Goal: Task Accomplishment & Management: Manage account settings

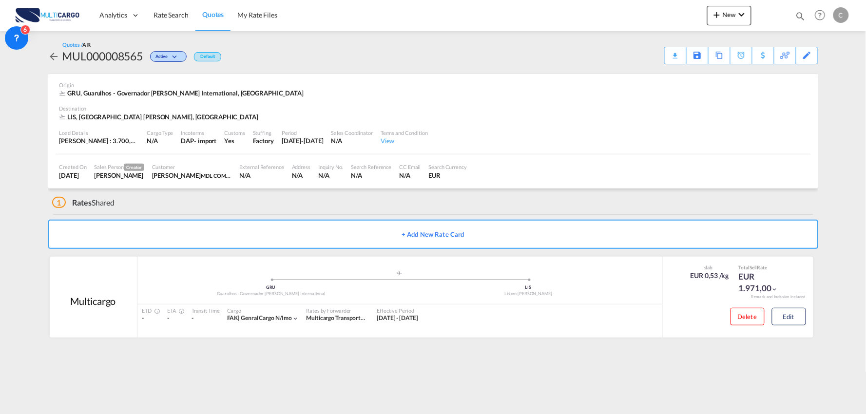
click at [366, 376] on md-content "Analytics Reports Dashboard Rate Search Quotes My Rate Files New Rates Ratecard" at bounding box center [433, 207] width 866 height 414
click at [206, 204] on div "1 Rates Shared" at bounding box center [435, 200] width 766 height 23
click at [796, 322] on button "Edit" at bounding box center [789, 317] width 34 height 18
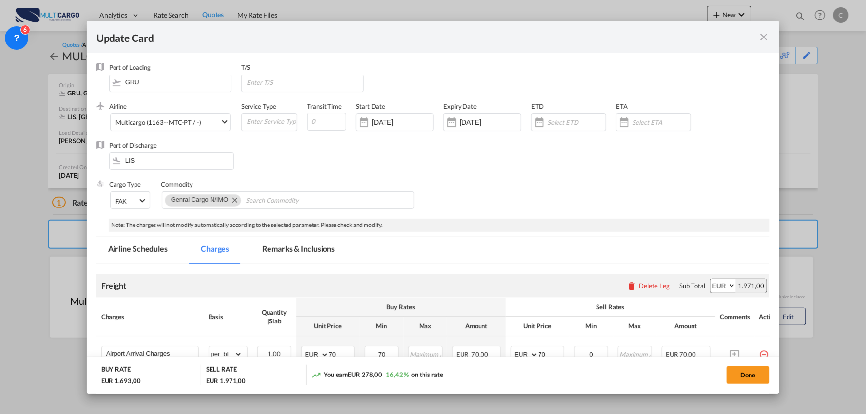
click at [282, 250] on md-tab-item "Remarks & Inclusions" at bounding box center [298, 250] width 96 height 27
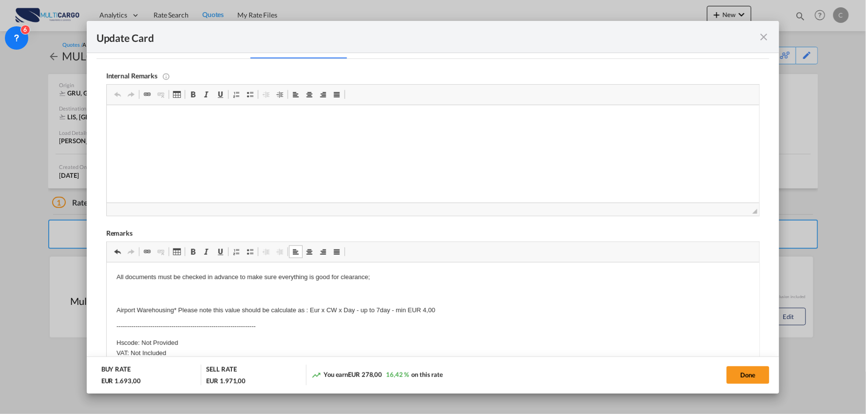
click at [116, 277] on p "All documents must be checked in advance to make sure everything is good for cl…" at bounding box center [432, 277] width 633 height 10
drag, startPoint x: 350, startPoint y: 270, endPoint x: 106, endPoint y: 272, distance: 243.6
click at [106, 272] on html "All documents must be checked in advance to make sure everything is good for cl…" at bounding box center [432, 356] width 653 height 189
copy p "All documents must be checked in advance to make sure everything is good for cl…"
drag, startPoint x: 330, startPoint y: 277, endPoint x: 330, endPoint y: 319, distance: 41.9
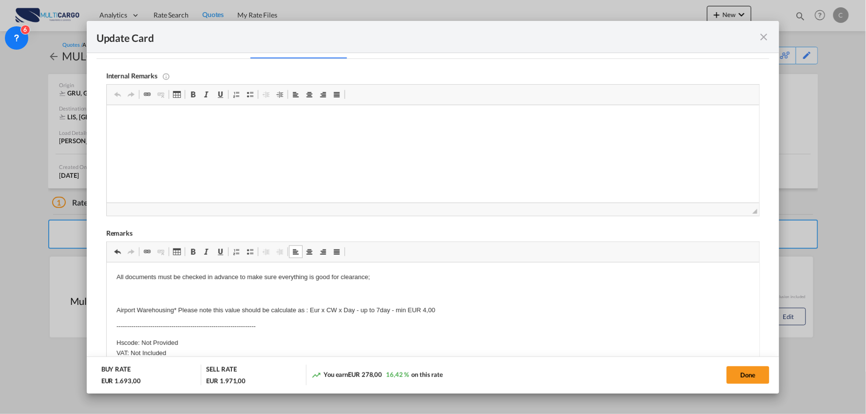
click at [331, 278] on p "All documents must be checked in advance to make sure everything is good for cl…" at bounding box center [432, 277] width 633 height 10
drag, startPoint x: 411, startPoint y: 278, endPoint x: 210, endPoint y: 541, distance: 330.2
click at [106, 278] on html "All documents must be checked in advance to make sure everything is in complian…" at bounding box center [432, 356] width 653 height 189
copy p "All documents must be checked in advance to make sure everything is in complian…"
click at [737, 371] on button "Done" at bounding box center [747, 375] width 43 height 18
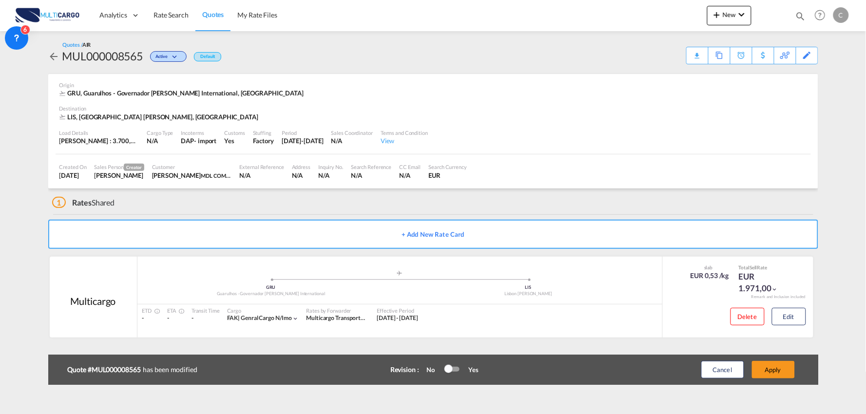
scroll to position [98, 0]
click at [787, 373] on button "Apply" at bounding box center [773, 370] width 43 height 18
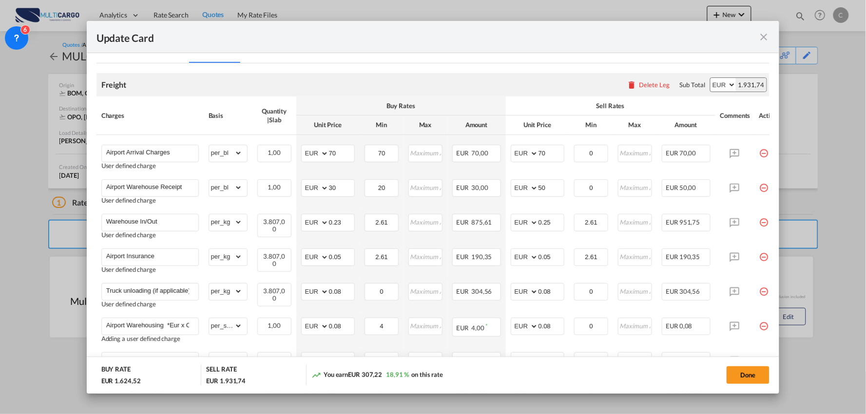
scroll to position [149, 0]
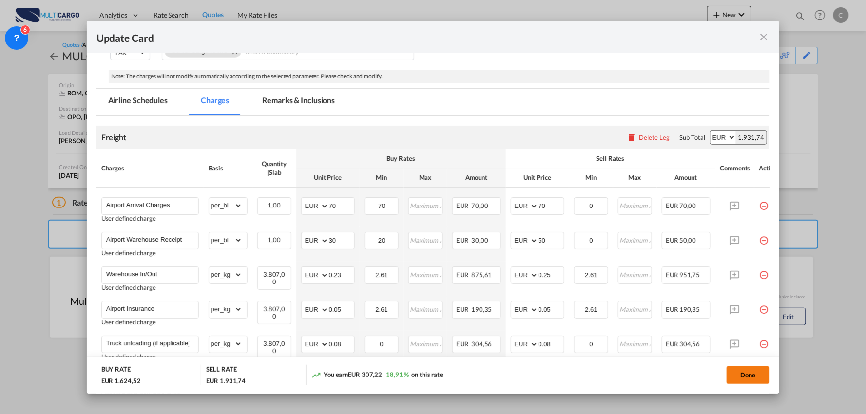
click at [749, 374] on button "Done" at bounding box center [747, 375] width 43 height 18
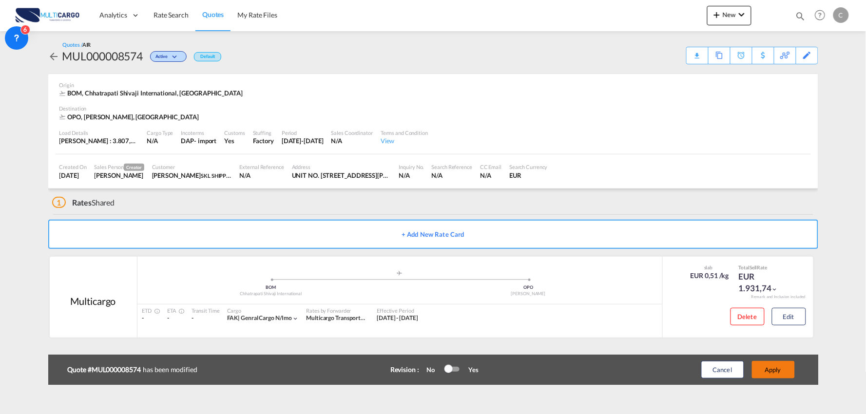
click at [787, 375] on button "Apply" at bounding box center [773, 370] width 43 height 18
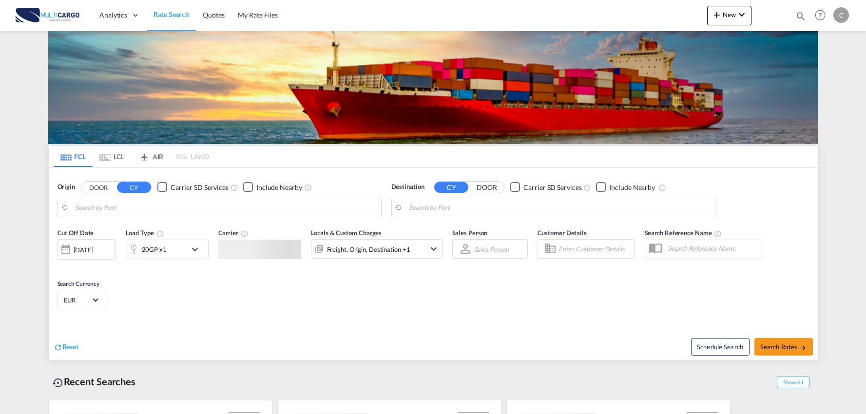
type input "Port of [GEOGRAPHIC_DATA], [GEOGRAPHIC_DATA], [GEOGRAPHIC_DATA]"
type input "Leixoes, Leixoes, PTLEI"
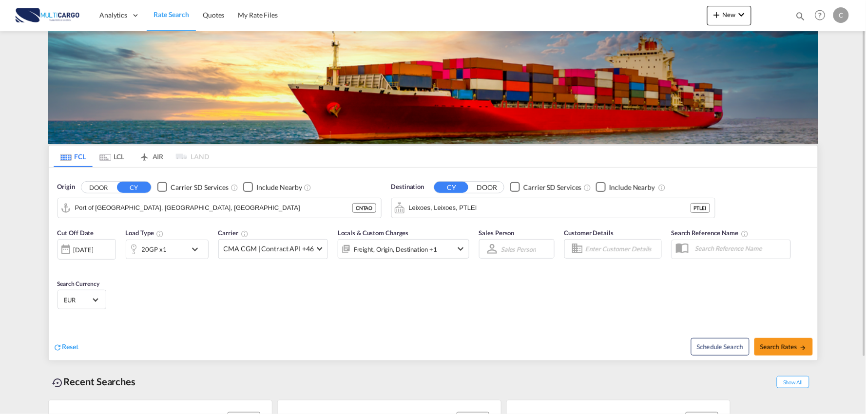
click at [705, 15] on div "Analytics Reports Dashboard Rate Search Quotes My Rate Files New Rates Ratecard" at bounding box center [433, 15] width 836 height 30
click at [720, 16] on md-icon "icon-plus 400-fg" at bounding box center [717, 15] width 12 height 12
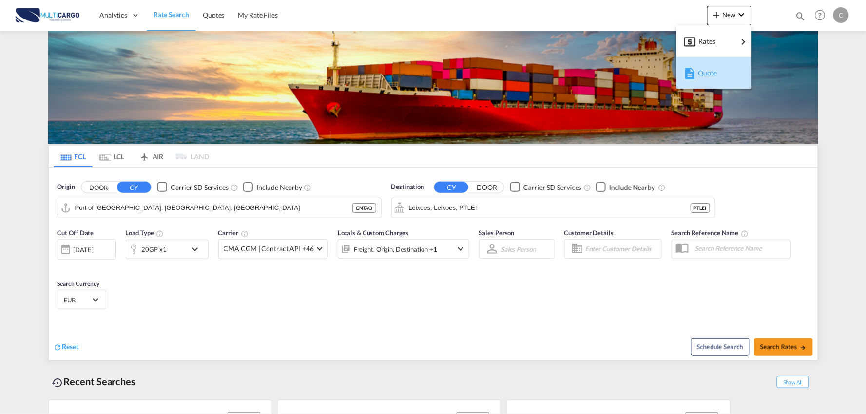
click at [718, 72] on div "Quote" at bounding box center [716, 73] width 36 height 24
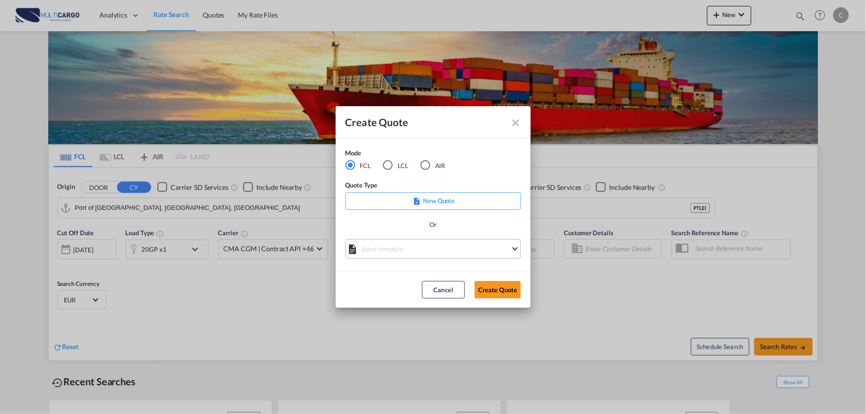
click at [416, 246] on md-select "Select template EXP EXW MERC.Nacional 09/2025 [PERSON_NAME] | [DATE] IMP DAP FC…" at bounding box center [432, 248] width 175 height 19
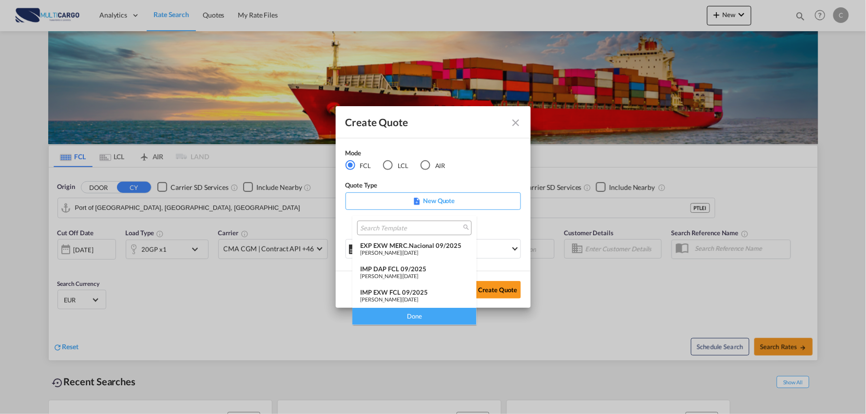
click at [417, 291] on div "IMP EXW FCL 09/2025" at bounding box center [414, 292] width 109 height 8
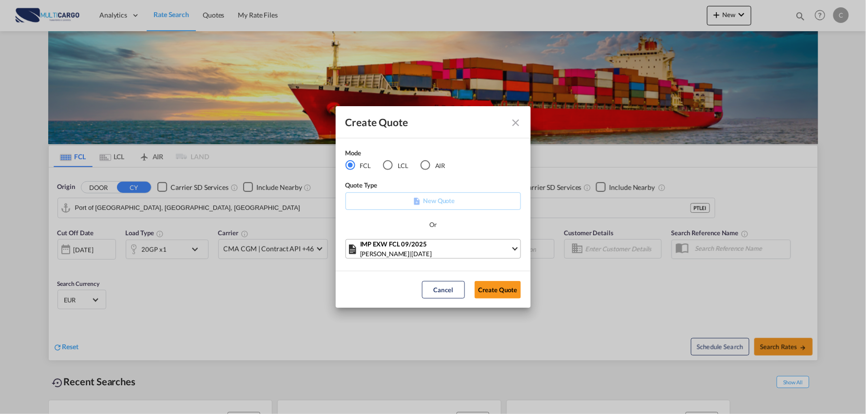
click at [463, 249] on div "Patricia Barroso | 12 Sep 2025" at bounding box center [435, 254] width 151 height 10
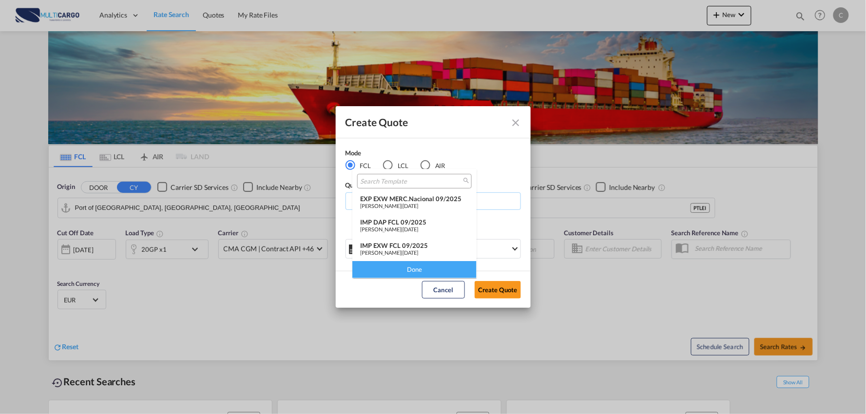
click at [394, 224] on div "IMP DAP FCL 09/2025" at bounding box center [414, 222] width 109 height 8
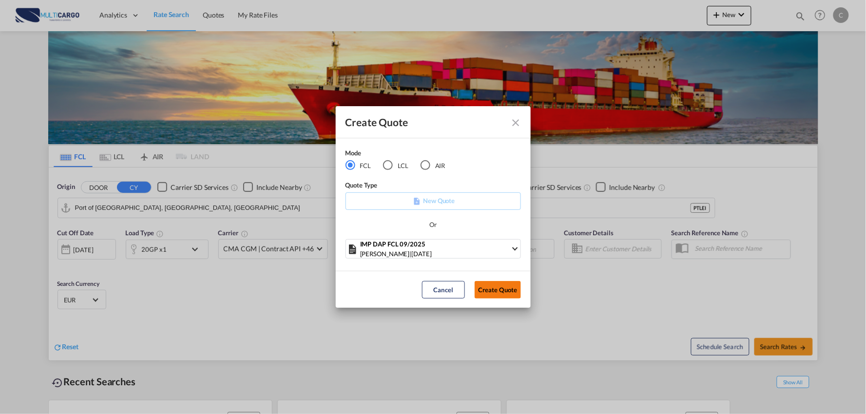
click at [488, 288] on button "Create Quote" at bounding box center [497, 290] width 46 height 18
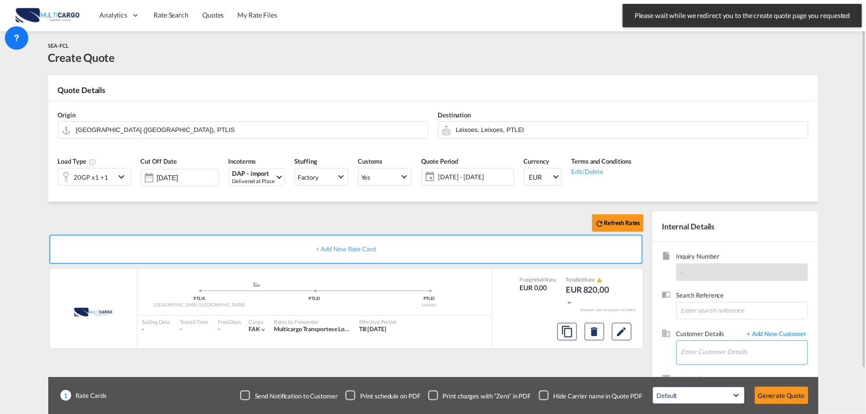
click at [738, 347] on input "Enter Customer Details" at bounding box center [744, 352] width 126 height 22
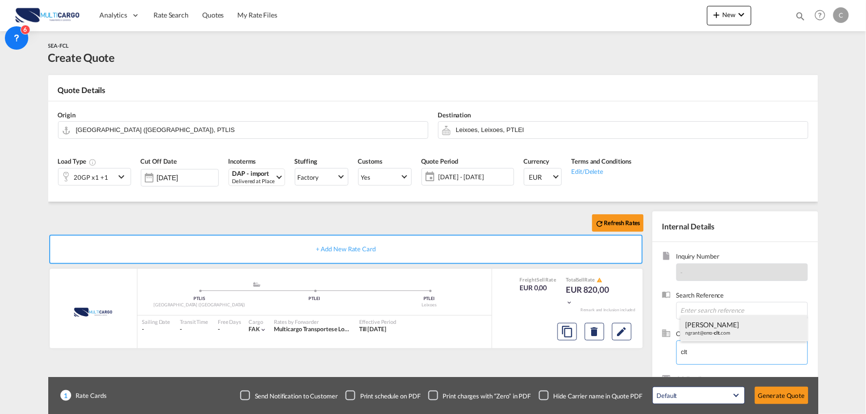
click at [708, 323] on div "Nancy Grant ngrant@emo- clt .com" at bounding box center [744, 328] width 127 height 26
type input "American EMO Trans, Inc., Nancy Grant, ngrant@emo-clt.com"
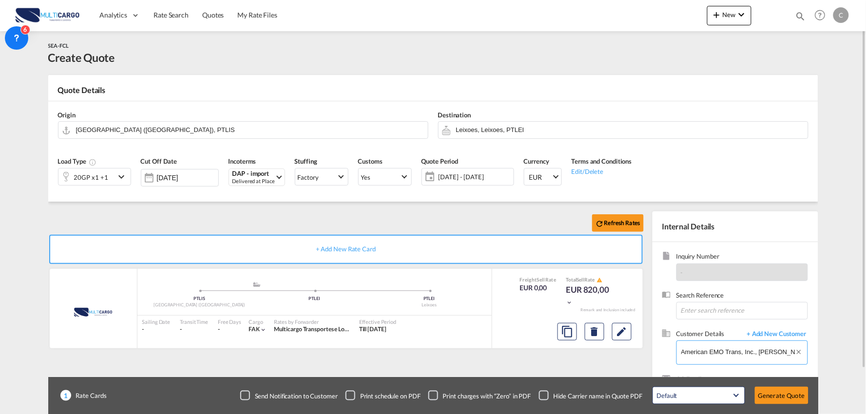
click at [751, 354] on input "American EMO Trans, Inc., Nancy Grant, ngrant@emo-clt.com" at bounding box center [744, 352] width 126 height 22
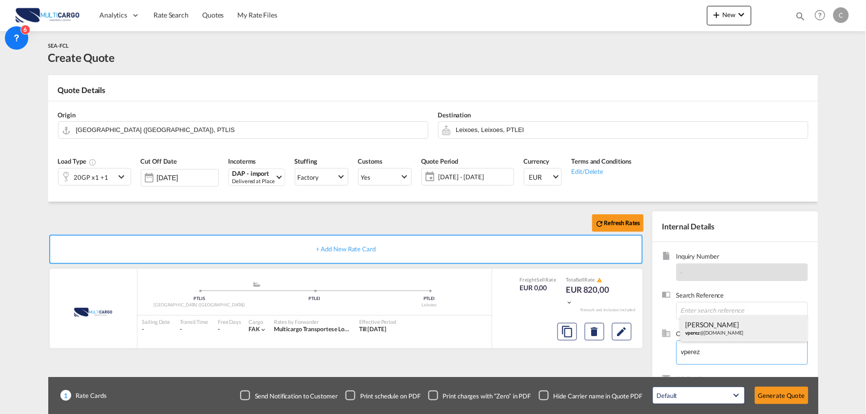
click at [721, 328] on div "Victoria Rondoy vperez @clp.com.pe" at bounding box center [744, 328] width 127 height 26
type input "CLP, Victoria Rondoy, vperez@clp.com.pe"
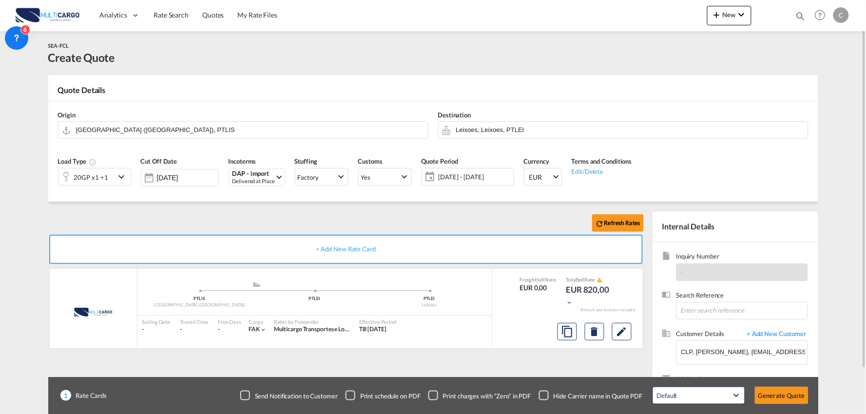
click at [546, 391] on div "Checkbox No Ink" at bounding box center [544, 396] width 10 height 10
click at [464, 129] on input "Leixoes, Leixoes, PTLEI" at bounding box center [629, 129] width 347 height 17
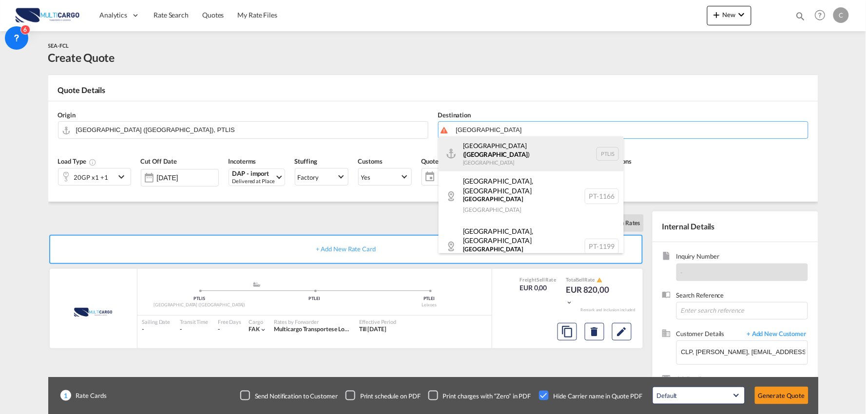
click at [479, 150] on div "Lisbon ( Lisboa ) Portugal PTLIS" at bounding box center [530, 153] width 185 height 35
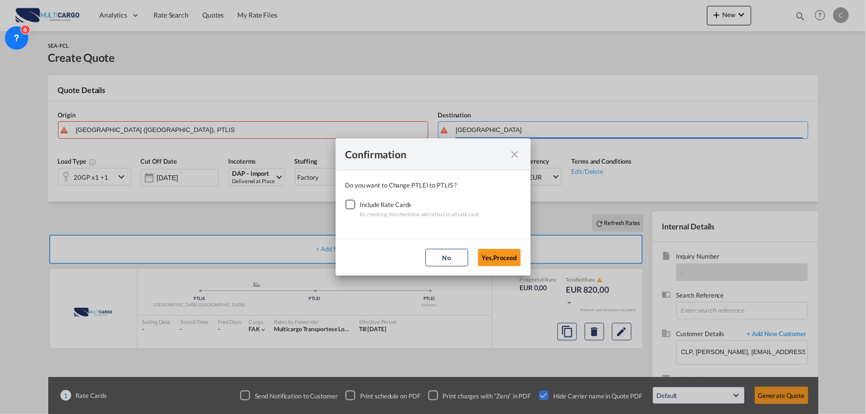
type input "Lisbon (Lisboa), PTLIS"
click at [351, 206] on div "Checkbox No Ink" at bounding box center [350, 205] width 10 height 10
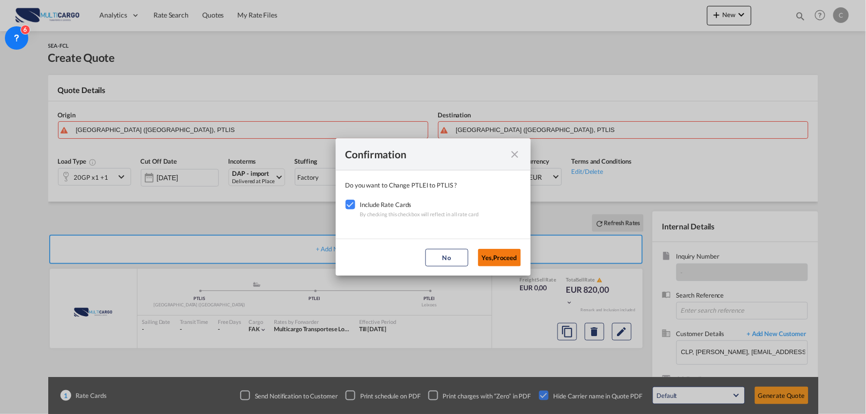
click at [503, 252] on button "Yes,Proceed" at bounding box center [499, 258] width 43 height 18
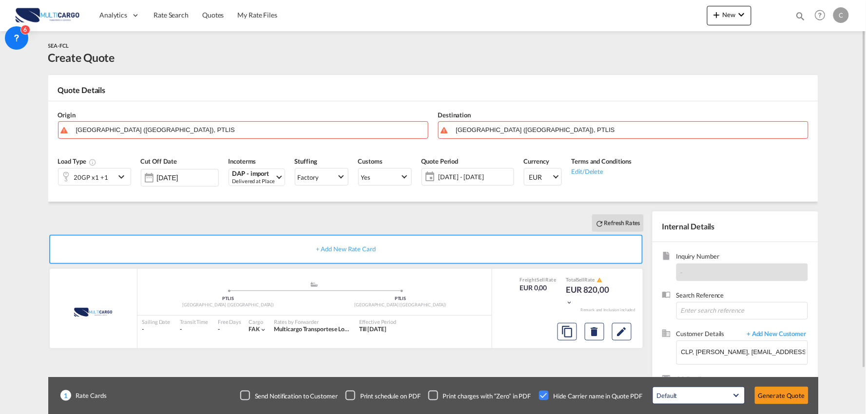
click at [114, 178] on div "20GP x1 +1" at bounding box center [86, 177] width 57 height 17
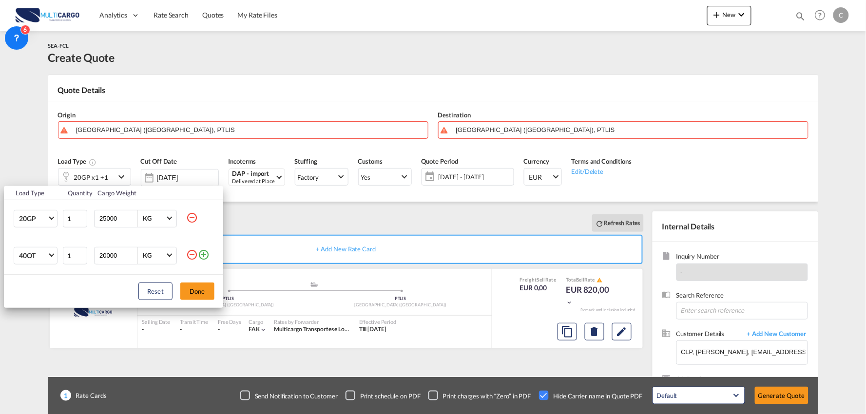
click at [188, 255] on md-icon "icon-minus-circle-outline" at bounding box center [192, 255] width 12 height 12
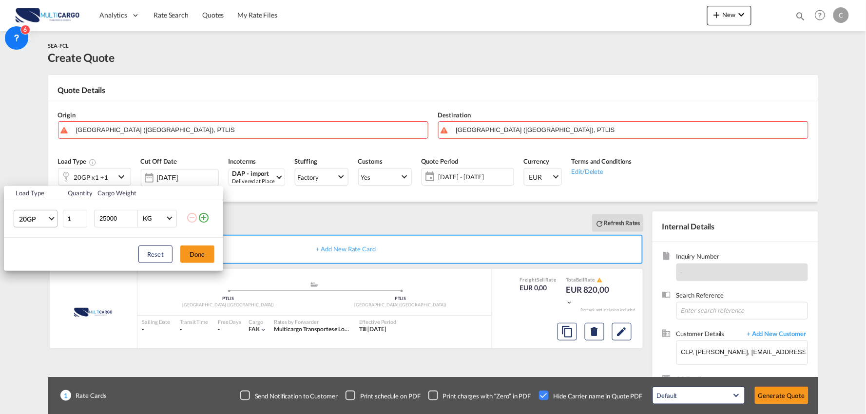
click at [51, 219] on span "Choose: \a20GP" at bounding box center [51, 217] width 5 height 5
click at [35, 244] on div "40GP" at bounding box center [27, 242] width 17 height 10
click at [193, 255] on button "Done" at bounding box center [197, 255] width 34 height 18
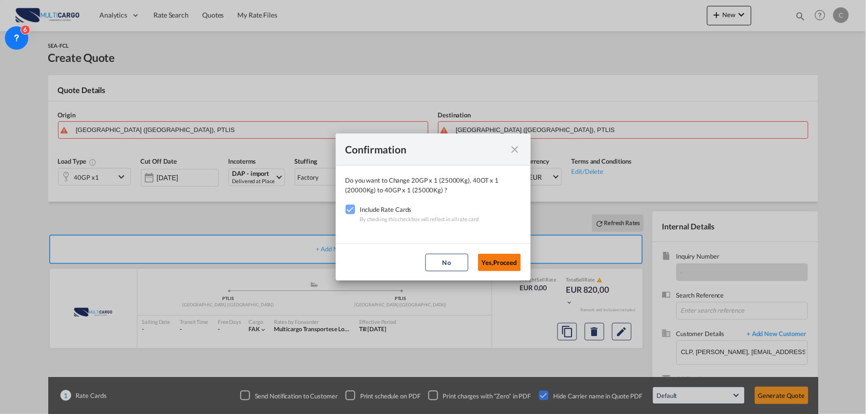
click at [498, 265] on button "Yes,Proceed" at bounding box center [499, 263] width 43 height 18
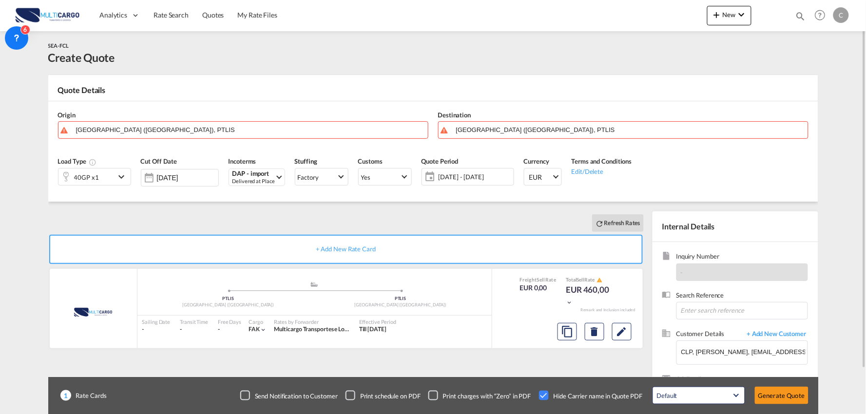
click at [205, 216] on div "Confirmation Do you want to Change 40GP x 1 (25000Kg) to 40GP x 1 (25000Kg) ? I…" at bounding box center [433, 207] width 866 height 414
drag, startPoint x: 142, startPoint y: 138, endPoint x: 135, endPoint y: 131, distance: 10.0
click at [142, 138] on md-autocomplete "Lisbon (Lisboa), PTLIS" at bounding box center [249, 130] width 347 height 18
click at [135, 131] on input "Lisbon (Lisboa), PTLIS" at bounding box center [249, 129] width 347 height 17
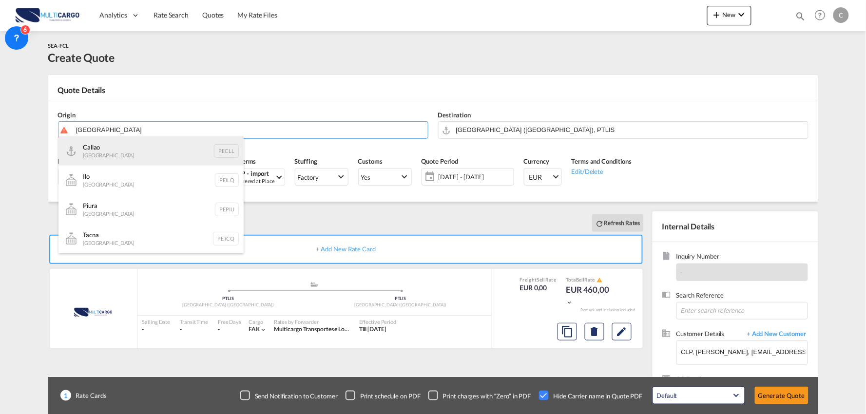
click at [145, 157] on div "Callao Peru PECLL" at bounding box center [150, 150] width 185 height 29
type input "Callao, PECLL"
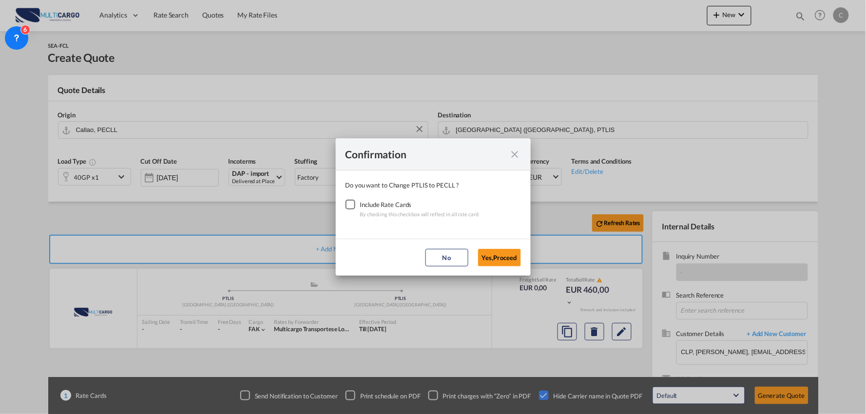
click at [353, 200] on div "Checkbox No Ink" at bounding box center [350, 205] width 10 height 10
click at [494, 261] on button "Yes,Proceed" at bounding box center [499, 258] width 43 height 18
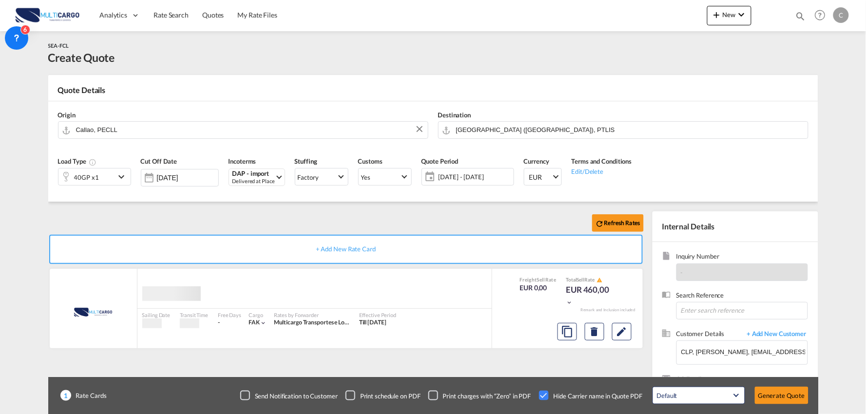
click at [295, 211] on div "Confirmation Do you want to Change PTLIS to PECLL ? Include Rate Cards By check…" at bounding box center [433, 207] width 866 height 414
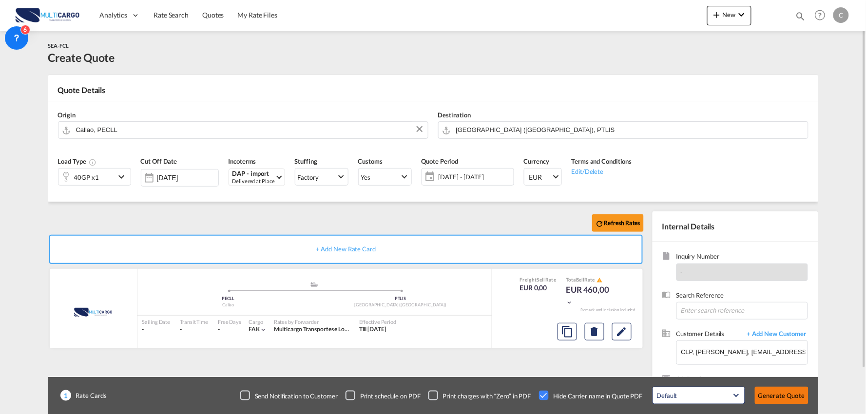
click at [782, 395] on button "Generate Quote" at bounding box center [782, 396] width 54 height 18
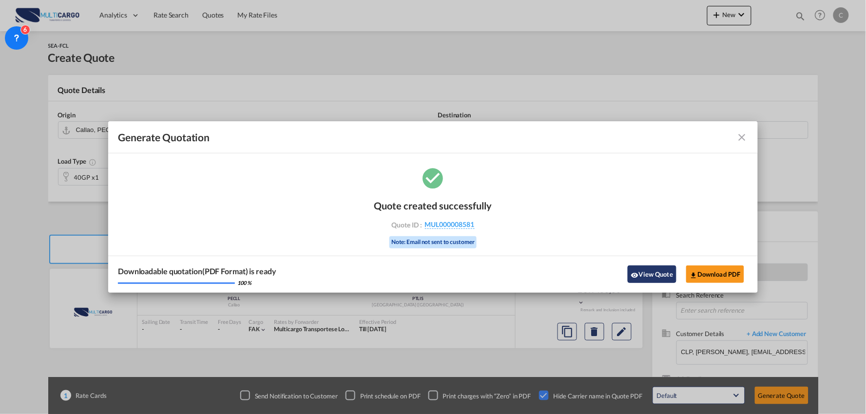
click at [657, 273] on button "View Quote" at bounding box center [651, 274] width 49 height 18
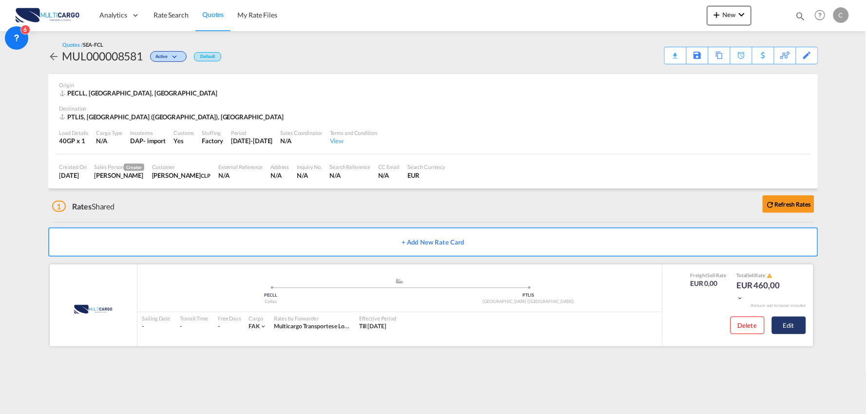
click at [785, 325] on button "Edit" at bounding box center [789, 326] width 34 height 18
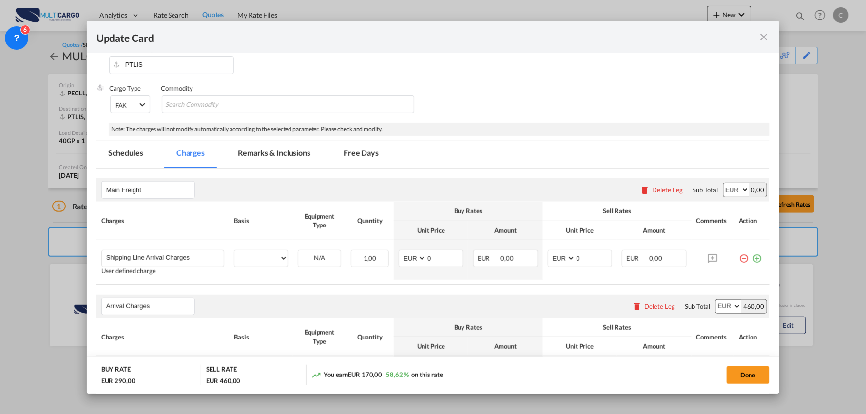
select select "per container"
select select "per B/L"
select select "per container"
select select "per B/L"
select select "per container"
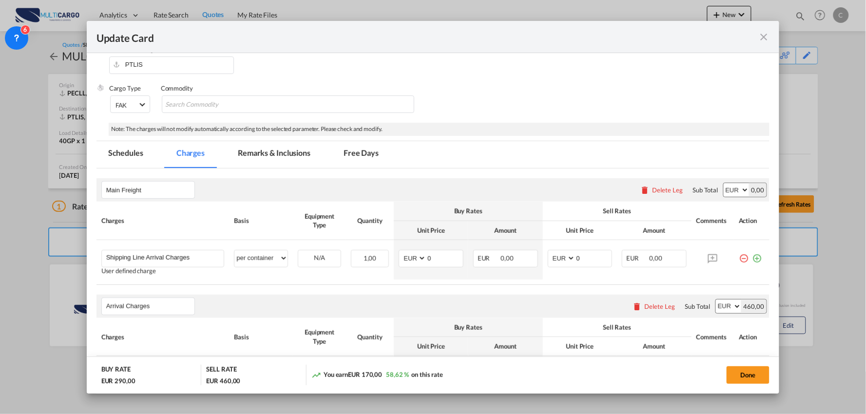
scroll to position [216, 0]
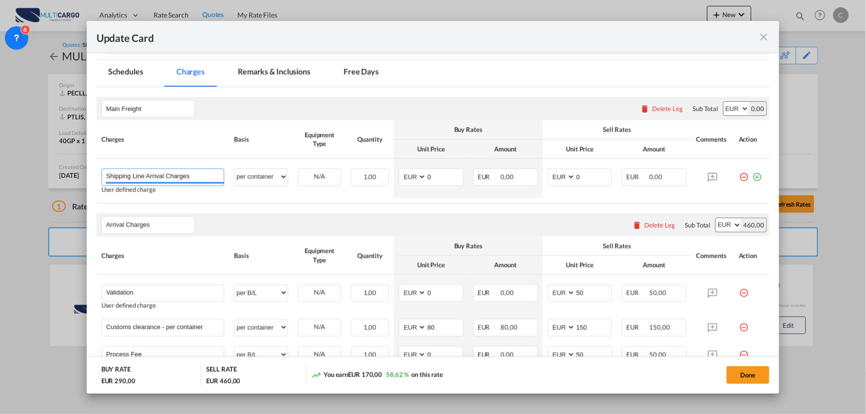
drag, startPoint x: 196, startPoint y: 178, endPoint x: -60, endPoint y: 187, distance: 256.9
click at [0, 187] on html "Analytics Reports Dashboard Rate Search Quotes My Rate Files" at bounding box center [433, 207] width 866 height 414
click at [156, 203] on li "Shipping Line Charges - Hapag" at bounding box center [164, 195] width 116 height 23
type input "Shipping Line Charges - Hapag"
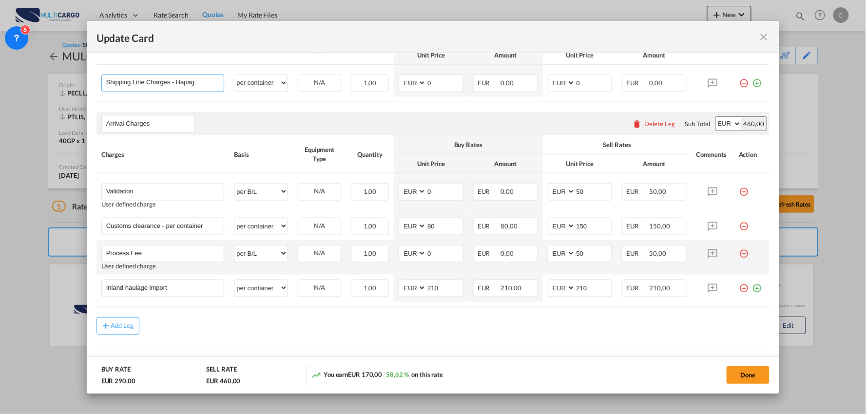
scroll to position [323, 0]
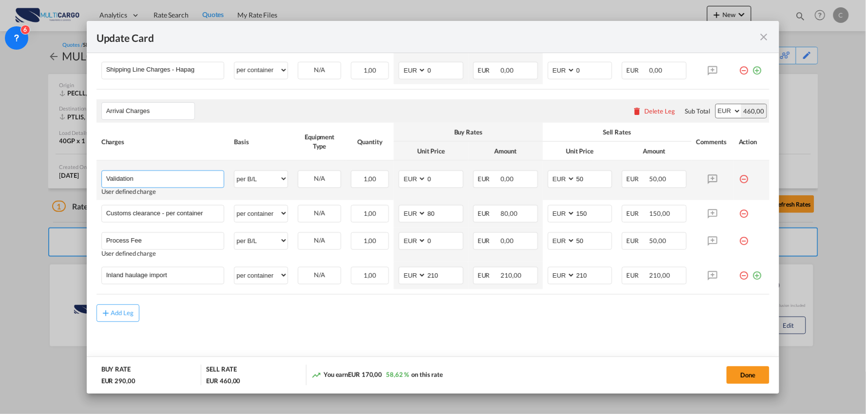
click at [162, 178] on input "Validation" at bounding box center [165, 178] width 118 height 15
type input "Validation + Process Fee"
drag, startPoint x: 587, startPoint y: 181, endPoint x: 502, endPoint y: 170, distance: 85.0
click at [548, 184] on md-input-container "AED AFN ALL AMD ANG AOA ARS AUD AWG AZN BAM BBD BDT BGN BHD BIF BMD BND BOB BRL…" at bounding box center [580, 179] width 65 height 18
type input "150"
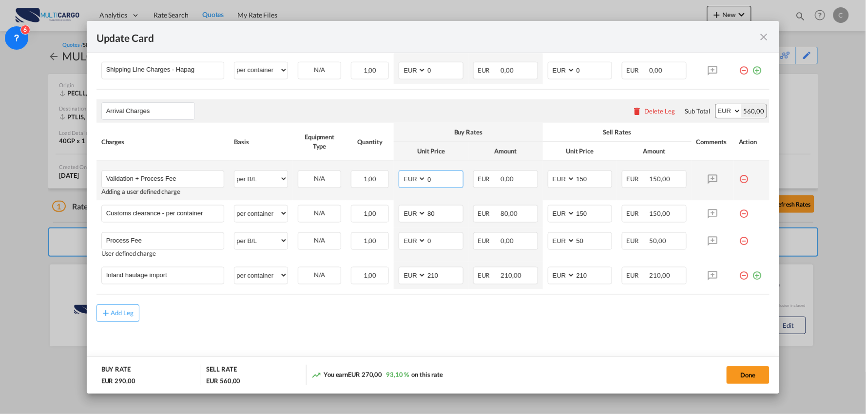
drag, startPoint x: 432, startPoint y: 178, endPoint x: 450, endPoint y: 186, distance: 19.2
click at [432, 178] on input "0" at bounding box center [444, 178] width 37 height 15
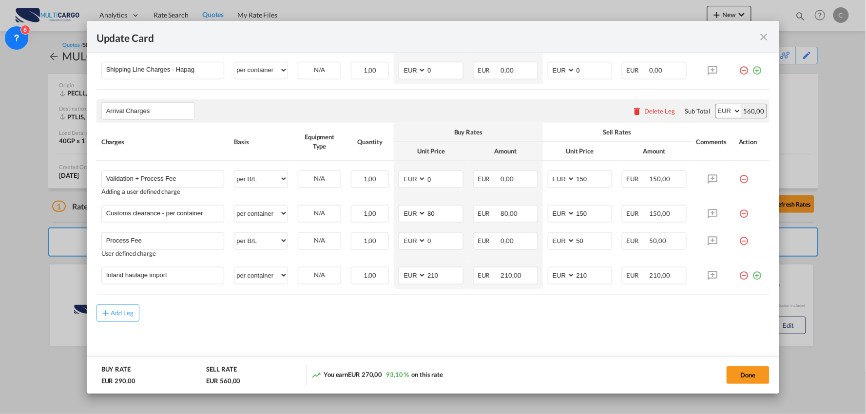
click at [318, 326] on md-content "Main Freight Please enter leg name Leg Name Already Exists Delete Leg Sub Total…" at bounding box center [432, 175] width 673 height 389
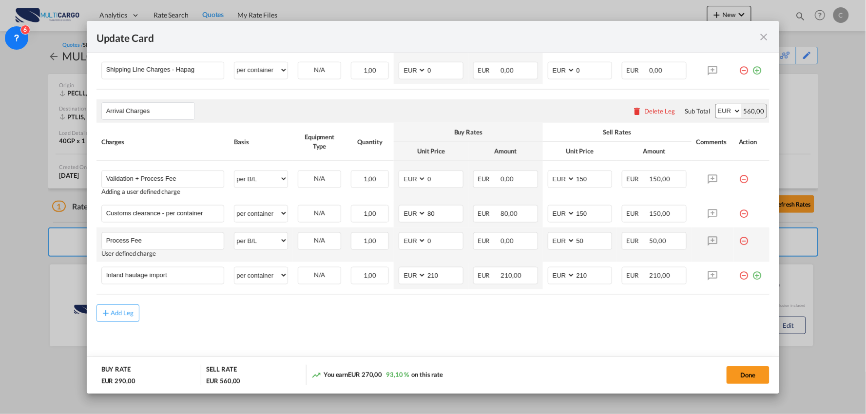
click at [738, 240] on md-icon "icon-minus-circle-outline red-400-fg" at bounding box center [743, 237] width 10 height 10
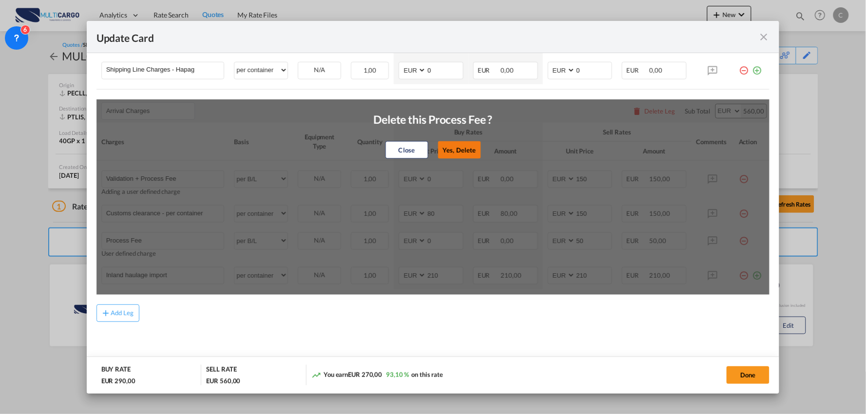
click at [465, 150] on button "Yes, Delete" at bounding box center [458, 150] width 43 height 18
type input "Inland haulage import"
select select "per container"
type input "210"
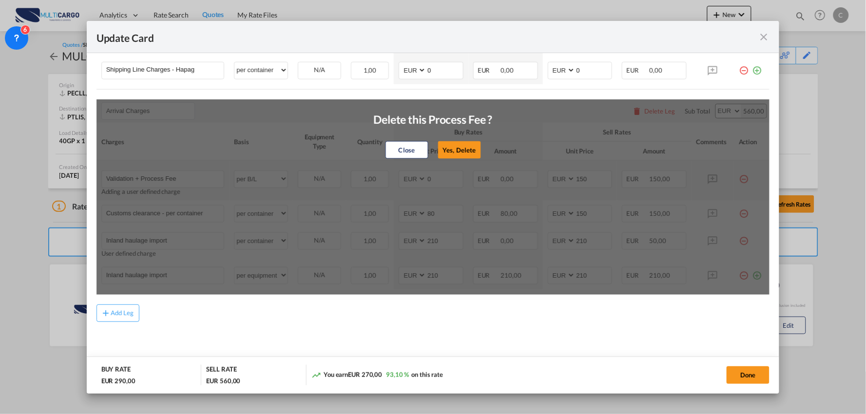
scroll to position [288, 0]
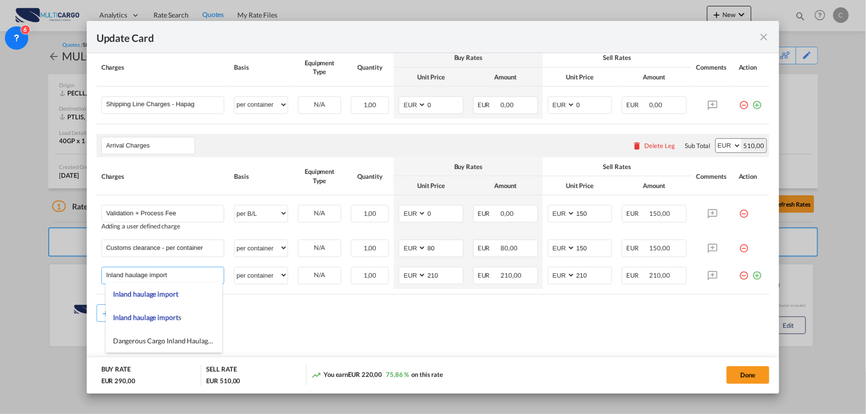
drag, startPoint x: 186, startPoint y: 274, endPoint x: -7, endPoint y: 277, distance: 192.4
click at [0, 277] on html "Analytics Reports Dashboard Rate Search Quotes My Rate Files" at bounding box center [433, 207] width 866 height 414
drag, startPoint x: 205, startPoint y: 274, endPoint x: -48, endPoint y: 274, distance: 252.8
click at [0, 274] on html "Analytics Reports Dashboard Rate Search Quotes My Rate Files" at bounding box center [433, 207] width 866 height 414
type input "Delivery Alentejo"
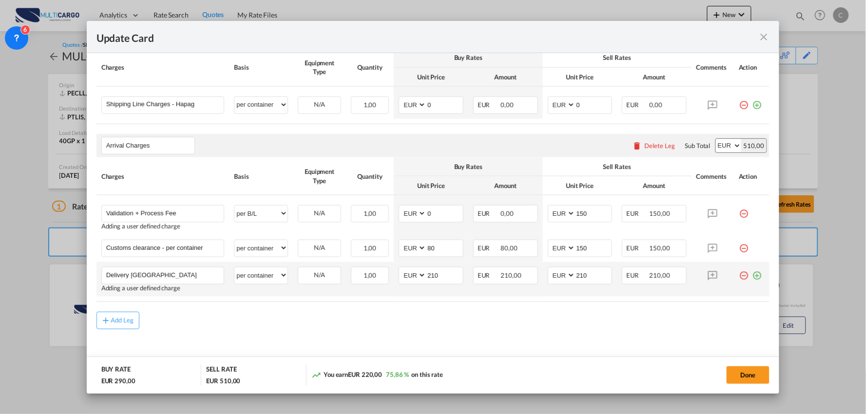
click at [644, 305] on rate-modification "Main Freight Please enter leg name Leg Name Already Exists Delete Leg Sub Total…" at bounding box center [432, 172] width 673 height 314
drag, startPoint x: 750, startPoint y: 278, endPoint x: 748, endPoint y: 273, distance: 5.7
click at [752, 277] on md-icon "icon-plus-circle-outline green-400-fg" at bounding box center [757, 272] width 10 height 10
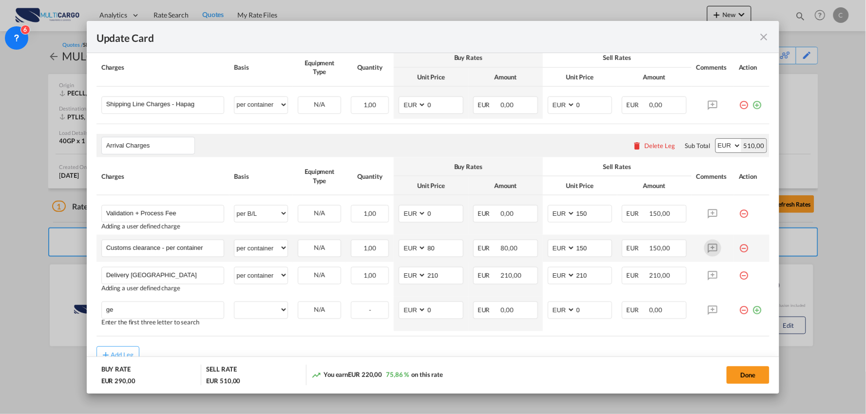
type input "g"
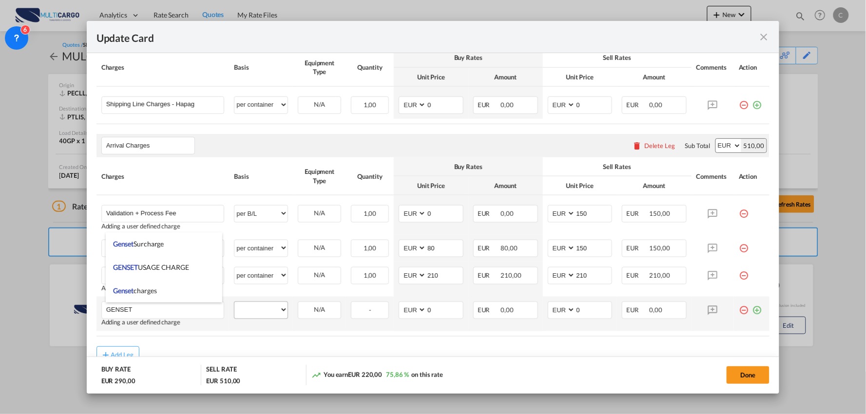
type input "GENSET"
click at [270, 310] on select "per equipment per container per B/L per shipping bill per shipment per pallet p…" at bounding box center [260, 310] width 53 height 16
select select "per container"
click at [234, 303] on select "per equipment per container per B/L per shipping bill per shipment per pallet p…" at bounding box center [260, 310] width 53 height 16
drag, startPoint x: 749, startPoint y: 308, endPoint x: 689, endPoint y: 330, distance: 63.8
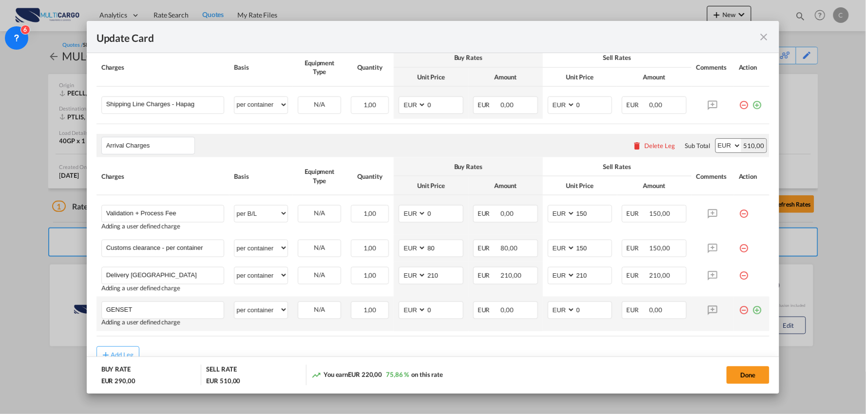
click at [752, 308] on md-icon "icon-plus-circle-outline green-400-fg" at bounding box center [757, 307] width 10 height 10
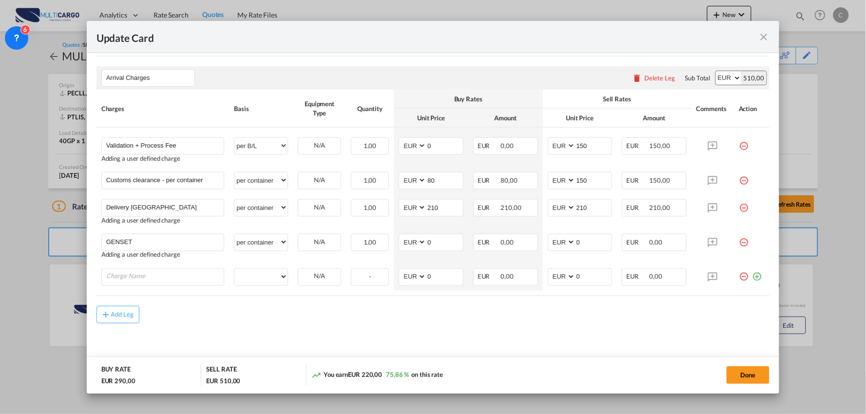
scroll to position [358, 0]
click at [738, 276] on md-icon "icon-minus-circle-outline red-400-fg" at bounding box center [743, 272] width 10 height 10
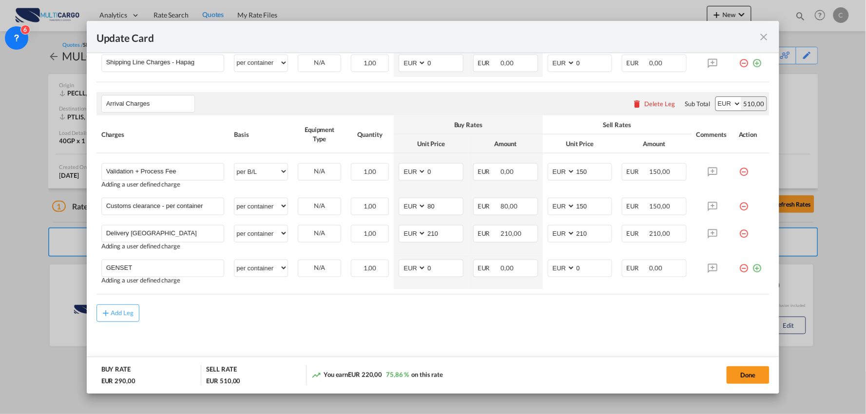
click at [265, 338] on md-content "Main Freight Please enter leg name Leg Name Already Exists Delete Leg Sub Total…" at bounding box center [432, 171] width 673 height 396
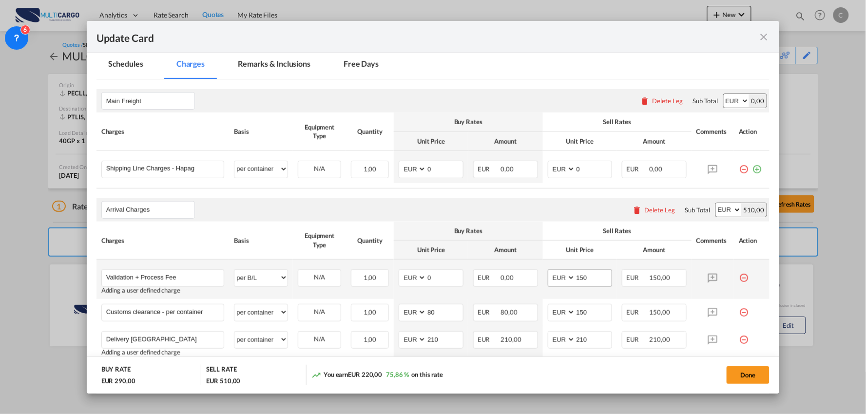
scroll to position [276, 0]
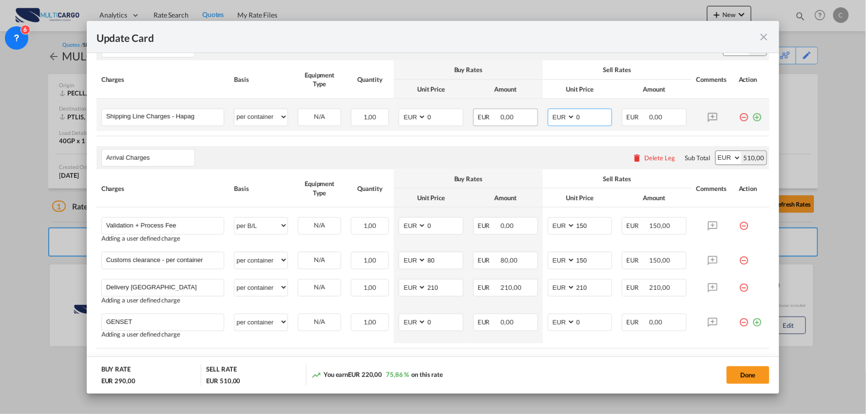
drag, startPoint x: 583, startPoint y: 115, endPoint x: 513, endPoint y: 123, distance: 70.6
click at [533, 121] on tr "Shipping Line Charges - Hapag Please Enter User Defined Charges Cannot Be Publi…" at bounding box center [432, 115] width 673 height 32
drag, startPoint x: 587, startPoint y: 120, endPoint x: 554, endPoint y: 130, distance: 33.6
click at [554, 130] on td "AED AFN ALL AMD ANG AOA ARS AUD AWG AZN BAM BBD BDT BGN BHD BIF BMD BND BOB BRL…" at bounding box center [580, 115] width 75 height 32
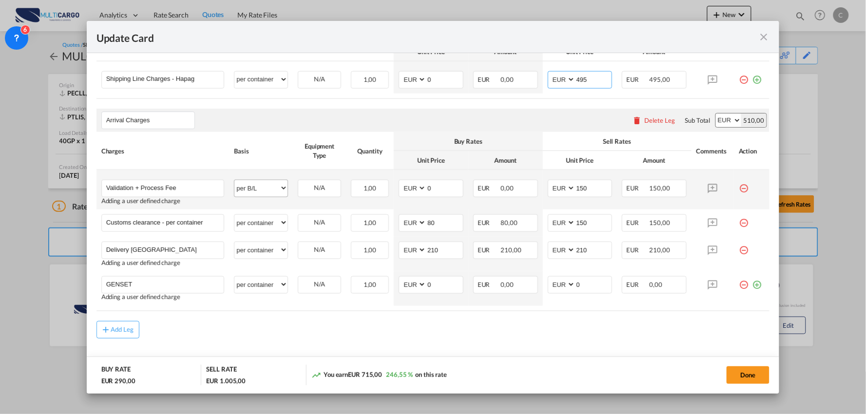
scroll to position [330, 0]
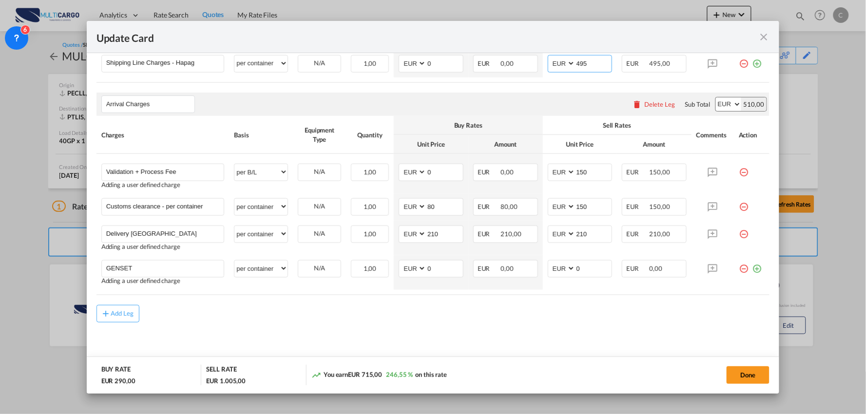
type input "495"
click at [275, 312] on div "Add Leg" at bounding box center [432, 314] width 673 height 18
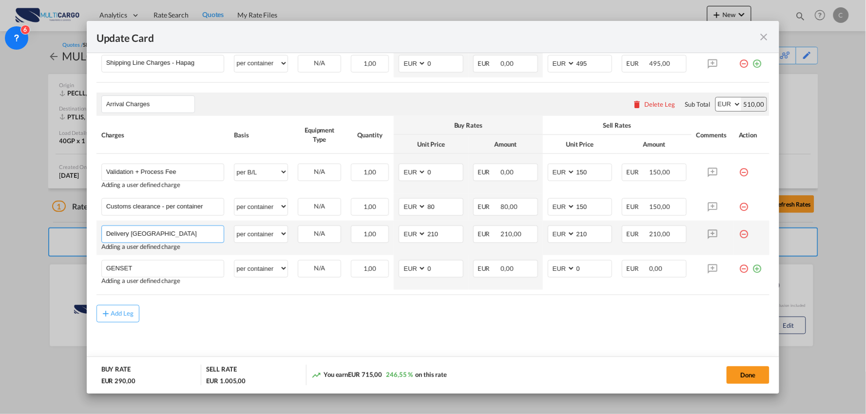
click at [196, 235] on input "Delivery Alentejo" at bounding box center [165, 233] width 118 height 15
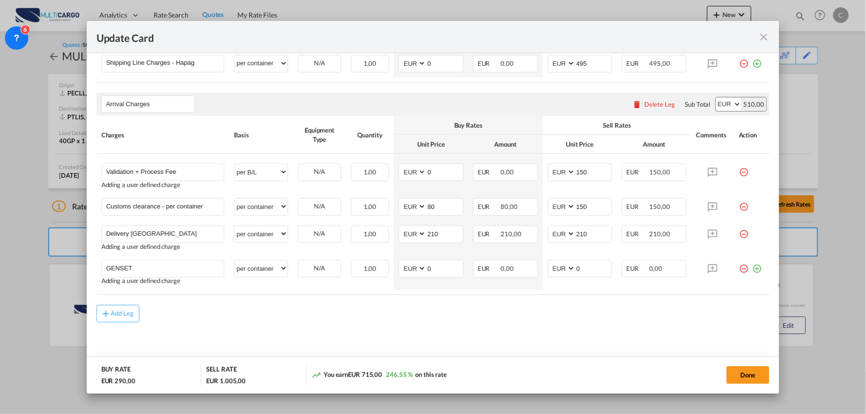
click at [218, 320] on div "Add Leg" at bounding box center [432, 314] width 673 height 18
click at [256, 106] on div "Arrival Charges Please enter leg name Leg Name Already Exists Delete Leg Sub To…" at bounding box center [432, 104] width 673 height 23
click at [756, 369] on button "Done" at bounding box center [747, 375] width 43 height 18
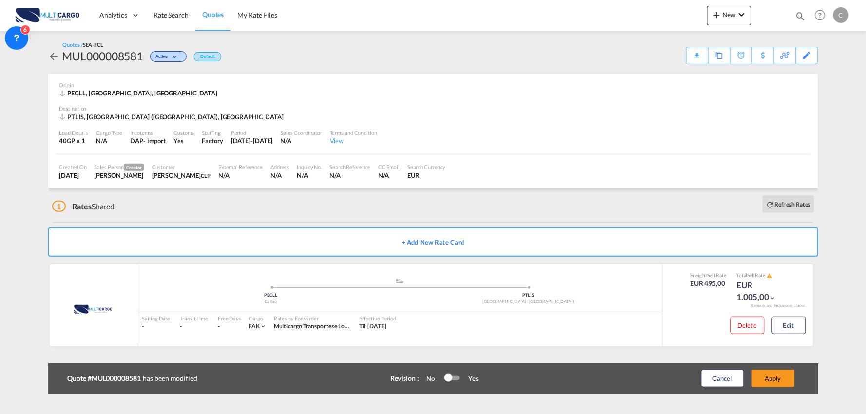
click at [777, 377] on div "Update Card Port of Loading PECLL T/S Liner/Carrier MultiCargo Atlantic Contain…" at bounding box center [433, 207] width 866 height 414
click at [783, 378] on button "Apply" at bounding box center [773, 379] width 43 height 18
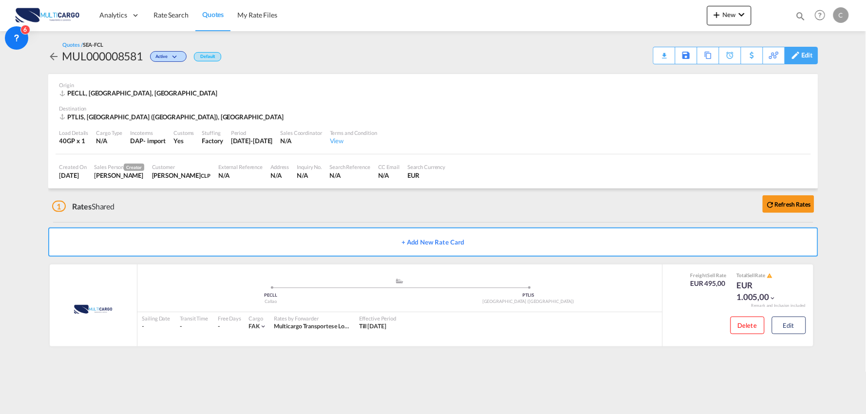
click at [803, 60] on div "Edit" at bounding box center [806, 55] width 11 height 17
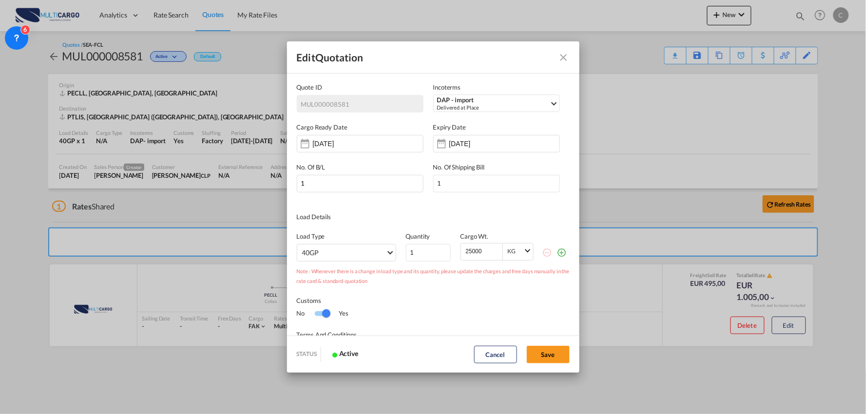
scroll to position [0, 0]
click at [371, 249] on md-select "40GP 20GP 40HC 45HC 20RE 40RE 40HR 20OT 40OT 20FR 40FR 40NR 20NR 45S 20TK 40TK …" at bounding box center [346, 253] width 99 height 18
click at [322, 249] on md-option "20GP" at bounding box center [347, 252] width 107 height 23
click at [557, 353] on button "Save" at bounding box center [548, 355] width 43 height 18
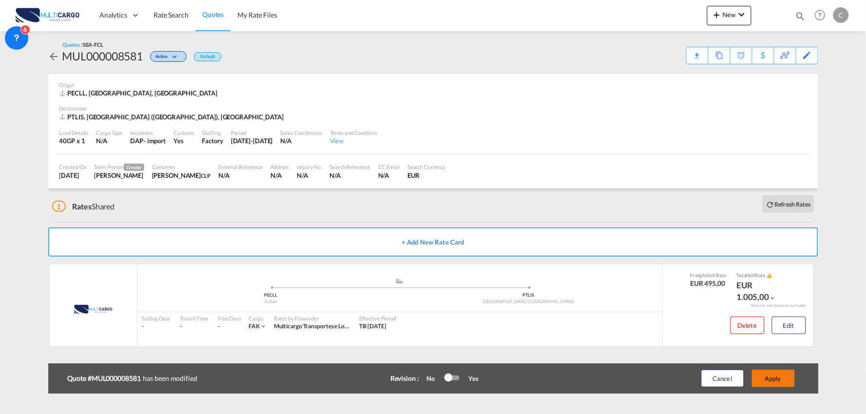
click at [757, 378] on button "Apply" at bounding box center [773, 379] width 43 height 18
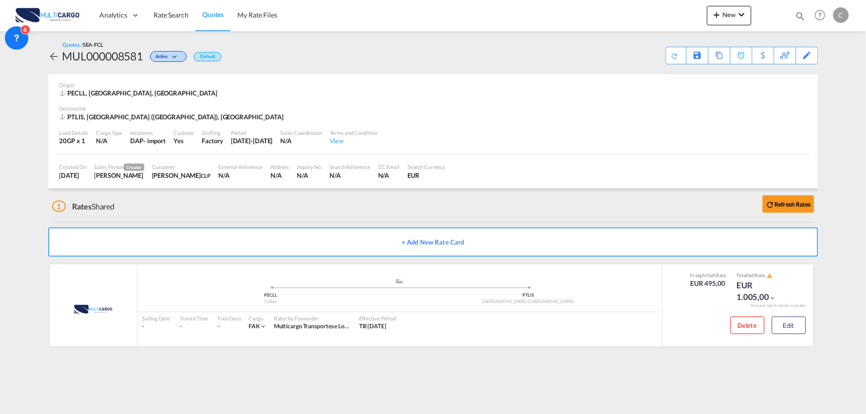
click at [209, 212] on div "1 Rates Shared Refresh Rates" at bounding box center [435, 204] width 766 height 31
click at [212, 208] on div "1 Rates Shared Refresh Rates" at bounding box center [435, 204] width 766 height 31
click at [374, 218] on div "1 Rates Shared Refresh Rates" at bounding box center [435, 204] width 766 height 31
click at [267, 201] on div "1 Rates Shared Refresh Rates" at bounding box center [435, 204] width 766 height 31
click at [260, 200] on div "1 Rates Shared Refresh Rates" at bounding box center [435, 204] width 766 height 31
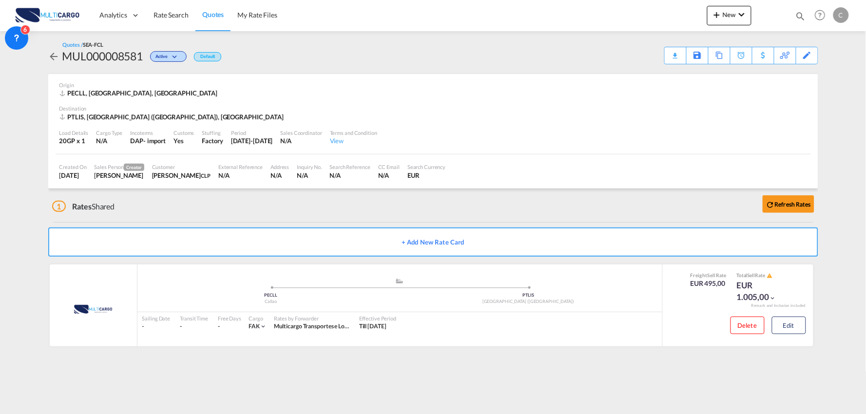
click at [229, 203] on div "1 Rates Shared Refresh Rates" at bounding box center [435, 204] width 766 height 31
click at [789, 324] on button "Edit" at bounding box center [789, 326] width 34 height 18
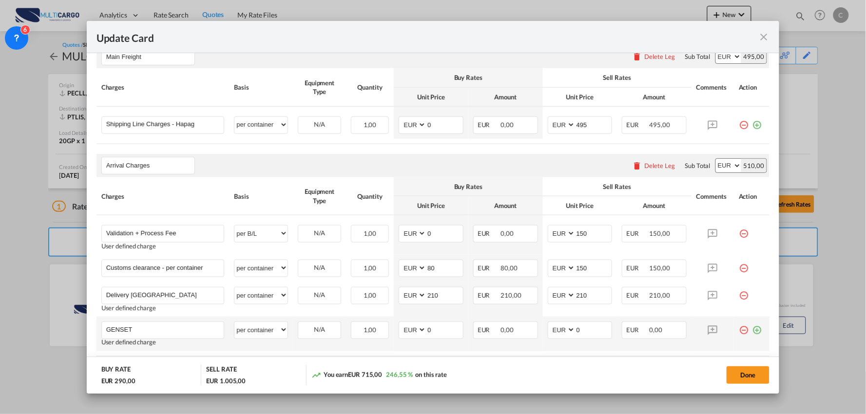
scroll to position [330, 0]
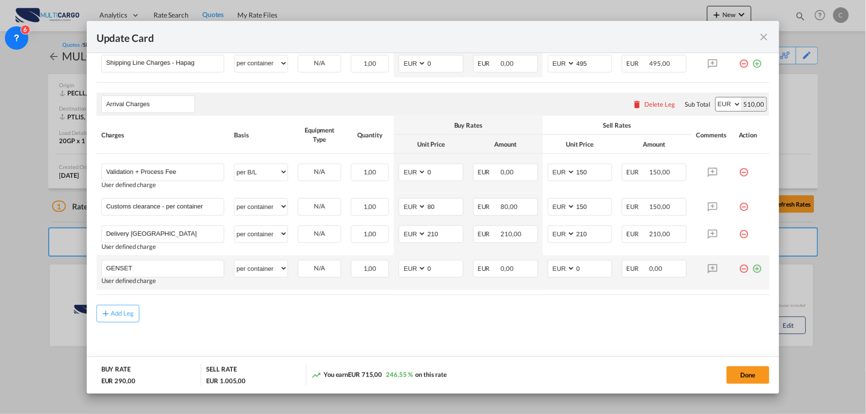
click at [752, 265] on md-icon "icon-plus-circle-outline green-400-fg" at bounding box center [757, 265] width 10 height 10
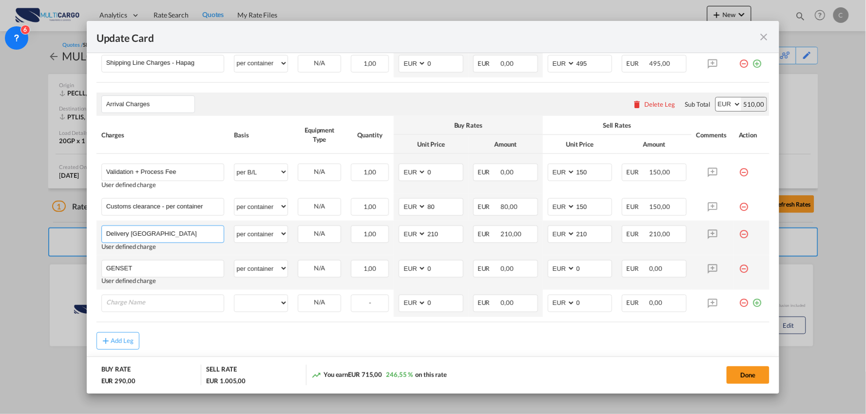
click at [180, 234] on input "Delivery Alentejo" at bounding box center [165, 233] width 118 height 15
drag, startPoint x: 435, startPoint y: 236, endPoint x: 380, endPoint y: 237, distance: 54.1
click at [380, 237] on tr "Delivery Alentejo Please Enter User Defined Charges Cannot Be Published User de…" at bounding box center [432, 238] width 673 height 35
type input "480"
drag, startPoint x: 556, startPoint y: 236, endPoint x: 530, endPoint y: 236, distance: 26.8
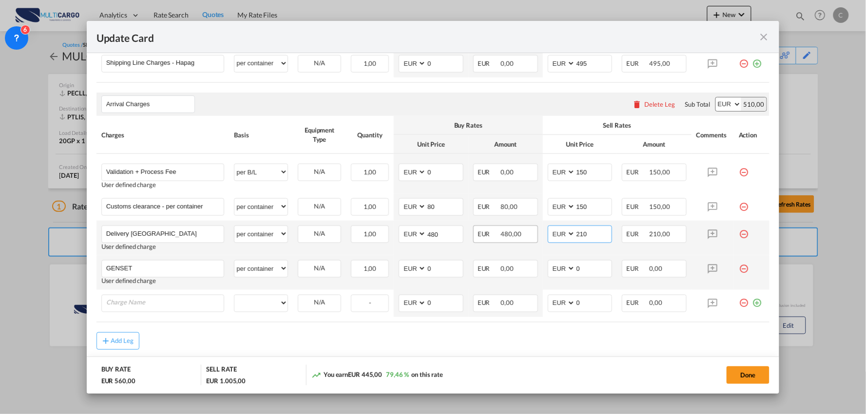
click at [530, 236] on tr "Delivery Alentejo Please Enter User Defined Charges Cannot Be Published User de…" at bounding box center [432, 238] width 673 height 35
click at [588, 236] on input "210" at bounding box center [593, 233] width 37 height 15
click at [591, 233] on input "210" at bounding box center [593, 233] width 37 height 15
drag, startPoint x: 600, startPoint y: 234, endPoint x: 538, endPoint y: 241, distance: 62.7
click at [543, 241] on td "AED AFN ALL AMD ANG AOA ARS AUD AWG AZN BAM BBD BDT BGN BHD BIF BMD BND BOB BRL…" at bounding box center [580, 238] width 75 height 35
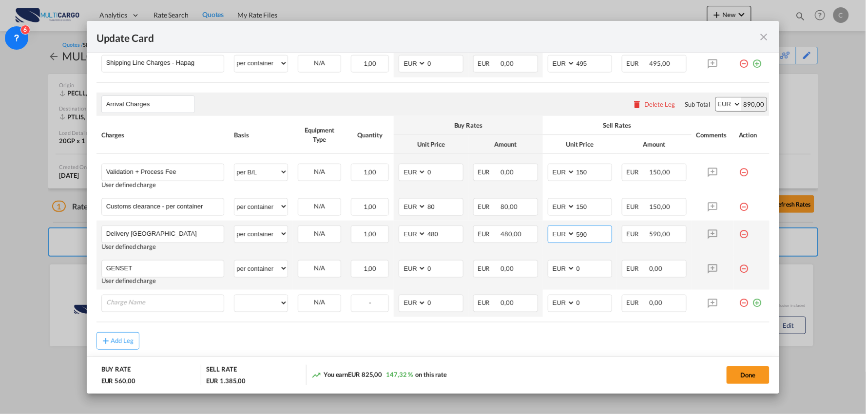
drag, startPoint x: 588, startPoint y: 236, endPoint x: 548, endPoint y: 235, distance: 39.9
click at [548, 235] on md-input-container "AED AFN ALL AMD ANG AOA ARS AUD AWG AZN BAM BBD BDT BGN BHD BIF BMD BND BOB BRL…" at bounding box center [580, 235] width 65 height 18
type input "588"
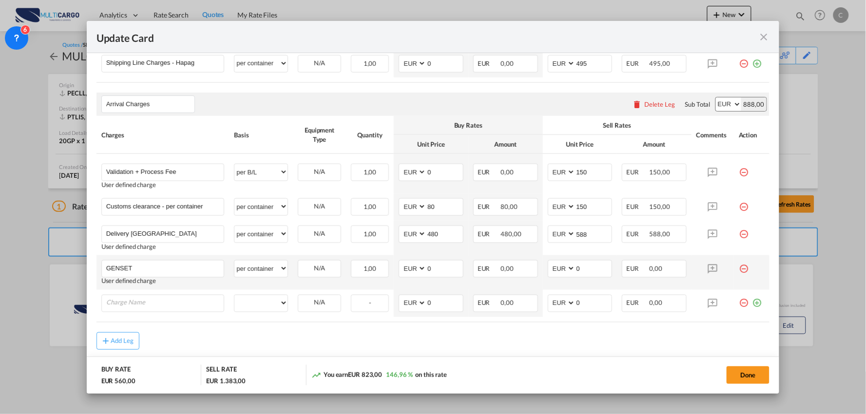
click at [525, 349] on div "Add Leg" at bounding box center [432, 341] width 673 height 18
click at [438, 231] on input "480" at bounding box center [444, 233] width 37 height 15
type input "498"
drag, startPoint x: 432, startPoint y: 276, endPoint x: 410, endPoint y: 274, distance: 22.0
click at [410, 274] on md-input-container "AED AFN ALL AMD ANG AOA ARS AUD AWG AZN BAM BBD BDT BGN BHD BIF BMD BND BOB BRL…" at bounding box center [430, 269] width 65 height 18
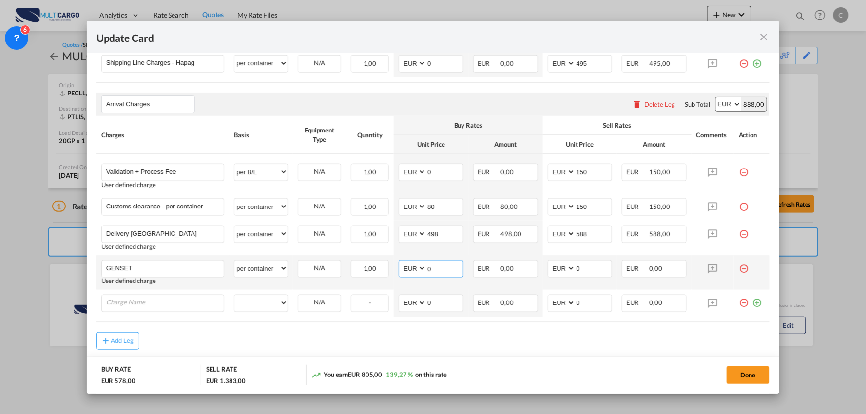
drag, startPoint x: 435, startPoint y: 264, endPoint x: 389, endPoint y: 260, distance: 46.0
click at [399, 264] on md-input-container "AED AFN ALL AMD ANG AOA ARS AUD AWG AZN BAM BBD BDT BGN BHD BIF BMD BND BOB BRL…" at bounding box center [430, 269] width 65 height 18
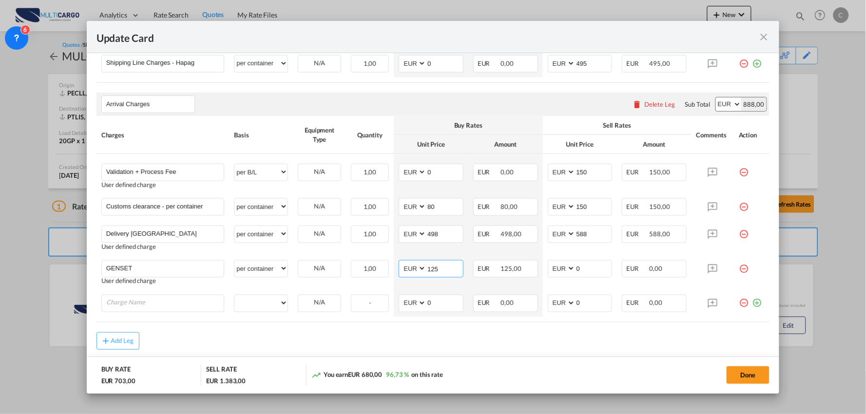
type input "125"
click at [589, 355] on md-content "Main Freight Please enter leg name Leg Name Already Exists Delete Leg Sub Total…" at bounding box center [432, 185] width 673 height 423
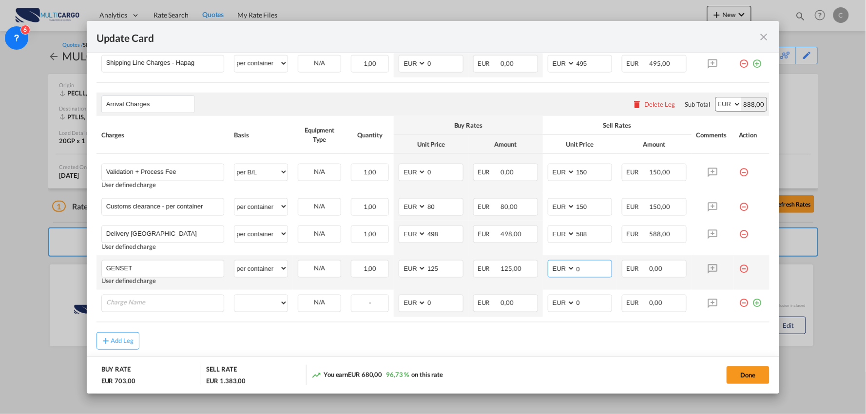
drag, startPoint x: 559, startPoint y: 271, endPoint x: 546, endPoint y: 274, distance: 13.6
click at [548, 273] on md-input-container "AED AFN ALL AMD ANG AOA ARS AUD AWG AZN BAM BBD BDT BGN BHD BIF BMD BND BOB BRL…" at bounding box center [580, 269] width 65 height 18
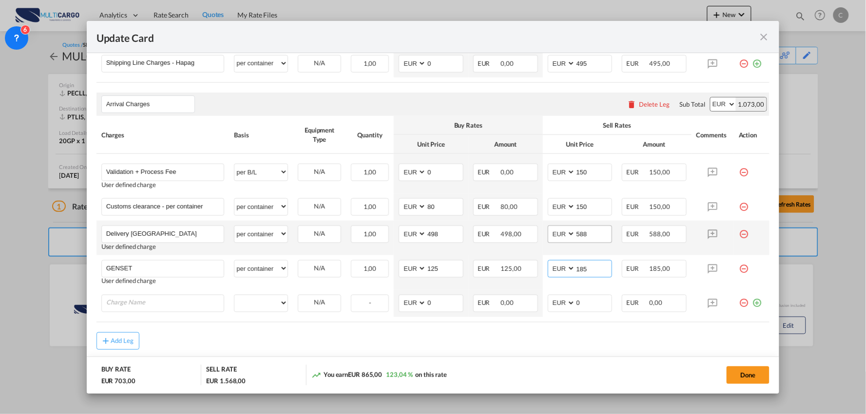
type input "185"
drag, startPoint x: 587, startPoint y: 230, endPoint x: 527, endPoint y: 230, distance: 60.4
click at [527, 230] on tr "Delivery Alentejo Please Enter User Defined Charges Cannot Be Published User de…" at bounding box center [432, 238] width 673 height 35
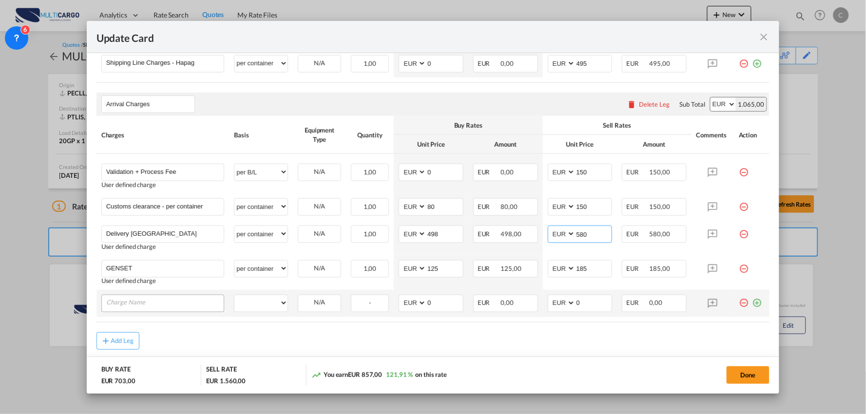
type input "580"
click at [156, 303] on input "Charge Name" at bounding box center [165, 302] width 118 height 15
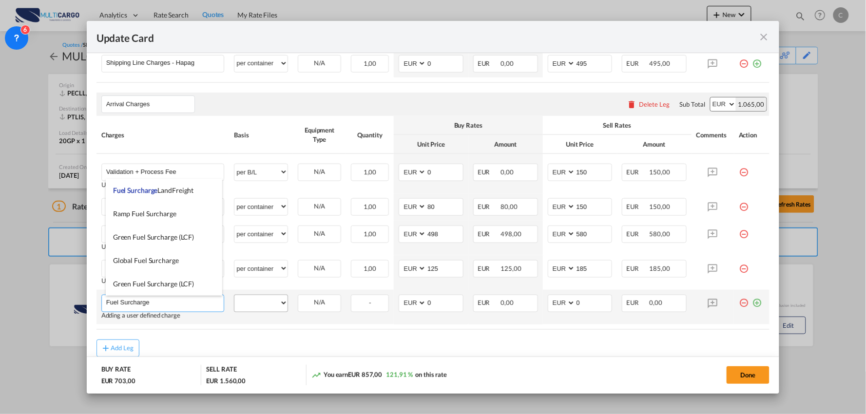
type input "Fuel Surcharge"
drag, startPoint x: 258, startPoint y: 309, endPoint x: 261, endPoint y: 300, distance: 9.6
click at [258, 309] on select "per equipment per container per B/L per shipping bill per shipment per pallet p…" at bounding box center [260, 303] width 53 height 16
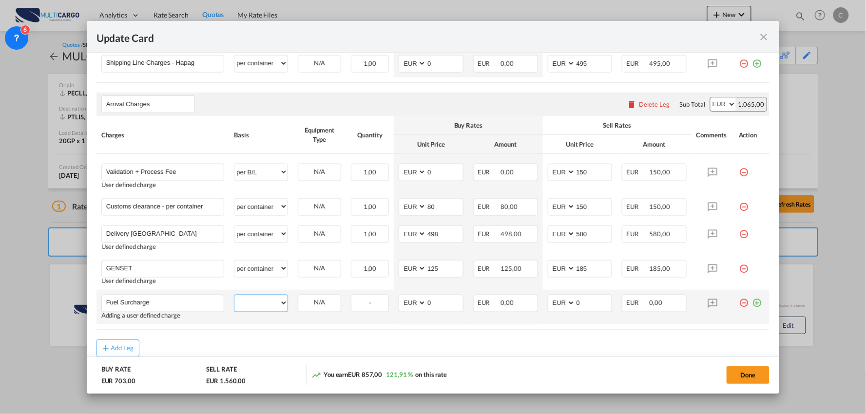
select select "per container"
click at [234, 295] on select "per equipment per container per B/L per shipping bill per shipment per pallet p…" at bounding box center [260, 303] width 53 height 16
drag, startPoint x: 430, startPoint y: 304, endPoint x: 405, endPoint y: 299, distance: 25.4
click at [412, 301] on md-input-container "AED AFN ALL AMD ANG AOA ARS AUD AWG AZN BAM BBD BDT BGN BHD BIF BMD BND BOB BRL…" at bounding box center [430, 304] width 65 height 18
type input "8.41"
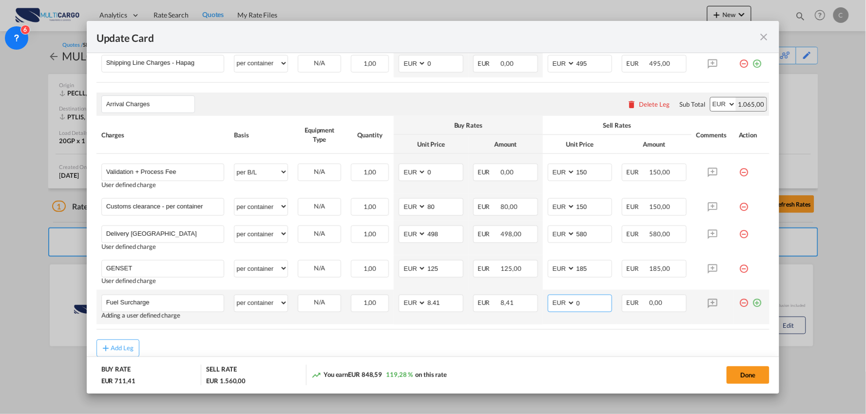
drag, startPoint x: 553, startPoint y: 304, endPoint x: 537, endPoint y: 300, distance: 16.7
click at [548, 305] on md-input-container "AED AFN ALL AMD ANG AOA ARS AUD AWG AZN BAM BBD BDT BGN BHD BIF BMD BND BOB BRL…" at bounding box center [580, 304] width 65 height 18
type input "8.41"
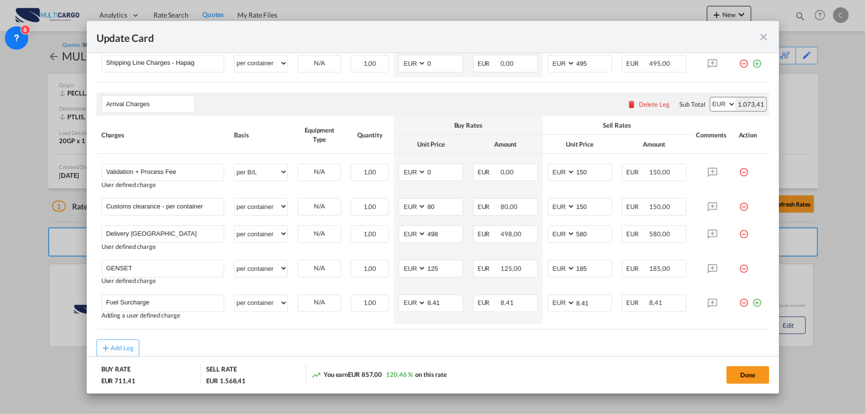
click at [494, 339] on rate-modification "Main Freight Please enter leg name Leg Name Already Exists Delete Leg Sub Total…" at bounding box center [432, 165] width 673 height 383
click at [752, 299] on md-icon "icon-plus-circle-outline green-400-fg" at bounding box center [757, 300] width 10 height 10
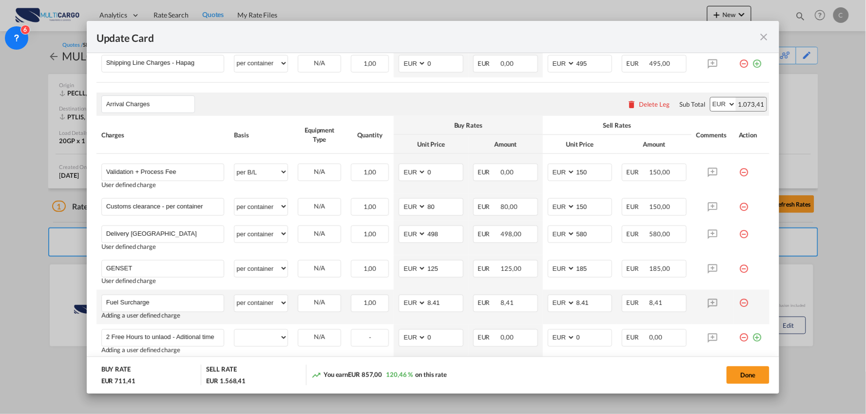
scroll to position [0, 2]
type input "2 Free Hours to unlaod - Aditional time"
click at [246, 338] on select "per equipment per container per B/L per shipping bill per shipment per pallet p…" at bounding box center [260, 338] width 53 height 16
select select "per hour"
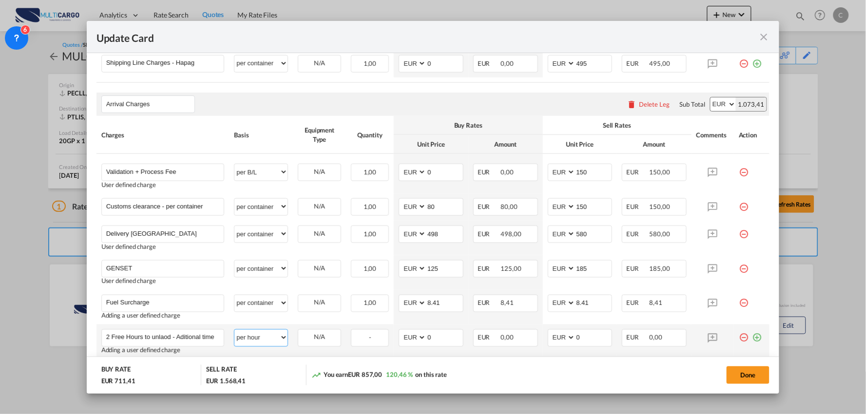
click at [234, 330] on select "per equipment per container per B/L per shipping bill per shipment per pallet p…" at bounding box center [260, 338] width 53 height 16
drag, startPoint x: 434, startPoint y: 340, endPoint x: 396, endPoint y: 342, distance: 38.6
click at [399, 342] on md-input-container "AED AFN ALL AMD ANG AOA ARS AUD AWG AZN BAM BBD BDT BGN BHD BIF BMD BND BOB BRL…" at bounding box center [430, 338] width 65 height 18
type input "35"
drag, startPoint x: 582, startPoint y: 336, endPoint x: 546, endPoint y: 336, distance: 36.0
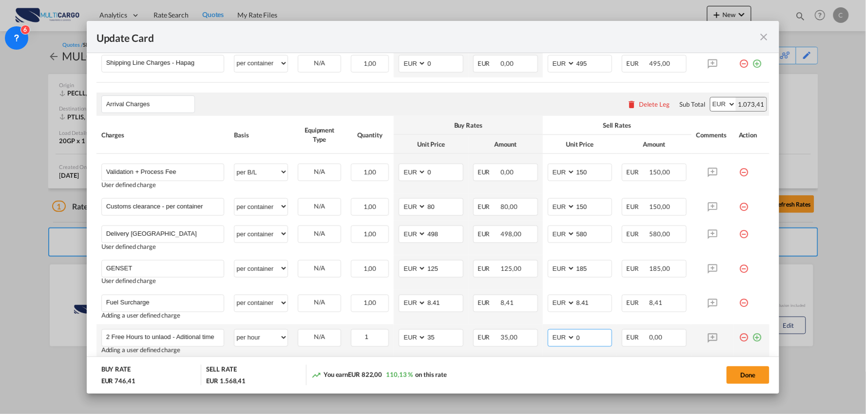
click at [551, 336] on md-input-container "AED AFN ALL AMD ANG AOA ARS AUD AWG AZN BAM BBD BDT BGN BHD BIF BMD BND BOB BRL…" at bounding box center [580, 338] width 65 height 18
type input "40"
click at [531, 372] on div "Done" at bounding box center [641, 375] width 258 height 20
click at [743, 369] on button "Done" at bounding box center [747, 375] width 43 height 18
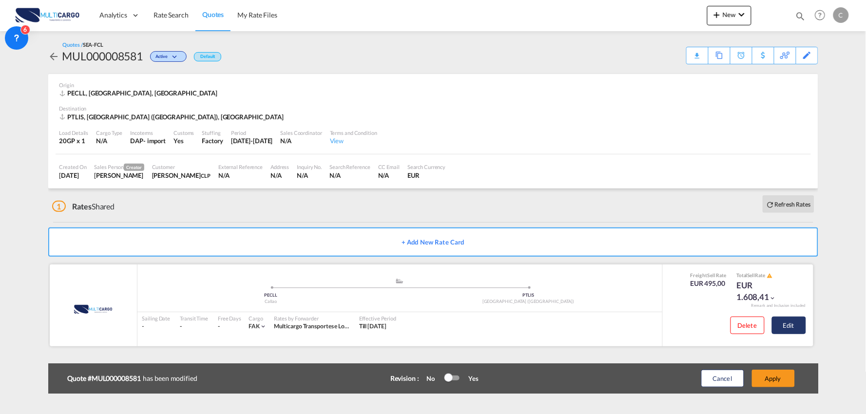
click at [792, 321] on button "Edit" at bounding box center [789, 326] width 34 height 18
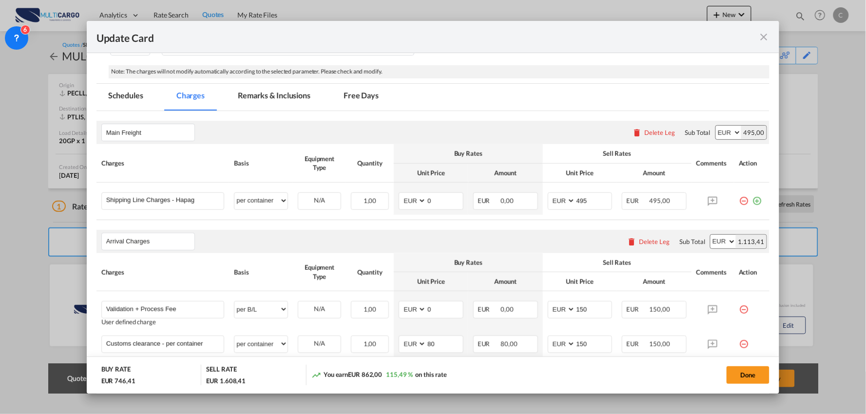
scroll to position [216, 0]
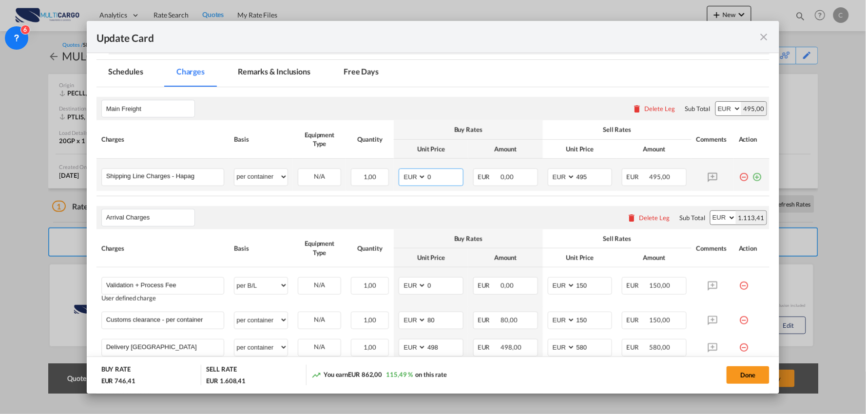
drag, startPoint x: 454, startPoint y: 175, endPoint x: 409, endPoint y: 178, distance: 44.9
click at [409, 178] on md-input-container "AED AFN ALL AMD ANG AOA ARS AUD AWG AZN BAM BBD BDT BGN BHD BIF BMD BND BOB BRL…" at bounding box center [430, 178] width 65 height 18
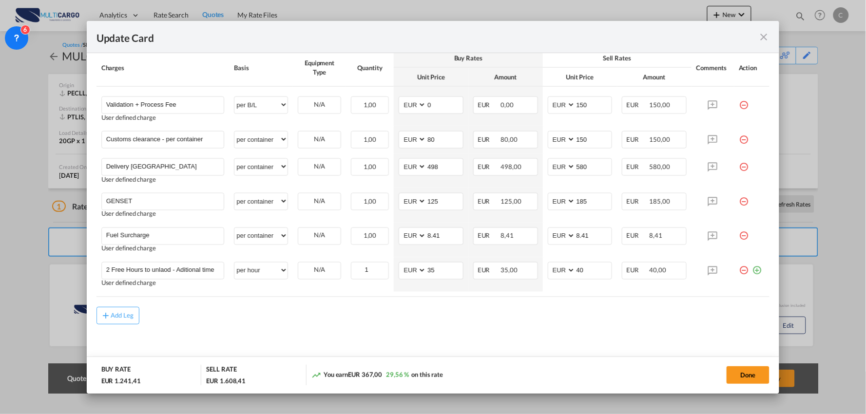
scroll to position [399, 0]
type input "495"
click at [434, 318] on div "Add Leg" at bounding box center [432, 313] width 673 height 18
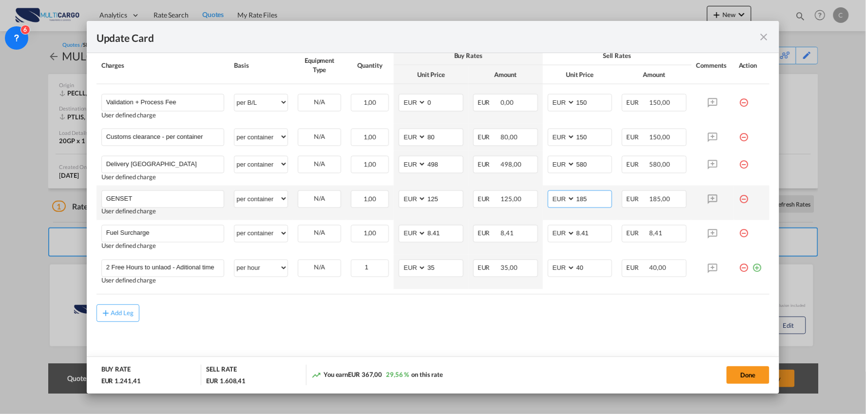
click at [598, 198] on input "185" at bounding box center [593, 198] width 37 height 15
drag, startPoint x: 598, startPoint y: 198, endPoint x: 545, endPoint y: 198, distance: 53.1
click at [548, 198] on md-input-container "AED AFN ALL AMD ANG AOA ARS AUD AWG AZN BAM BBD BDT BGN BHD BIF BMD BND BOB BRL…" at bounding box center [580, 199] width 65 height 18
type input "190"
drag, startPoint x: 512, startPoint y: 324, endPoint x: 398, endPoint y: 304, distance: 116.2
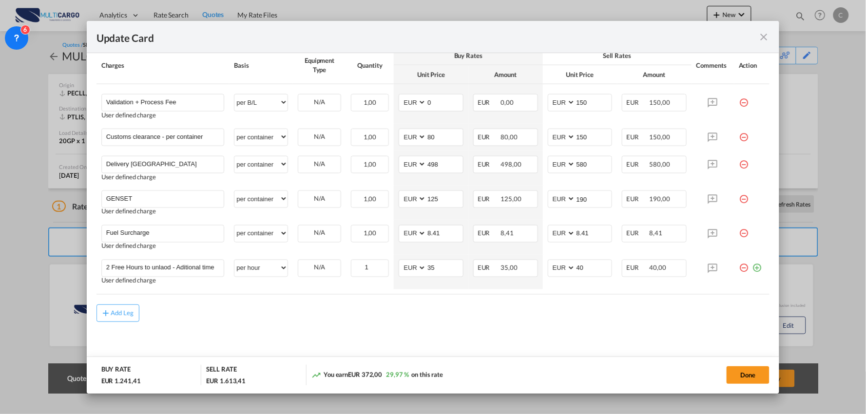
click at [512, 324] on md-content "Main Freight Please enter leg name Leg Name Already Exists Delete Leg Sub Total…" at bounding box center [432, 136] width 673 height 465
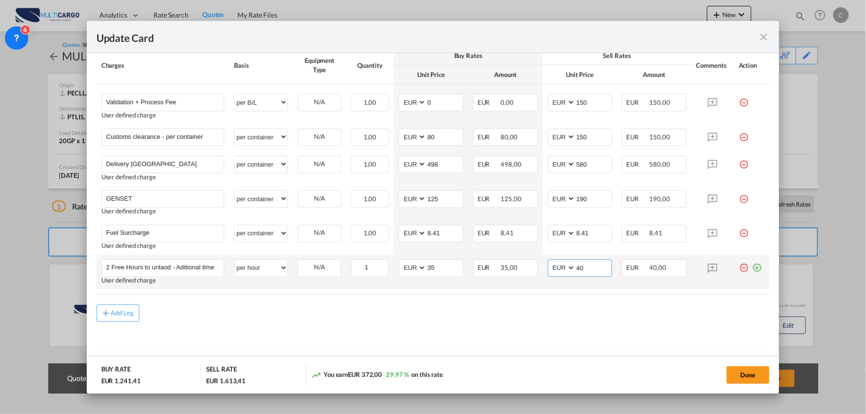
drag, startPoint x: 578, startPoint y: 263, endPoint x: 542, endPoint y: 256, distance: 36.8
click at [548, 263] on md-input-container "AED AFN ALL AMD ANG AOA ARS AUD AWG AZN BAM BBD BDT BGN BHD BIF BMD BND BOB BRL…" at bounding box center [580, 269] width 65 height 18
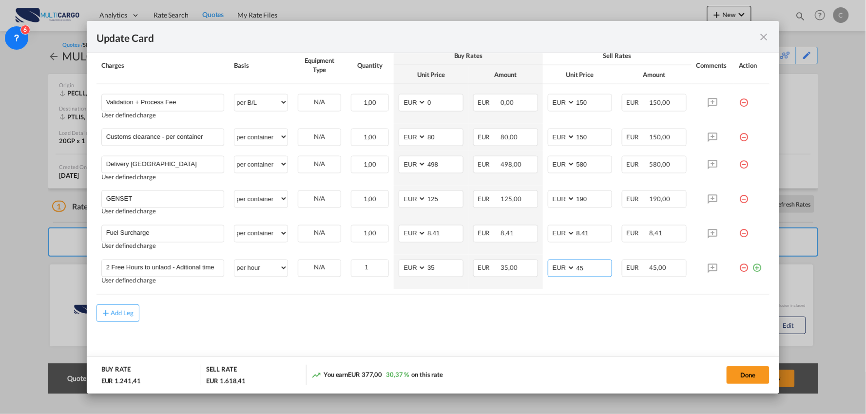
type input "45"
click at [495, 338] on md-content "Main Freight Please enter leg name Leg Name Already Exists Delete Leg Sub Total…" at bounding box center [432, 136] width 673 height 465
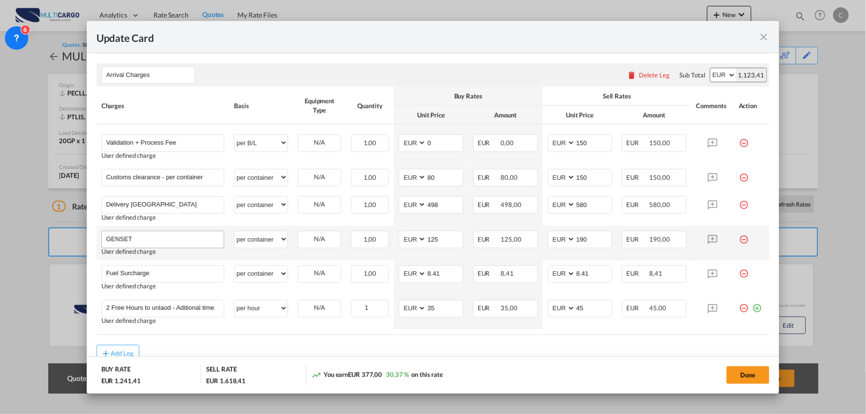
scroll to position [345, 0]
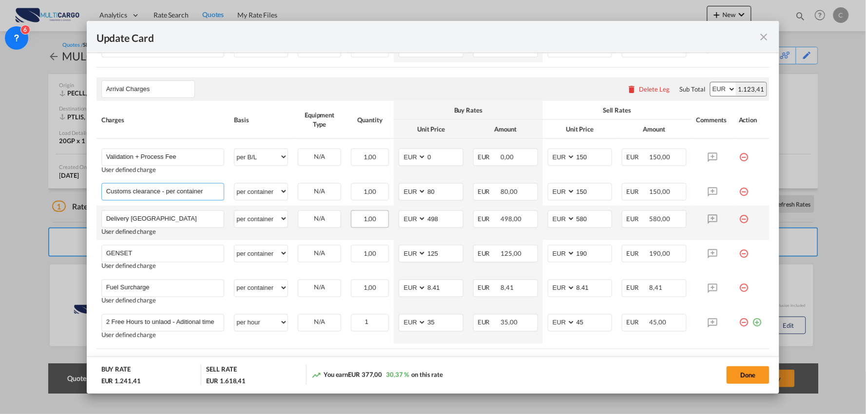
drag, startPoint x: 203, startPoint y: 195, endPoint x: 363, endPoint y: 212, distance: 161.2
click at [316, 211] on tbody "Validation + Process Fee Please Enter User Defined Charges Cannot Be Published …" at bounding box center [432, 241] width 673 height 205
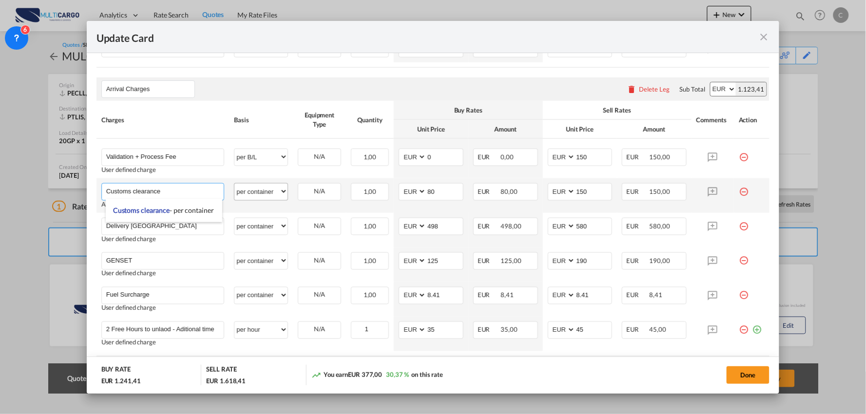
type input "Customs clearance"
click at [262, 198] on select "per equipment per container per B/L per shipping bill per shipment per pallet p…" at bounding box center [260, 192] width 53 height 16
select select "per_document"
click at [234, 184] on select "per equipment per container per B/L per shipping bill per shipment per pallet p…" at bounding box center [260, 192] width 53 height 16
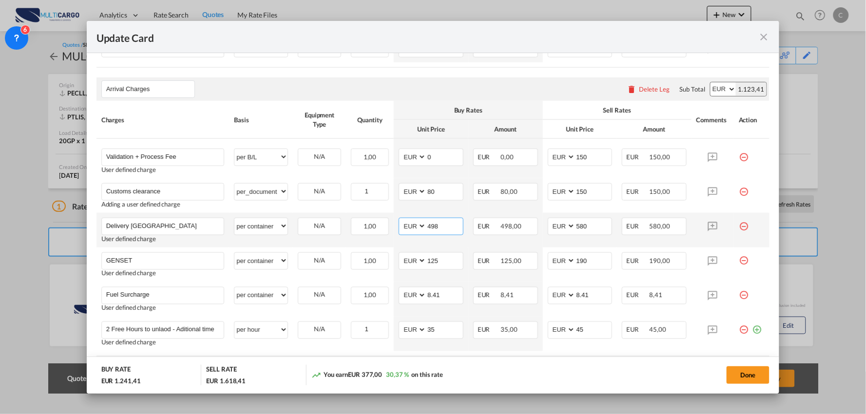
click at [448, 227] on input "498" at bounding box center [444, 225] width 37 height 15
click at [589, 228] on input "580" at bounding box center [593, 225] width 37 height 15
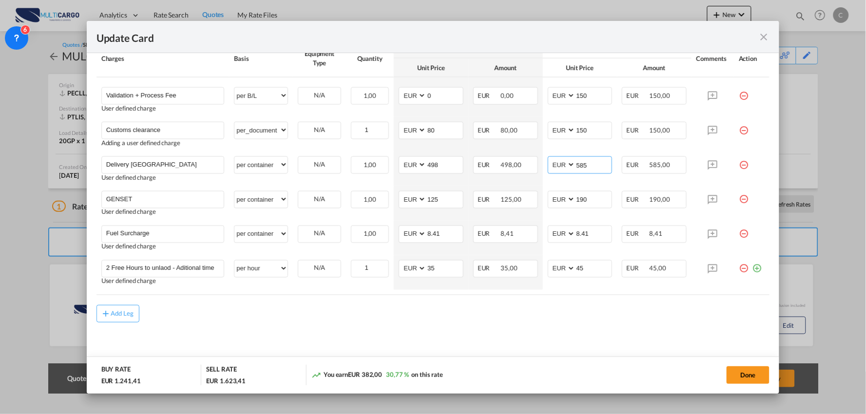
scroll to position [407, 0]
type input "585"
click at [481, 311] on div "Add Leg" at bounding box center [432, 313] width 673 height 18
click at [603, 201] on input "190" at bounding box center [593, 198] width 37 height 15
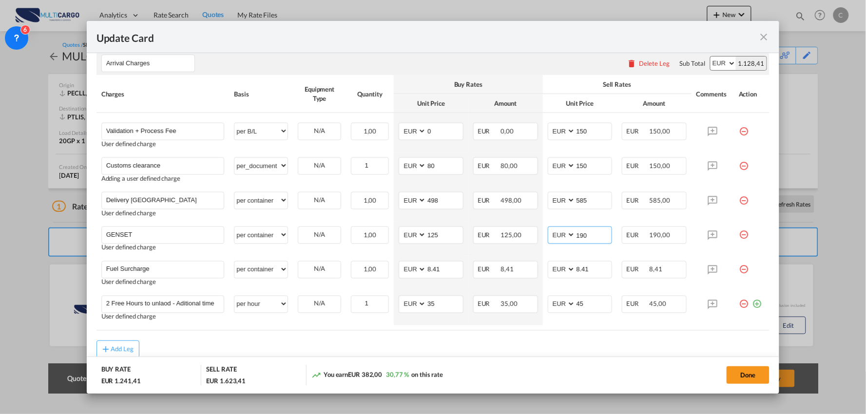
scroll to position [353, 0]
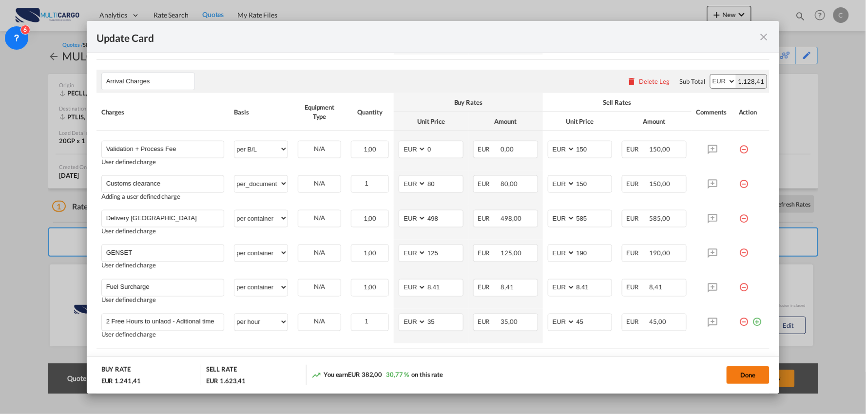
click at [764, 369] on button "Done" at bounding box center [747, 375] width 43 height 18
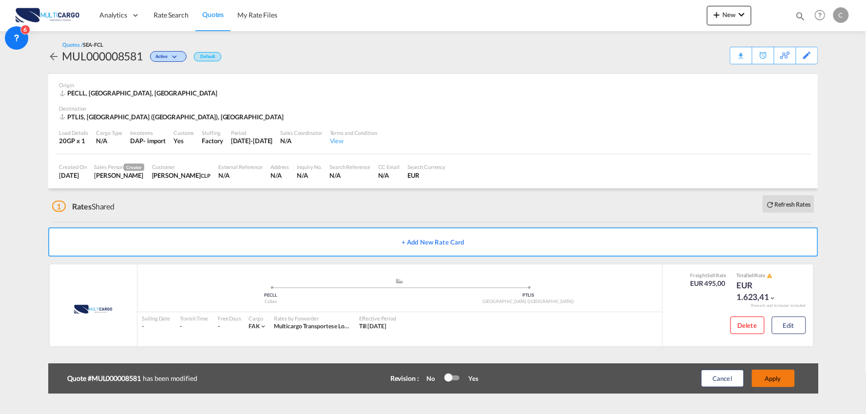
click at [786, 377] on button "Apply" at bounding box center [773, 379] width 43 height 18
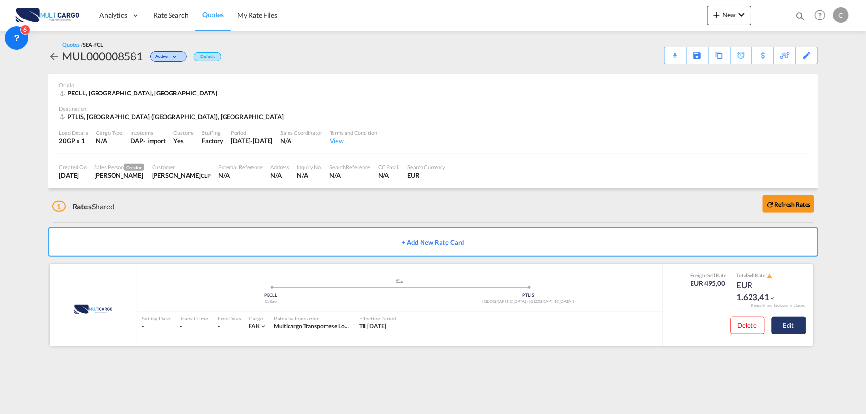
click at [793, 322] on button "Edit" at bounding box center [789, 326] width 34 height 18
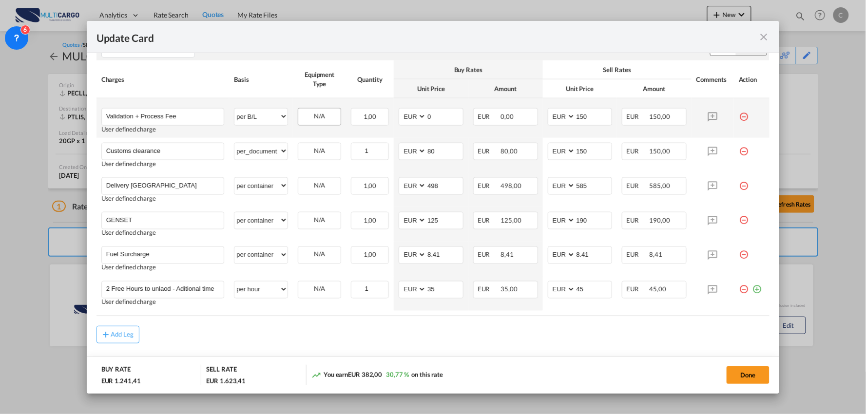
scroll to position [407, 0]
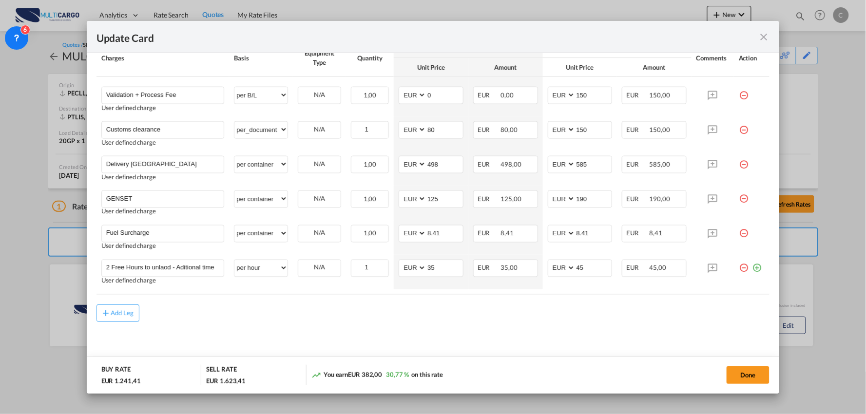
click at [360, 320] on div "Add Leg" at bounding box center [432, 313] width 673 height 18
click at [270, 325] on md-content "Main Freight Please enter leg name Leg Name Already Exists Delete Leg Sub Total…" at bounding box center [432, 133] width 673 height 473
click at [503, 349] on md-content "Main Freight Please enter leg name Leg Name Already Exists Delete Leg Sub Total…" at bounding box center [432, 133] width 673 height 473
click at [753, 372] on button "Done" at bounding box center [747, 375] width 43 height 18
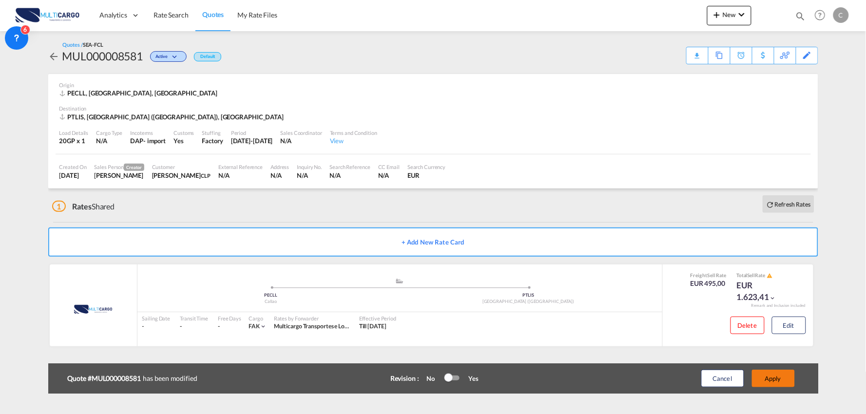
click at [780, 374] on button "Apply" at bounding box center [773, 379] width 43 height 18
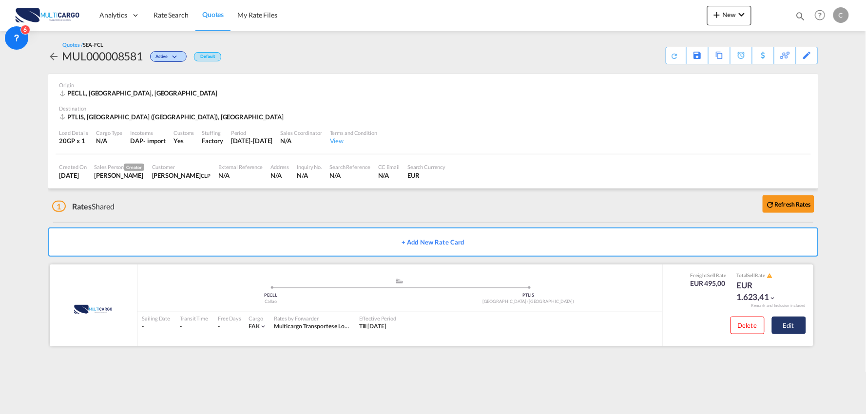
click at [795, 324] on button "Edit" at bounding box center [789, 326] width 34 height 18
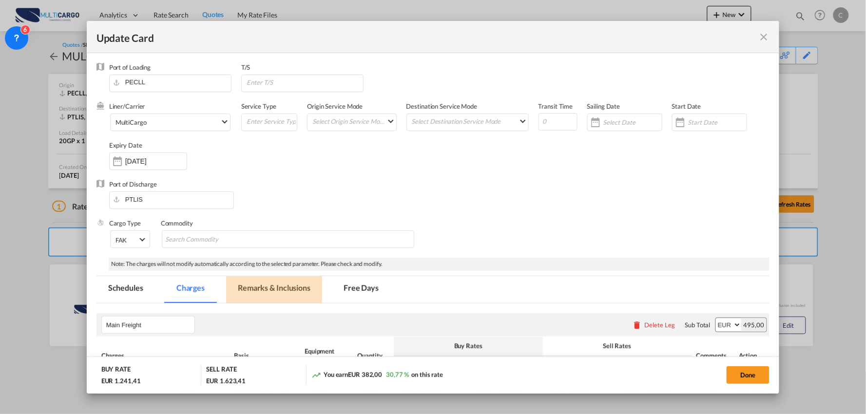
click at [284, 288] on md-tab-item "Remarks & Inclusions" at bounding box center [274, 289] width 96 height 27
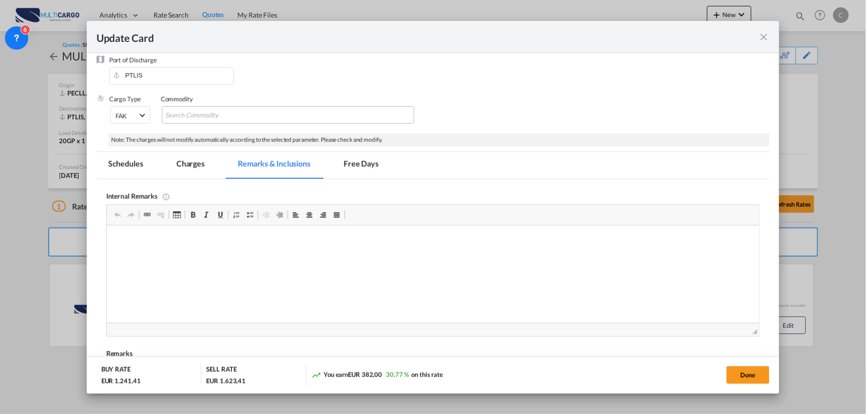
scroll to position [245, 0]
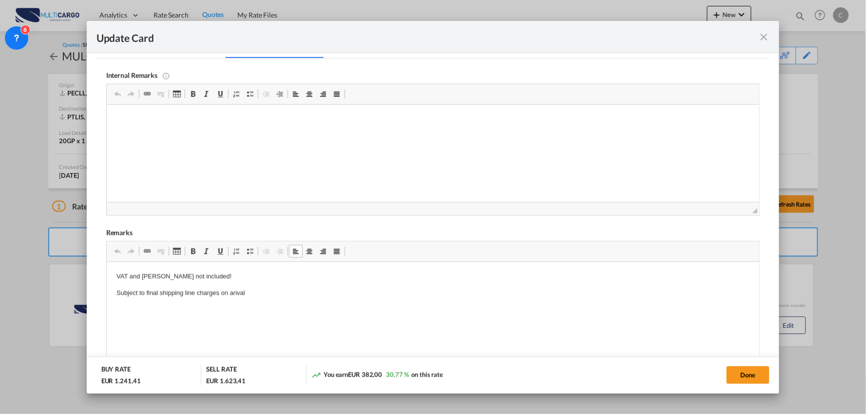
drag, startPoint x: 216, startPoint y: 274, endPoint x: 106, endPoint y: 265, distance: 110.5
drag, startPoint x: 229, startPoint y: 274, endPoint x: 99, endPoint y: 269, distance: 130.2
click at [106, 269] on html "VAT and Dutties not included! Subject to final shipping line charges on arival" at bounding box center [432, 285] width 653 height 46
drag, startPoint x: 282, startPoint y: 272, endPoint x: 109, endPoint y: 270, distance: 172.5
click at [106, 270] on html "Excludes any inspections, chedd and chedd issuance; Subject to final shipping l…" at bounding box center [432, 285] width 653 height 46
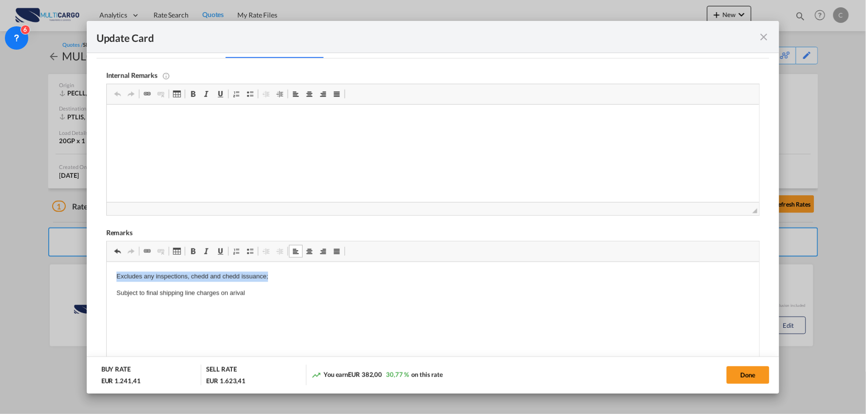
copy p "Excludes any inspections, chedd and chedd issuance;"
click at [285, 308] on html "Excludes any inspections, chedd and chedd issuance; Subject to final shipping l…" at bounding box center [432, 285] width 653 height 46
click at [185, 275] on p "Excludes any inspections, chedd and chedd issuance;" at bounding box center [432, 277] width 633 height 10
click at [454, 293] on p "Subject to final shipping line charges on arival" at bounding box center [432, 293] width 633 height 10
click at [747, 371] on button "Done" at bounding box center [747, 375] width 43 height 18
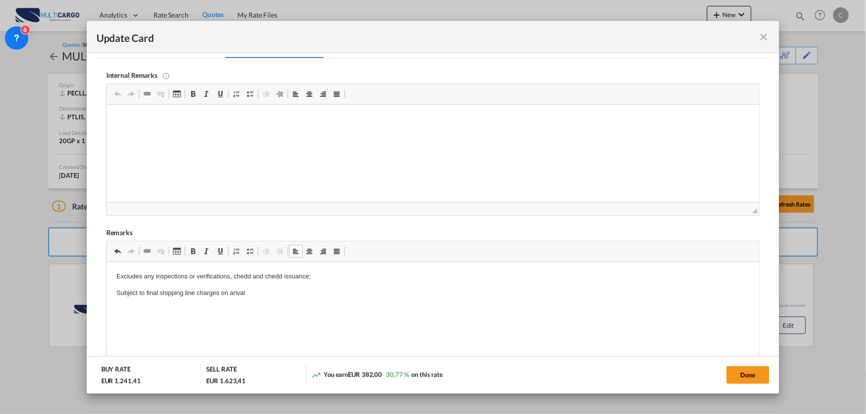
scroll to position [137, 0]
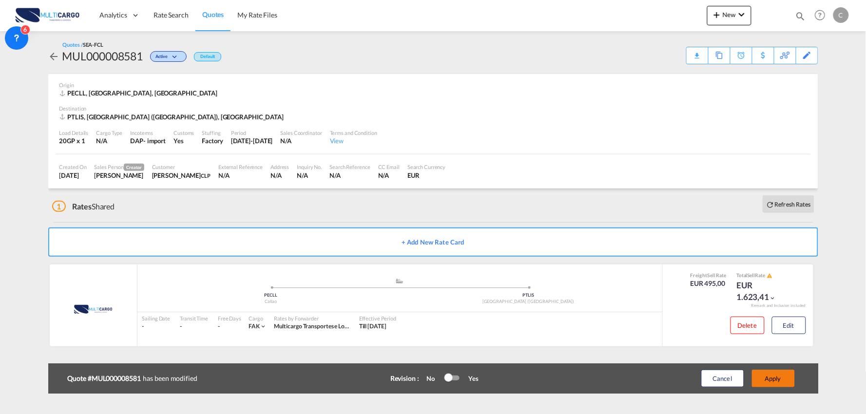
click at [770, 374] on button "Apply" at bounding box center [773, 379] width 43 height 18
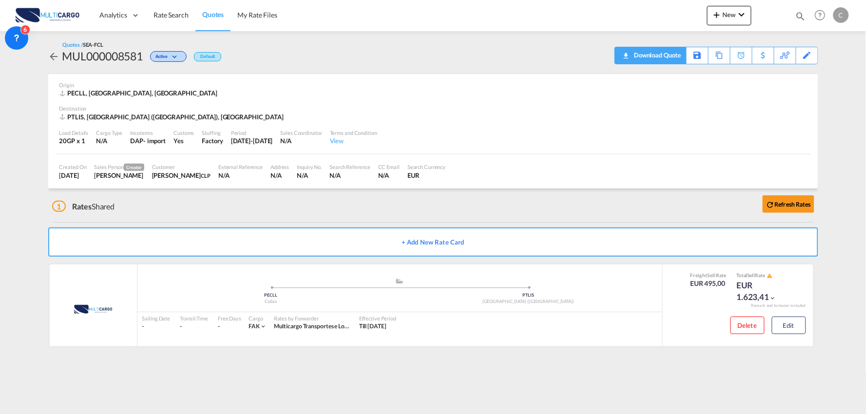
click at [672, 53] on div "Download Quote" at bounding box center [656, 55] width 50 height 16
click at [790, 325] on button "Edit" at bounding box center [789, 326] width 34 height 18
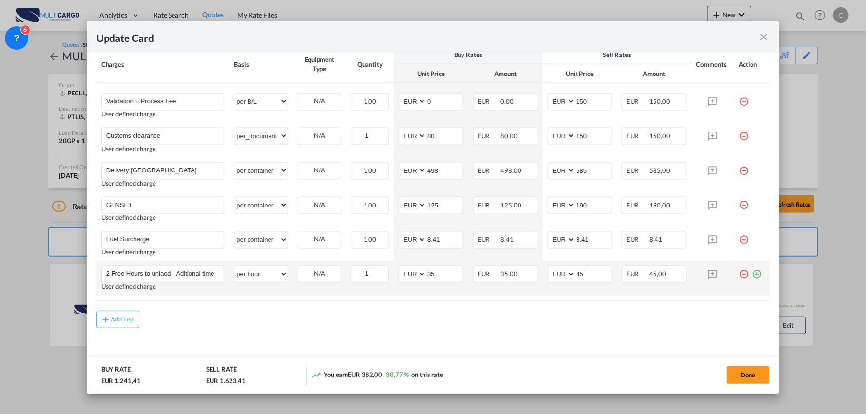
scroll to position [407, 0]
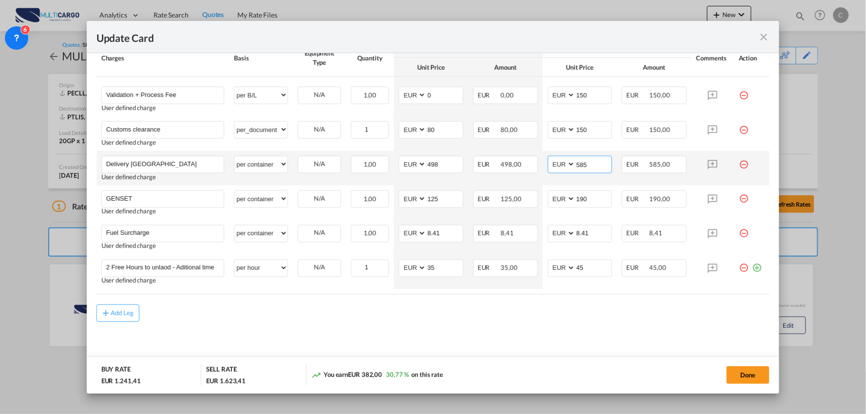
drag, startPoint x: 593, startPoint y: 157, endPoint x: 533, endPoint y: 166, distance: 60.6
click at [548, 166] on md-input-container "AED AFN ALL AMD ANG AOA ARS AUD AWG AZN BAM BBD BDT BGN BHD BIF BMD BND BOB BRL…" at bounding box center [580, 165] width 65 height 18
click at [581, 348] on md-content "Main Freight Please enter leg name Leg Name Already Exists Delete Leg Sub Total…" at bounding box center [432, 133] width 673 height 473
drag, startPoint x: 598, startPoint y: 167, endPoint x: 545, endPoint y: 171, distance: 53.3
click at [548, 171] on md-input-container "AED AFN ALL AMD ANG AOA ARS AUD AWG AZN BAM BBD BDT BGN BHD BIF BMD BND BOB BRL…" at bounding box center [580, 165] width 65 height 18
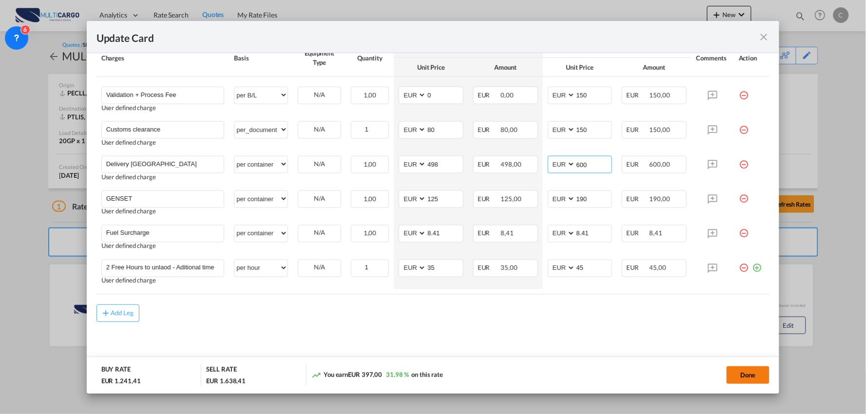
type input "600"
click at [744, 372] on button "Done" at bounding box center [747, 375] width 43 height 18
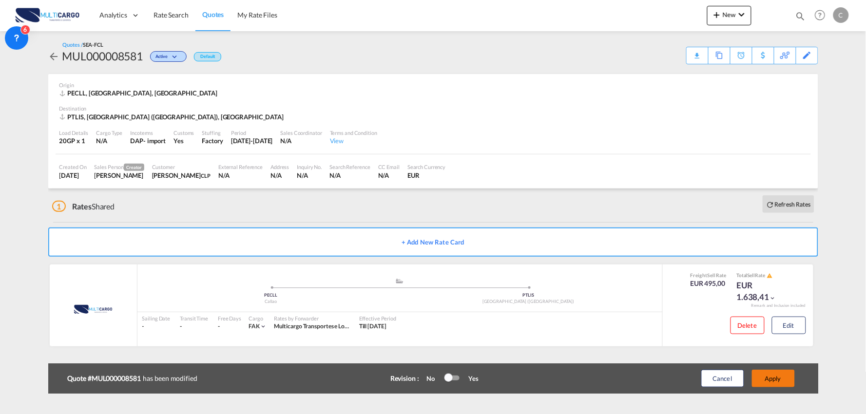
click at [770, 375] on button "Apply" at bounding box center [773, 379] width 43 height 18
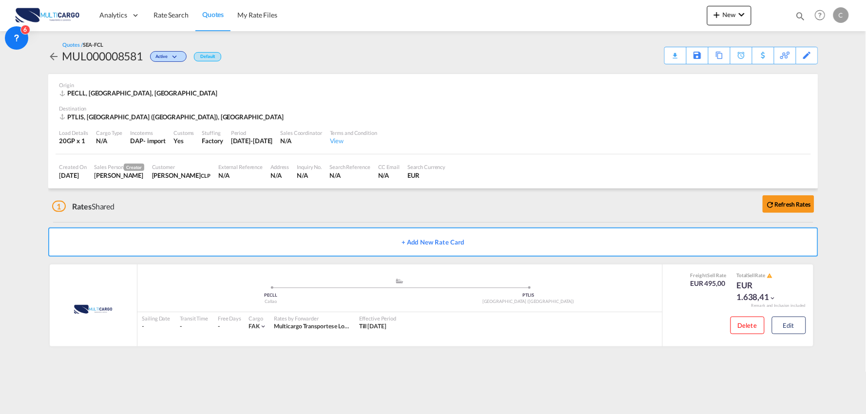
click at [0, 0] on div "Download Quote" at bounding box center [0, 0] width 0 height 0
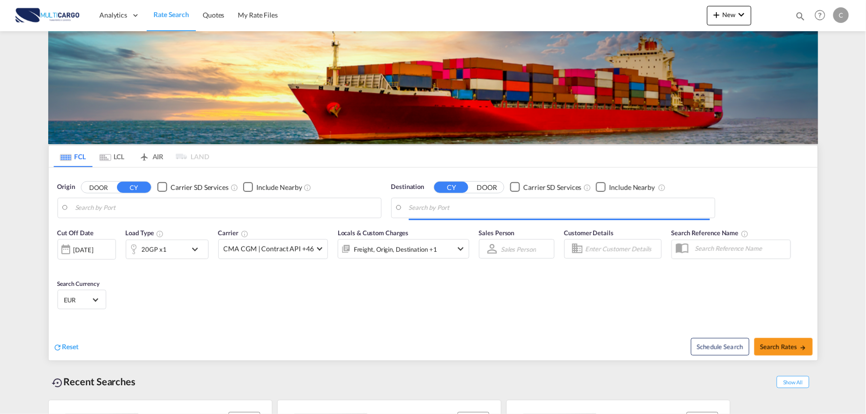
type input "Port of Qingdao, Qingdao, CNTAO"
type input "Leixoes, Leixoes, PTLEI"
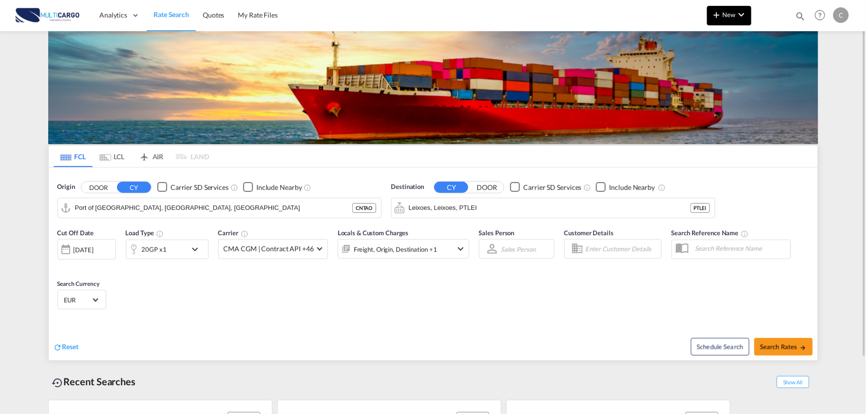
click at [739, 10] on md-icon "icon-chevron-down" at bounding box center [742, 15] width 12 height 12
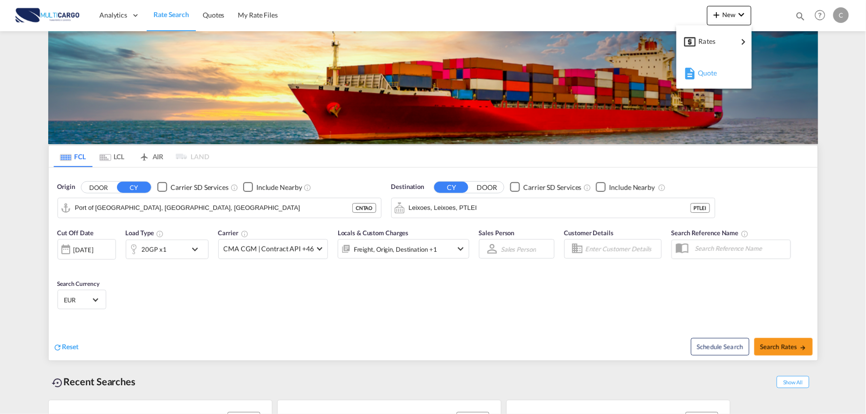
click at [712, 79] on div "Quote" at bounding box center [716, 73] width 36 height 24
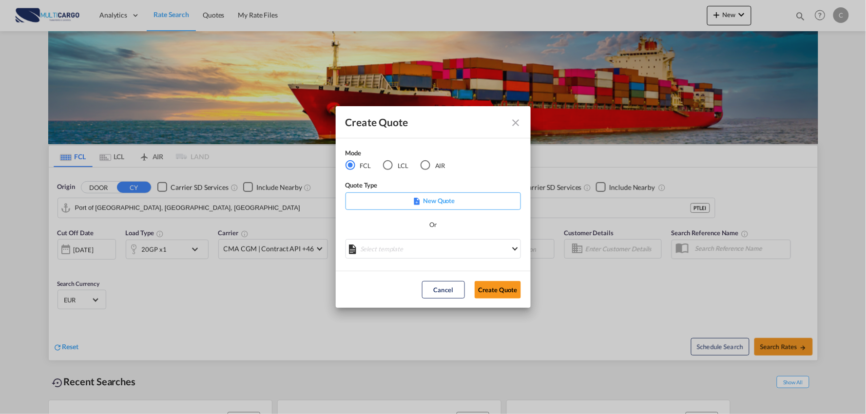
click at [426, 169] on div "AIR" at bounding box center [425, 165] width 10 height 10
click at [444, 252] on md-select "Select template EXP EXW AIR 09/2025 Patricia Barroso | 12 Sep 2025 IMP_DAP_AIR …" at bounding box center [432, 248] width 175 height 19
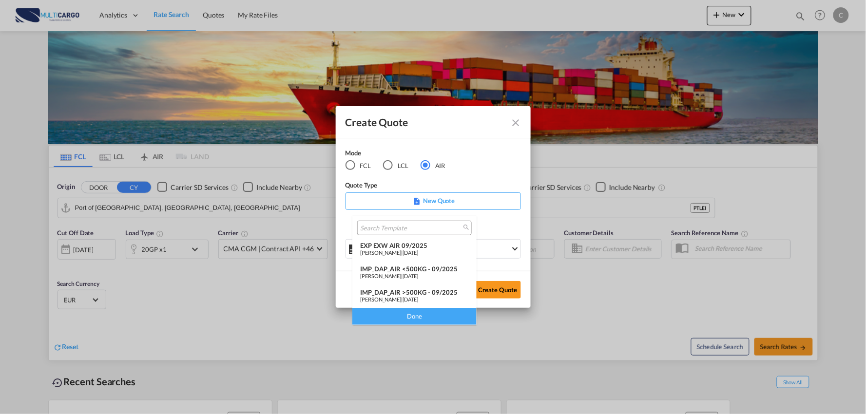
click at [425, 291] on div "IMP_DAP_AIR >500KG - 09/2025" at bounding box center [414, 292] width 109 height 8
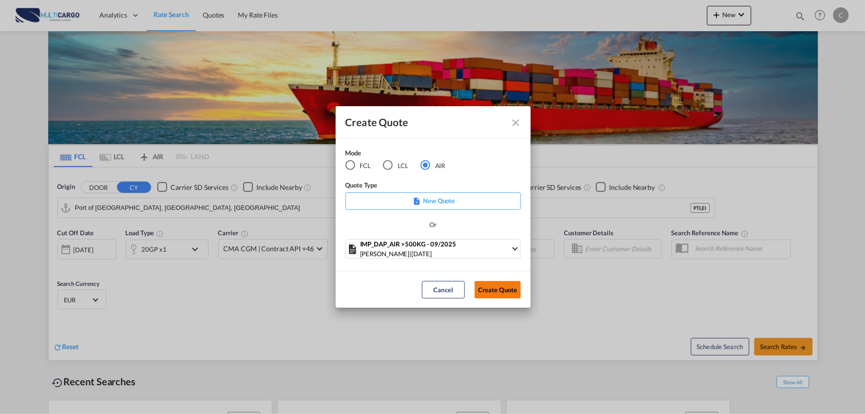
click at [496, 295] on button "Create Quote" at bounding box center [497, 290] width 46 height 18
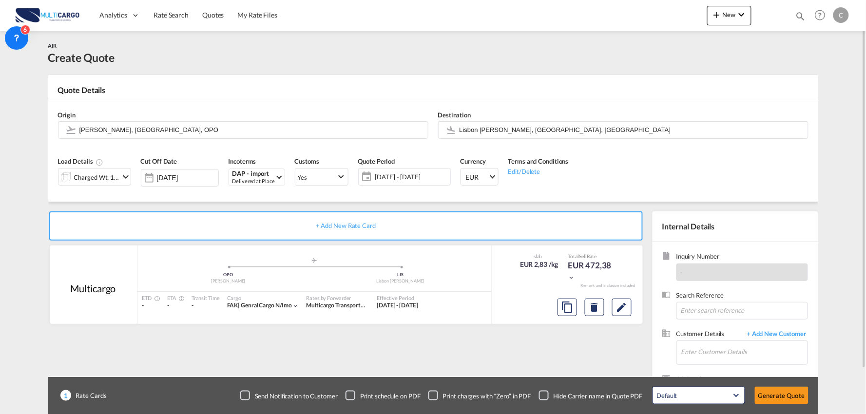
click at [512, 360] on div "+ Add New Rate Card Multicargo added by you .a{fill:#aaa8ad;} .a{fill:#aaa8ad;}…" at bounding box center [347, 313] width 599 height 204
click at [775, 337] on span "+ Add New Customer" at bounding box center [775, 334] width 66 height 11
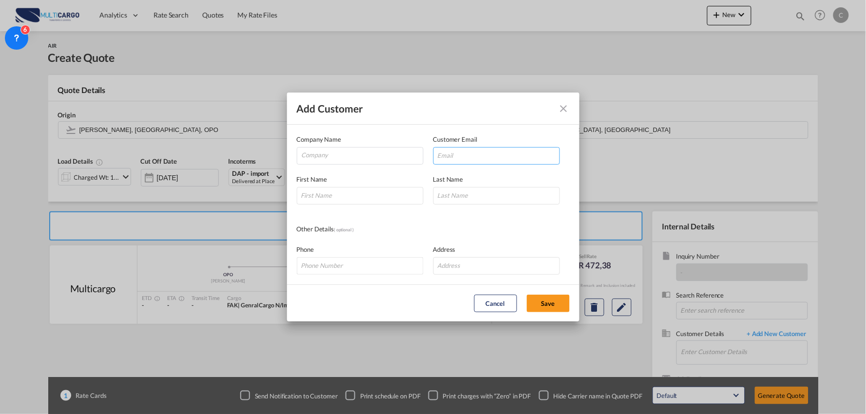
click at [473, 155] on input "Add Customer Company ..." at bounding box center [496, 156] width 127 height 18
paste input "vperez@clp.com.pe>"
type input "vperez@clp.com.pe"
click at [333, 201] on input "Add Customer Company ..." at bounding box center [360, 196] width 127 height 18
click at [315, 196] on input "Add Customer Company ..." at bounding box center [360, 196] width 127 height 18
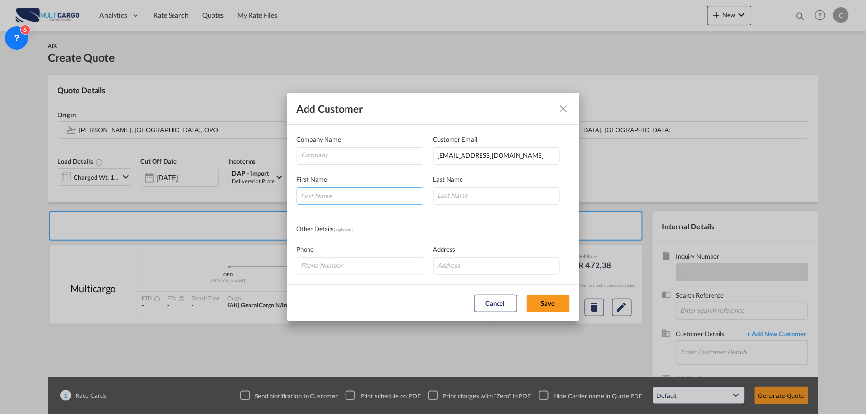
type input "C"
type input "Victoria"
type input "Rondoy"
click at [354, 156] on input "Company" at bounding box center [362, 155] width 121 height 15
click at [334, 156] on input "Company" at bounding box center [362, 155] width 121 height 15
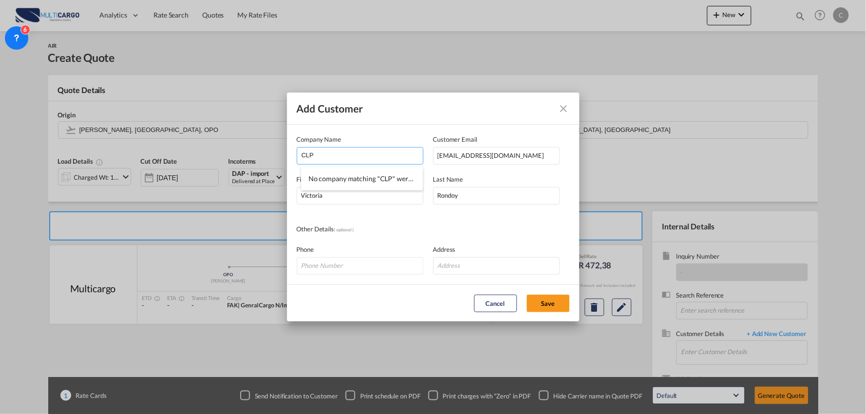
type input "CLP"
click at [481, 235] on div "Phone Address" at bounding box center [433, 255] width 273 height 40
click at [552, 300] on button "Save" at bounding box center [548, 304] width 43 height 18
type input "CLP, Victoria Rondoy, vperez@clp.com.pe"
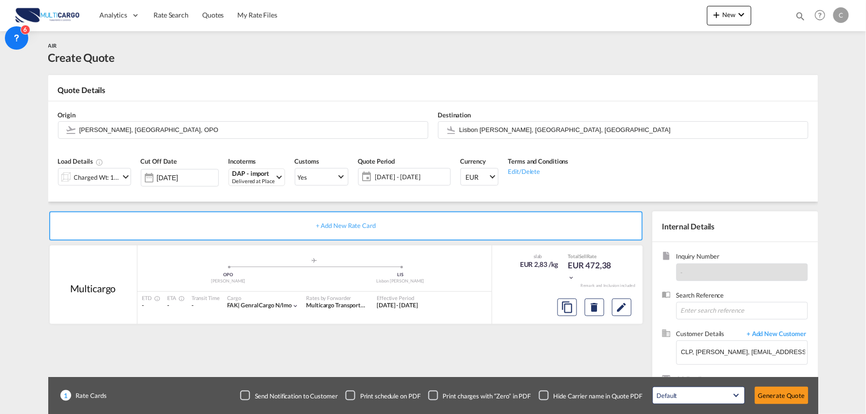
click at [553, 367] on div "+ Add New Rate Card Multicargo added by you .a{fill:#aaa8ad;} .a{fill:#aaa8ad;}…" at bounding box center [347, 313] width 599 height 204
click at [543, 406] on div "Send Notification to Customer Print schedule on PDF Print charges with “Zero” i…" at bounding box center [526, 395] width 573 height 27
click at [545, 396] on div "Checkbox No Ink" at bounding box center [544, 396] width 10 height 10
click at [495, 361] on div "+ Add New Rate Card Multicargo added by you .a{fill:#aaa8ad;} .a{fill:#aaa8ad;}…" at bounding box center [347, 313] width 599 height 204
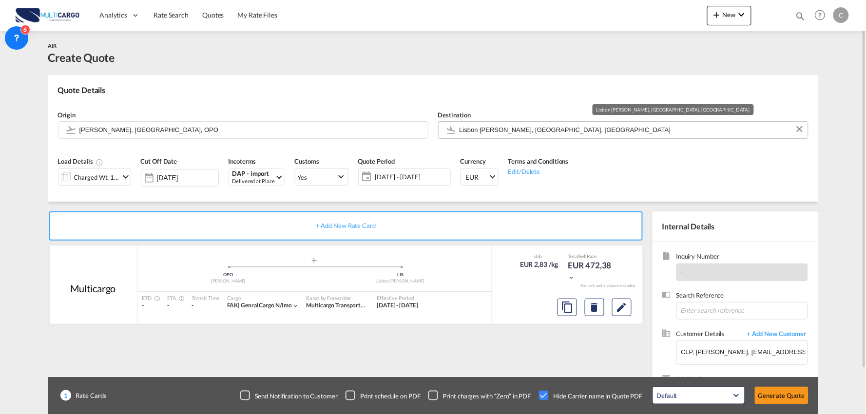
click at [513, 125] on input "Lisbon Portela, Lisbon, LIS" at bounding box center [630, 129] width 343 height 17
click at [386, 203] on div "+ Add New Rate Card Multicargo added by you .a{fill:#aaa8ad;} .a{fill:#aaa8ad;}…" at bounding box center [433, 311] width 770 height 218
click at [473, 124] on input "Lisbon Portela, Lisbon, LIS" at bounding box center [630, 129] width 343 height 17
click at [259, 81] on md-card "Quote Details Origin Francisco de Sá Carneiro, Porto, OPO Destination Lisbon Po…" at bounding box center [433, 138] width 770 height 127
click at [200, 130] on input "Francisco de Sá Carneiro, Porto, OPO" at bounding box center [250, 129] width 343 height 17
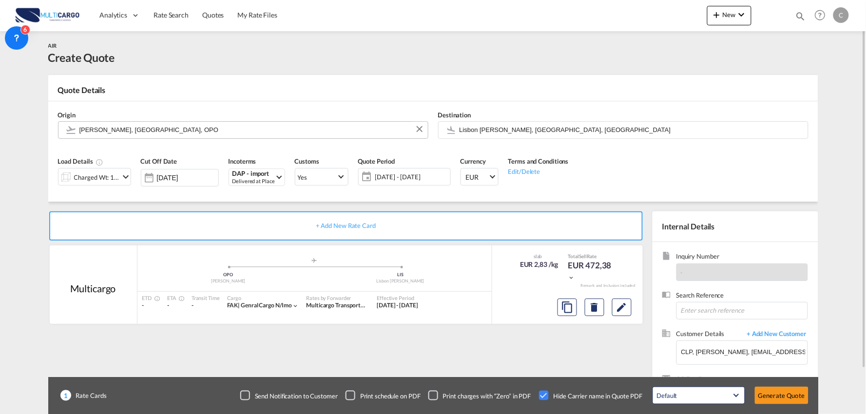
type input "V"
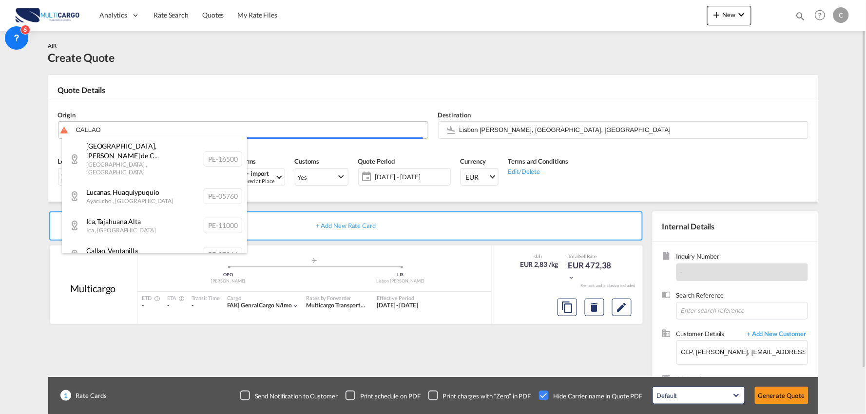
click at [105, 125] on body "Analytics Reports Dashboard Rate Search Quotes My Rate Files Analytics" at bounding box center [433, 207] width 866 height 414
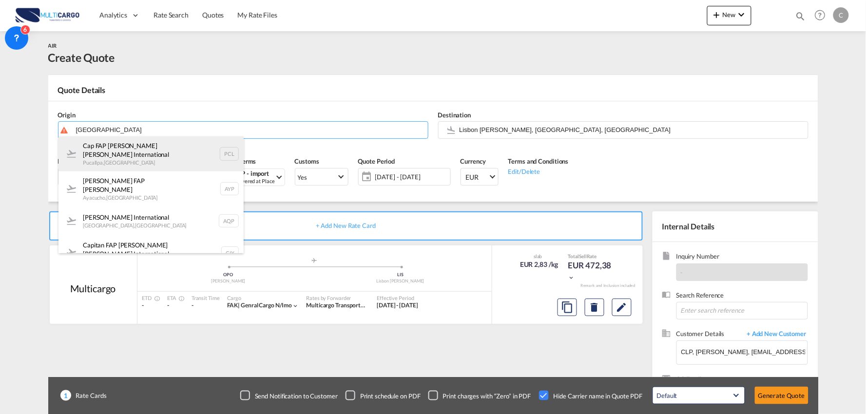
click at [128, 151] on div "Cap FAP David Abenzur Rengifo International Pucallpa , Peru PCL" at bounding box center [150, 153] width 185 height 35
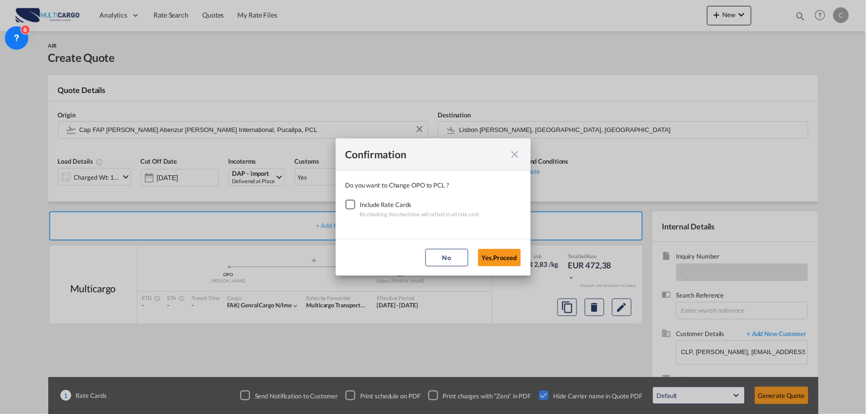
click at [347, 203] on div "Checkbox No Ink" at bounding box center [350, 205] width 10 height 10
click at [511, 260] on button "Yes,Proceed" at bounding box center [499, 258] width 43 height 18
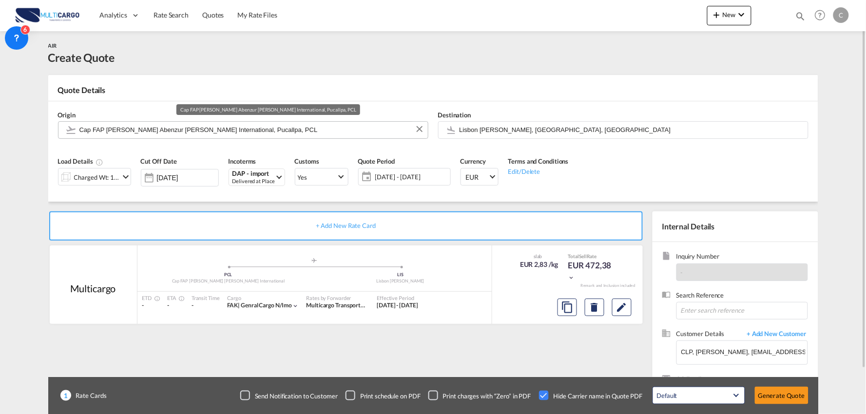
click at [226, 129] on input "Cap FAP David Abenzur Rengifo International, Pucallpa, PCL" at bounding box center [250, 129] width 343 height 17
drag, startPoint x: 266, startPoint y: 135, endPoint x: -124, endPoint y: 125, distance: 390.3
click at [0, 125] on html "Analytics Reports Dashboard Rate Search Quotes My Rate Files" at bounding box center [433, 207] width 866 height 414
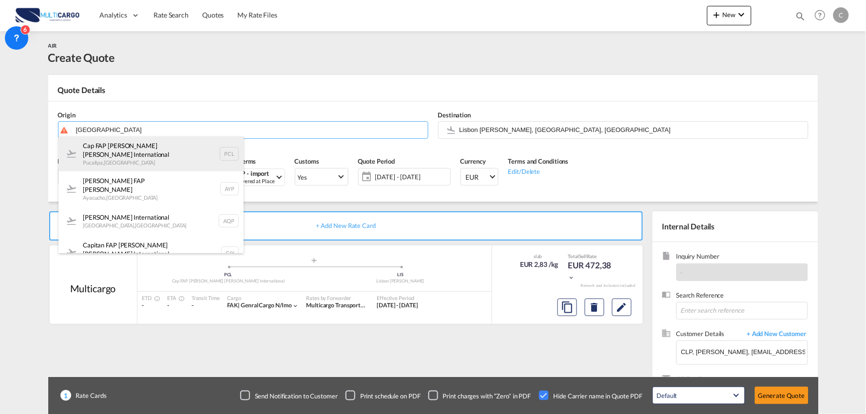
click at [123, 164] on div "Cap FAP David Abenzur Rengifo International Pucallpa , Peru PCL" at bounding box center [150, 153] width 185 height 35
type input "Cap FAP David Abenzur Rengifo International, Pucallpa, PCL"
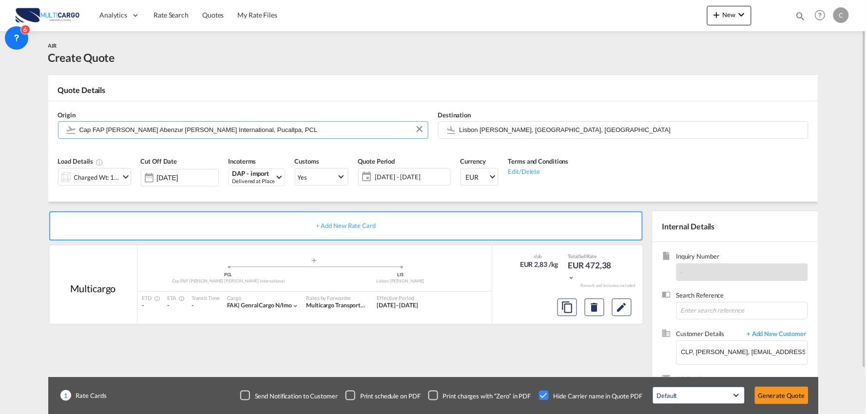
click at [126, 197] on div "Load Details Charged Wt: 166,67 KG" at bounding box center [94, 174] width 83 height 46
click at [460, 348] on div "+ Add New Rate Card Multicargo added by you .a{fill:#aaa8ad;} .a{fill:#aaa8ad;}…" at bounding box center [347, 313] width 599 height 204
click at [103, 179] on div "Charged Wt: 166,67 KG" at bounding box center [97, 177] width 46 height 14
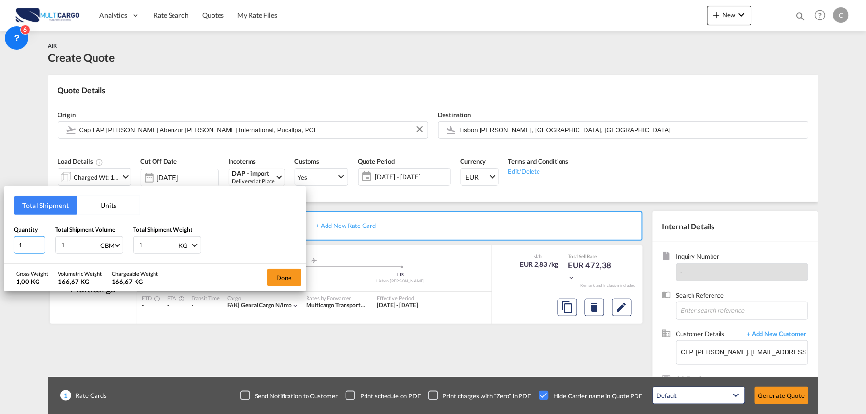
drag, startPoint x: 26, startPoint y: 247, endPoint x: 10, endPoint y: 247, distance: 16.1
click at [12, 247] on div "Total Shipment Units Quantity 1 Total Shipment Volume 1 CBM CBM CFT KG LB Total…" at bounding box center [155, 225] width 302 height 78
type input "3"
drag, startPoint x: 49, startPoint y: 242, endPoint x: 42, endPoint y: 244, distance: 7.1
click at [43, 244] on div "Quantity 3 Total Shipment Volume 1 CBM CBM CFT KG LB Total Shipment Weight 1 KG…" at bounding box center [155, 239] width 283 height 29
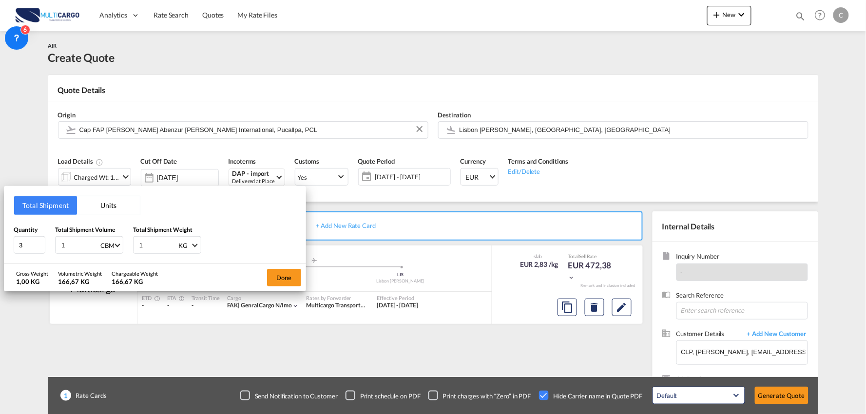
drag, startPoint x: 139, startPoint y: 246, endPoint x: 114, endPoint y: 245, distance: 25.3
click at [121, 247] on div "Quantity 3 Total Shipment Volume 1 CBM CBM CFT KG LB Total Shipment Weight 1 KG…" at bounding box center [155, 239] width 283 height 29
drag, startPoint x: 150, startPoint y: 245, endPoint x: 130, endPoint y: 248, distance: 19.9
click at [130, 248] on div "Quantity 3 Total Shipment Volume 1 CBM CBM CFT KG LB Total Shipment Weight 1 KG…" at bounding box center [155, 239] width 283 height 29
type input "3000"
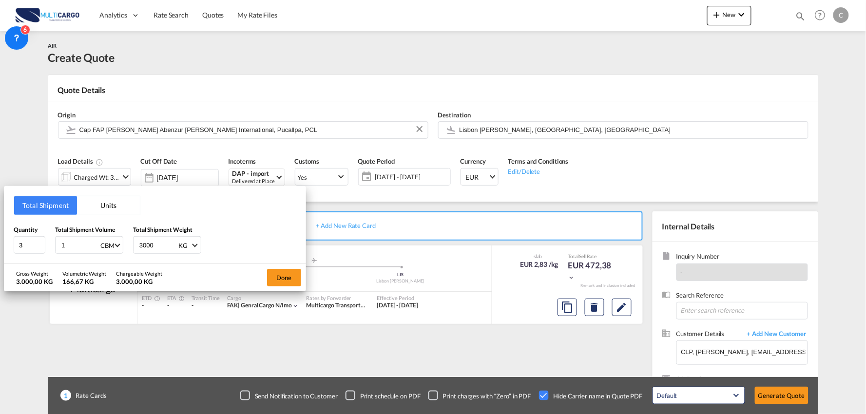
drag, startPoint x: 80, startPoint y: 246, endPoint x: 2, endPoint y: 246, distance: 77.5
click at [2, 246] on div "Total Shipment Units Quantity 3 Total Shipment Volume 1 CBM CBM CFT KG LB Total…" at bounding box center [433, 207] width 866 height 414
type input "5"
type input "5.4"
click at [252, 231] on div "Quantity 3 Total Shipment Volume 5.4 CBM CBM CFT KG LB Total Shipment Weight 30…" at bounding box center [155, 239] width 283 height 29
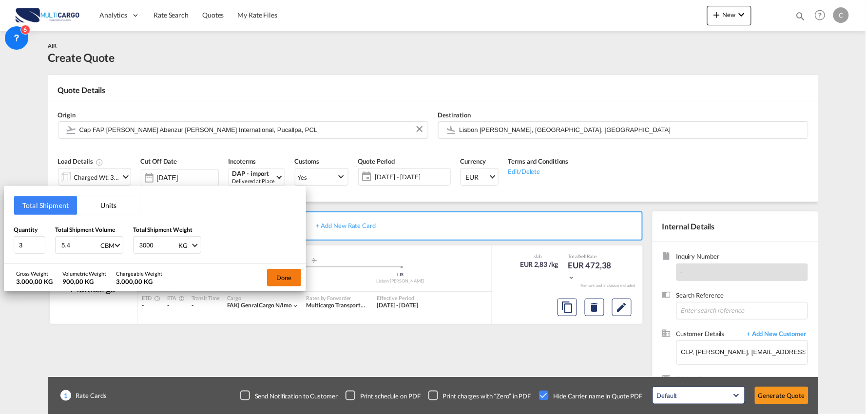
click at [279, 275] on button "Done" at bounding box center [284, 278] width 34 height 18
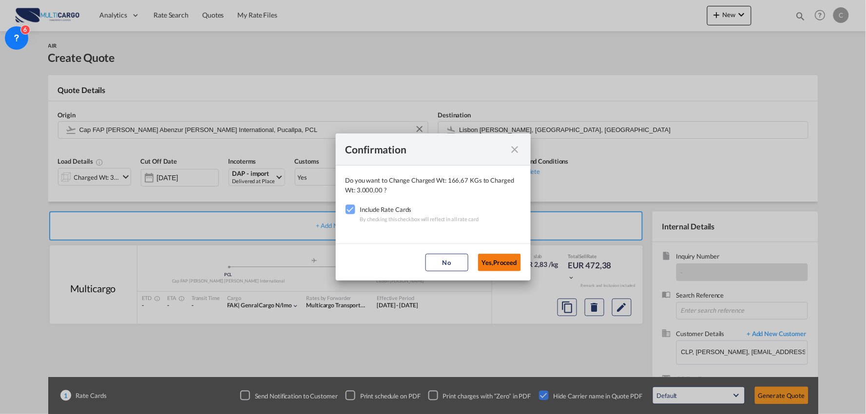
click at [503, 256] on button "Yes,Proceed" at bounding box center [499, 263] width 43 height 18
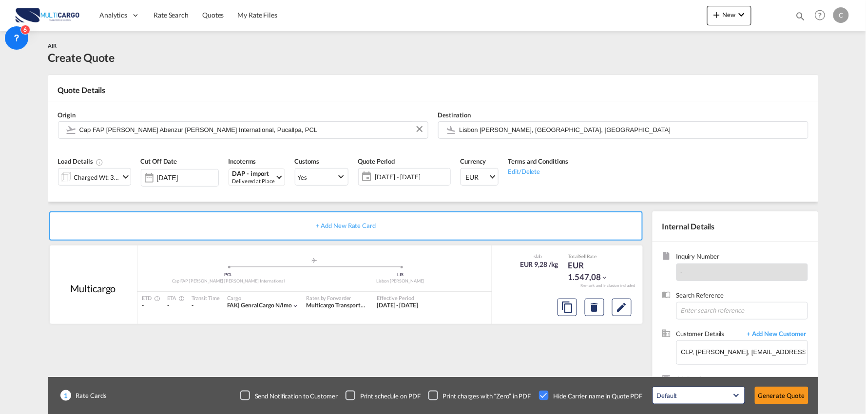
click at [534, 349] on div "Confirmation Do you want to Change Charged Wt: 3.000,00 KGs to Charged Wt: 3.00…" at bounding box center [433, 207] width 866 height 414
click at [135, 208] on div "+ Add New Rate Card Multicargo added by you .a{fill:#aaa8ad;} .a{fill:#aaa8ad;}…" at bounding box center [433, 311] width 770 height 218
click at [781, 397] on button "Generate Quote" at bounding box center [782, 396] width 54 height 18
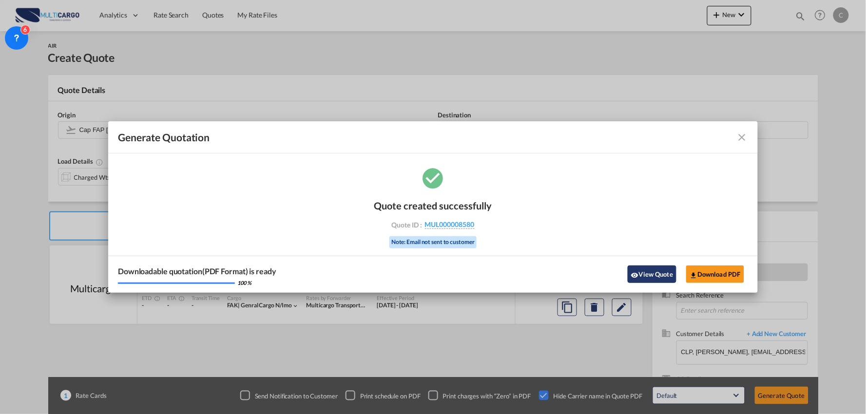
click at [657, 286] on div "Downloadable quotation(PDF Format) is ready 100 % View Quote Download PDF" at bounding box center [432, 274] width 649 height 37
click at [642, 269] on button "View Quote" at bounding box center [651, 274] width 49 height 18
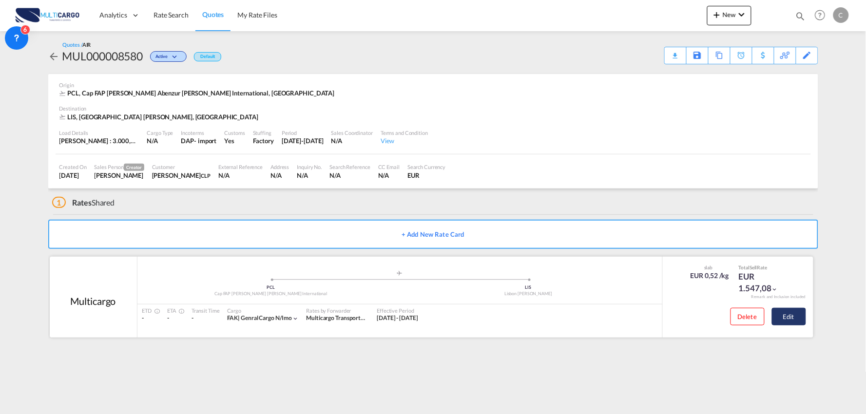
click at [789, 321] on button "Edit" at bounding box center [789, 317] width 34 height 18
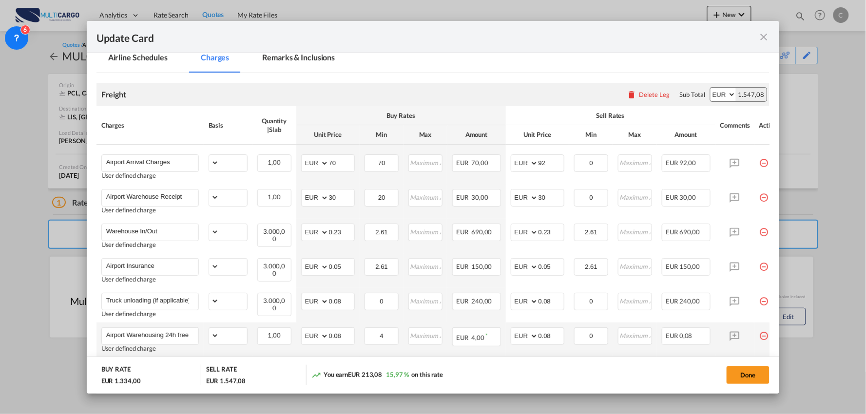
scroll to position [216, 0]
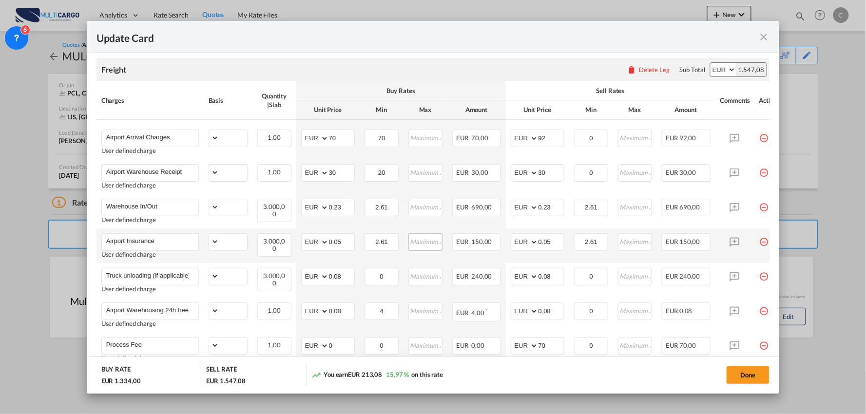
select select "per_bl"
select select "per_kg"
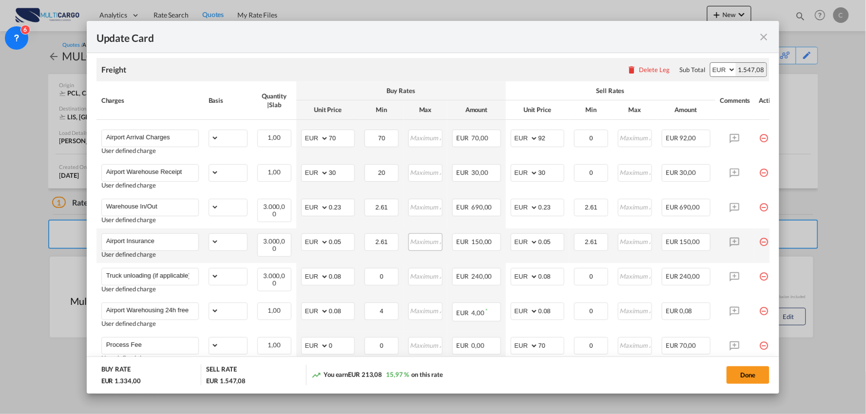
select select "per_shipment"
select select "per_bl"
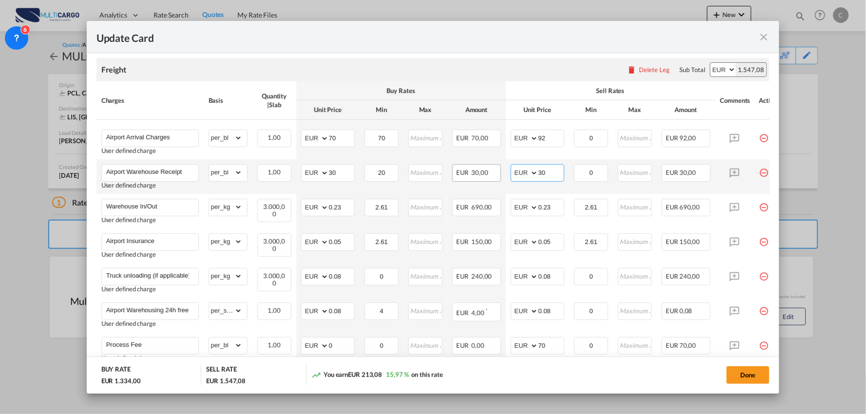
drag, startPoint x: 549, startPoint y: 170, endPoint x: 495, endPoint y: 172, distance: 53.6
click at [495, 172] on tr "Airport Warehouse Receipt User defined charge Please Enter Already Exists gross…" at bounding box center [441, 176] width 690 height 35
type input "60"
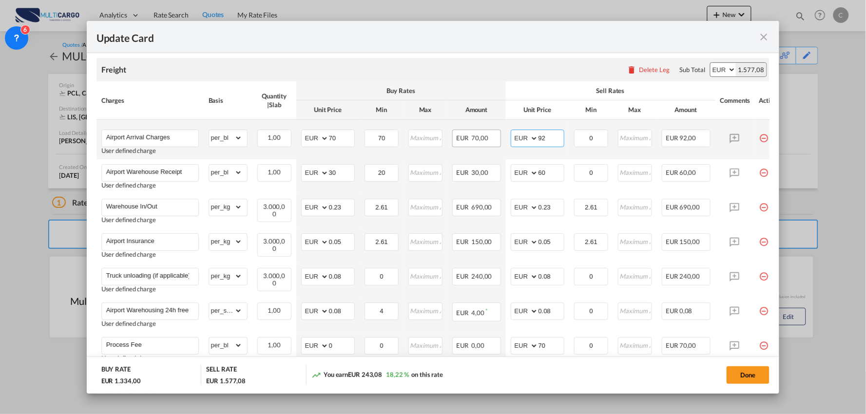
click at [498, 144] on tr "Airport Arrival Charges User defined charge Please Enter Already Exists gross_w…" at bounding box center [441, 139] width 690 height 39
type input "70"
click at [572, 39] on div "Update Card" at bounding box center [427, 37] width 662 height 12
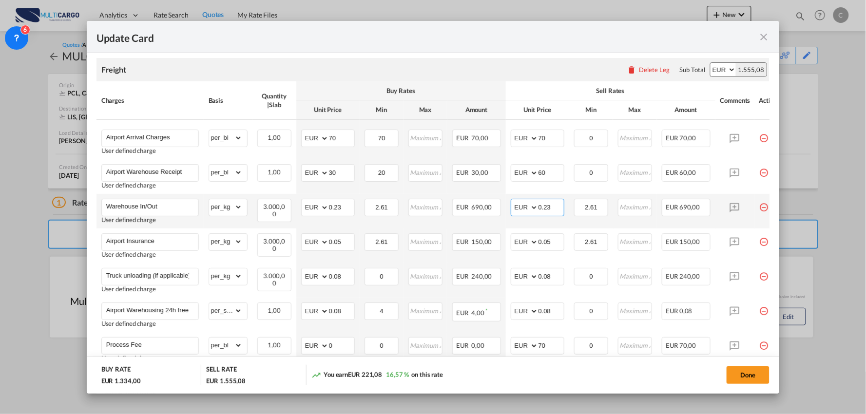
click at [556, 207] on input "0.23" at bounding box center [550, 206] width 25 height 15
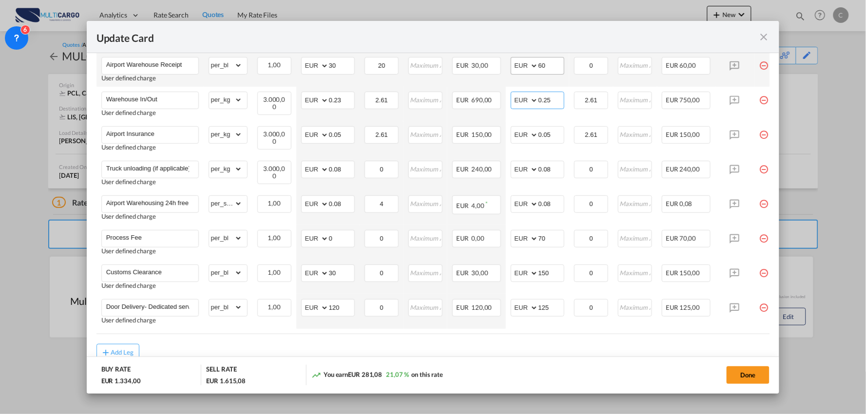
scroll to position [324, 0]
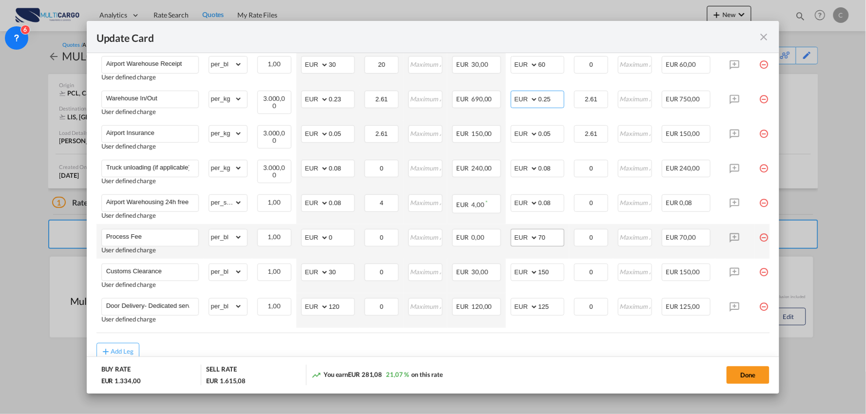
type input "0.25"
drag, startPoint x: 550, startPoint y: 241, endPoint x: 505, endPoint y: 242, distance: 45.8
click at [512, 241] on md-input-container "AED AFN ALL AMD ANG AOA ARS AUD AWG AZN BAM BBD BDT BGN BHD BIF BMD BND BOB BRL…" at bounding box center [538, 238] width 54 height 18
type input "95"
click at [514, 358] on md-dialog-actions "BUY RATE EUR 1.334,00 SELL RATE EUR 1.640,08 You earn EUR 306,08 22,94 % on thi…" at bounding box center [433, 375] width 693 height 37
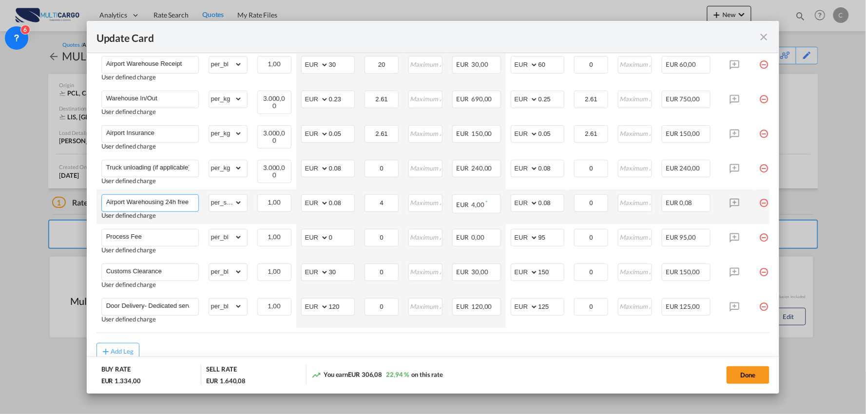
click at [179, 202] on input "Airport Warehousing 24h free *Eur x CW x Day - up to 7day - min EUR 4,00" at bounding box center [152, 202] width 92 height 15
type input "Airport Warehousing *Eur x CW x Day - up to 7day - min EUR 4,00"
drag, startPoint x: 393, startPoint y: 202, endPoint x: 357, endPoint y: 205, distance: 35.6
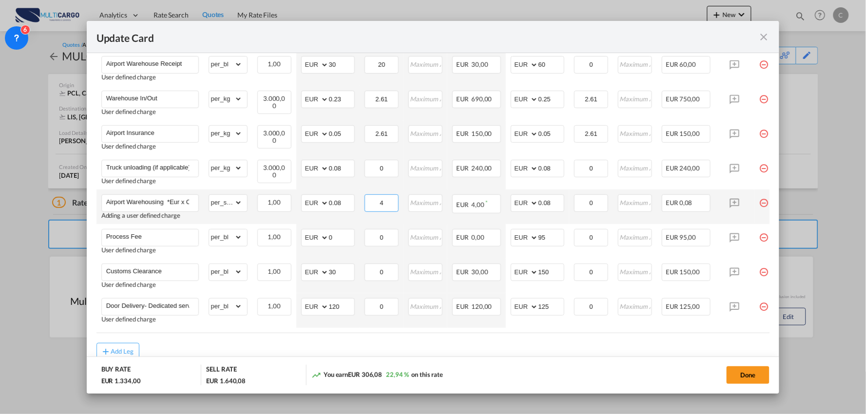
click at [360, 205] on td "4 Please Enter Invalid Input" at bounding box center [382, 206] width 44 height 35
type input "11"
drag, startPoint x: 584, startPoint y: 201, endPoint x: 566, endPoint y: 182, distance: 26.2
click at [566, 201] on tr "Airport Warehousing *Eur x CW x Day - up to 7day - min EUR 4,00 Adding a user d…" at bounding box center [441, 206] width 690 height 35
type input "11"
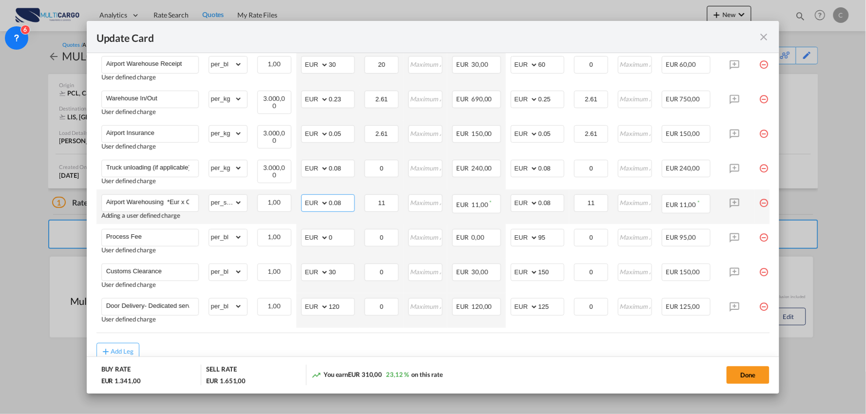
click at [351, 201] on input "0.08" at bounding box center [341, 202] width 25 height 15
type input "0.398"
click at [554, 199] on input "0.08" at bounding box center [550, 202] width 25 height 15
type input "0.398"
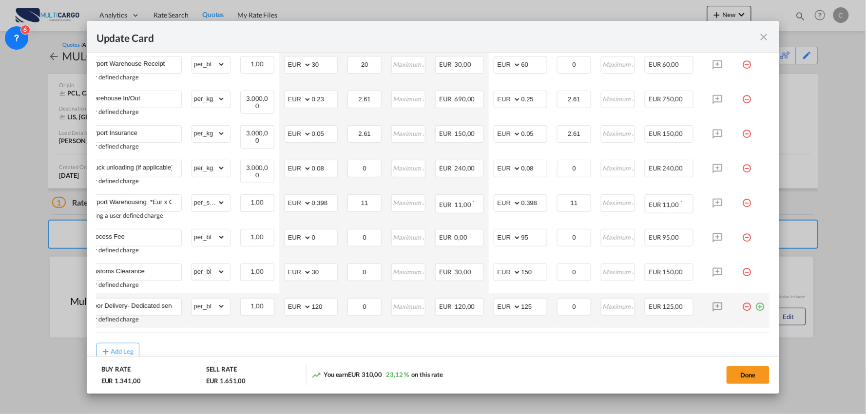
click at [755, 305] on md-icon "icon-plus-circle-outline green-400-fg" at bounding box center [760, 303] width 10 height 10
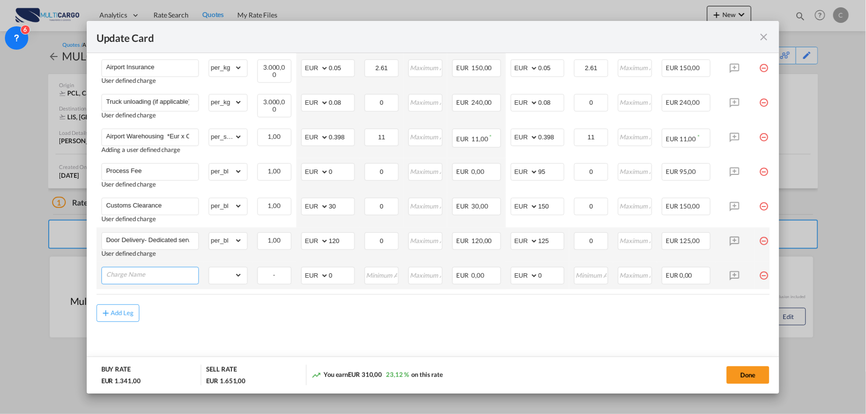
click at [167, 273] on input "Charge Name" at bounding box center [152, 274] width 92 height 15
drag, startPoint x: 537, startPoint y: 275, endPoint x: 491, endPoint y: 280, distance: 46.5
click at [493, 280] on tr "Please Enter Already Exists gross_weight volumetric_weight per_shipment per_bl …" at bounding box center [441, 275] width 690 height 27
type input "215"
click at [146, 268] on input "Charge Name" at bounding box center [152, 274] width 92 height 15
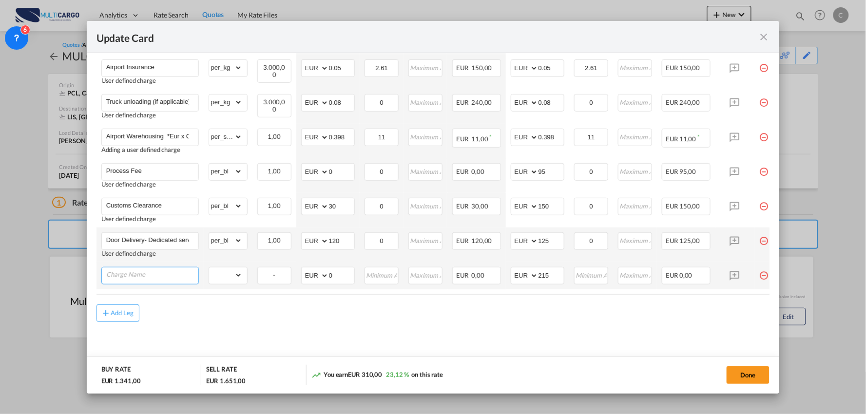
click at [129, 267] on input "Charge Name" at bounding box center [152, 274] width 92 height 15
click at [161, 275] on input "Charge Name" at bounding box center [152, 274] width 92 height 15
paste input "Temperature controlled charging unit."
type input "Temperature controlled charging unit."
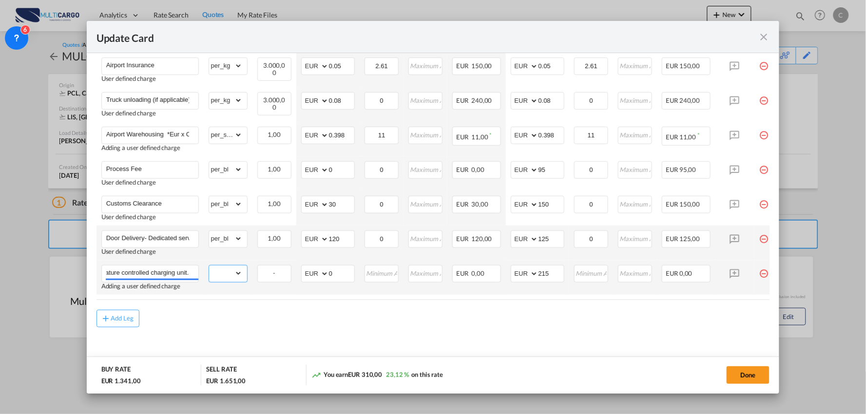
click at [230, 267] on select "gross_weight volumetric_weight per_shipment per_bl per_km % on air freight per_…" at bounding box center [225, 273] width 33 height 16
select select "per_shipment"
click at [209, 265] on select "gross_weight volumetric_weight per_shipment per_bl per_km % on air freight per_…" at bounding box center [225, 273] width 33 height 16
drag, startPoint x: 335, startPoint y: 269, endPoint x: 302, endPoint y: 276, distance: 33.9
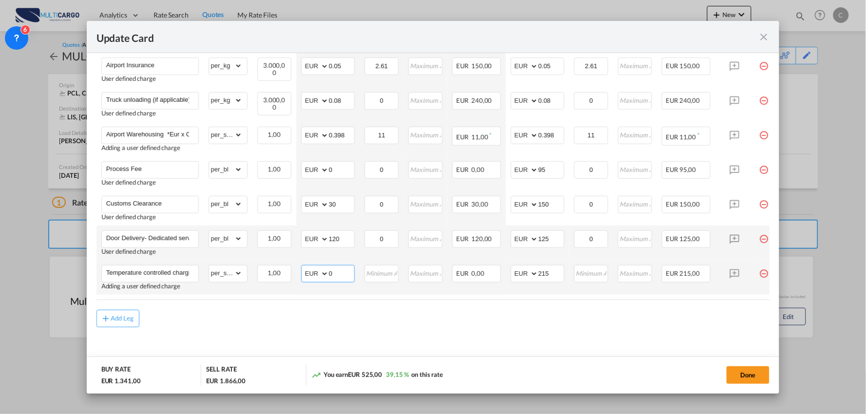
click at [322, 272] on md-input-container "AED AFN ALL AMD ANG AOA ARS AUD AWG AZN BAM BBD BDT BGN BHD BIF BMD BND BOB BRL…" at bounding box center [328, 274] width 54 height 18
type input "170"
click at [407, 317] on div "Add Leg" at bounding box center [432, 319] width 673 height 18
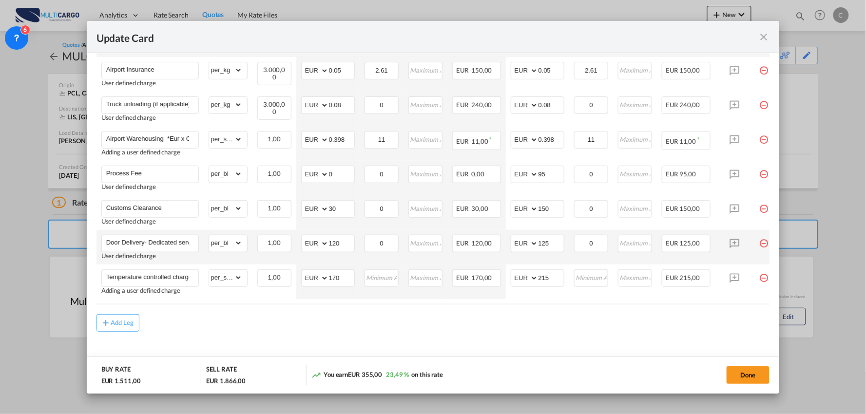
scroll to position [400, 0]
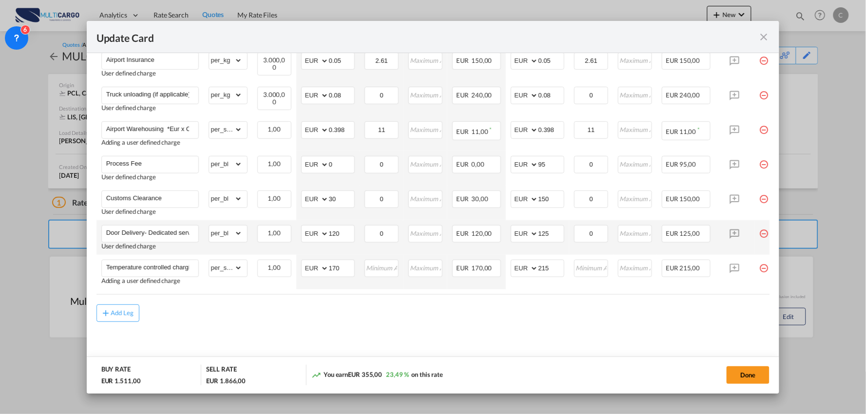
click at [341, 317] on div "Add Leg" at bounding box center [432, 313] width 673 height 18
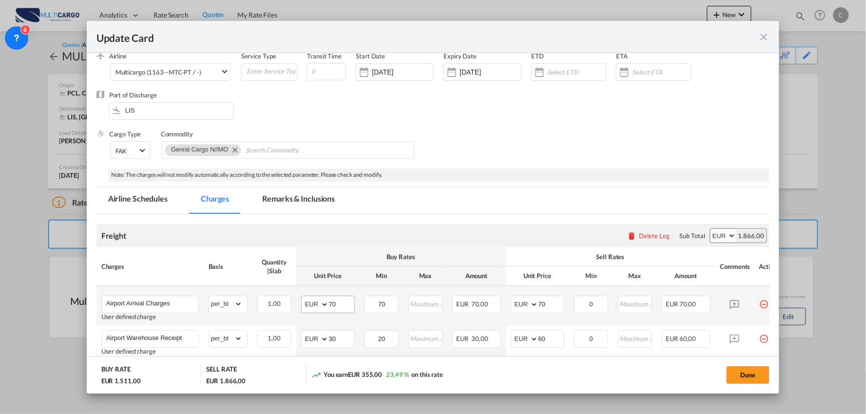
scroll to position [54, 0]
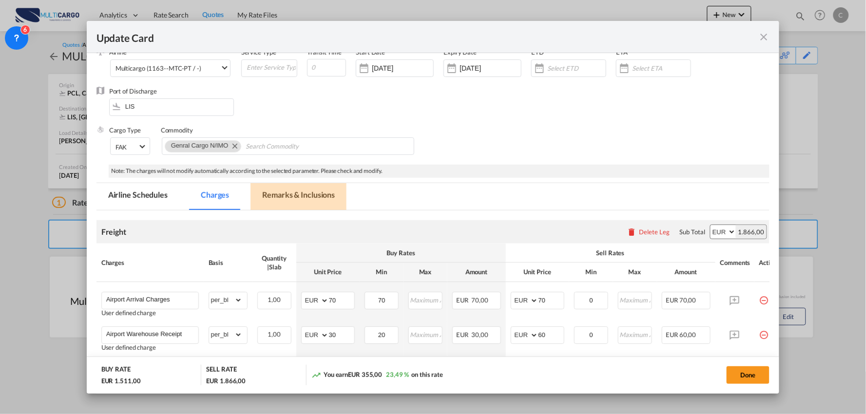
click at [303, 193] on md-tab-item "Remarks & Inclusions" at bounding box center [298, 196] width 96 height 27
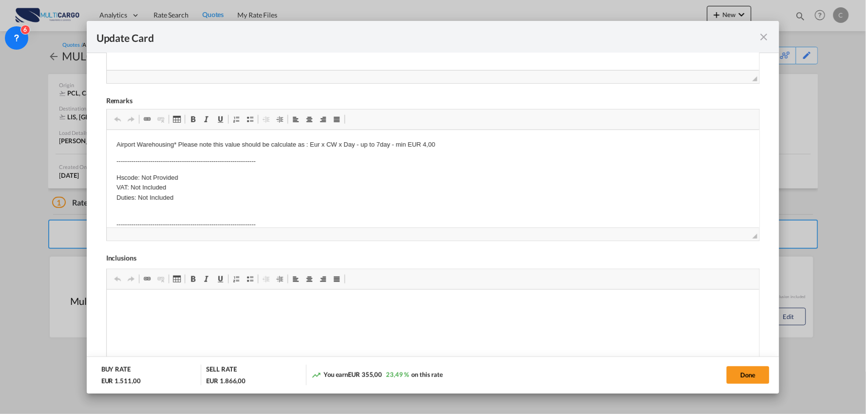
scroll to position [368, 0]
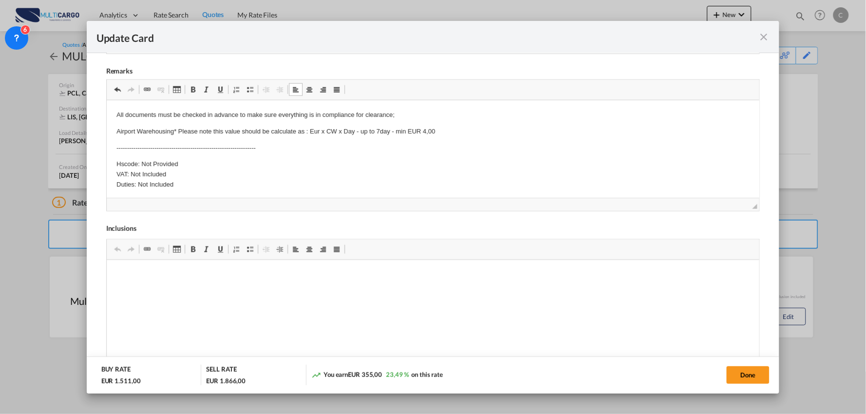
click at [424, 129] on p "Airport Warehousing* Please note this value should be calculate as : Eur x CW x…" at bounding box center [432, 131] width 633 height 10
click at [361, 138] on body "All documents must be checked in advance to make sure everything is in complian…" at bounding box center [432, 186] width 633 height 153
click at [230, 149] on p "------------------------------------------------------------------" at bounding box center [432, 148] width 633 height 10
click at [290, 144] on p "------------------------------------------------------------------" at bounding box center [432, 148] width 633 height 10
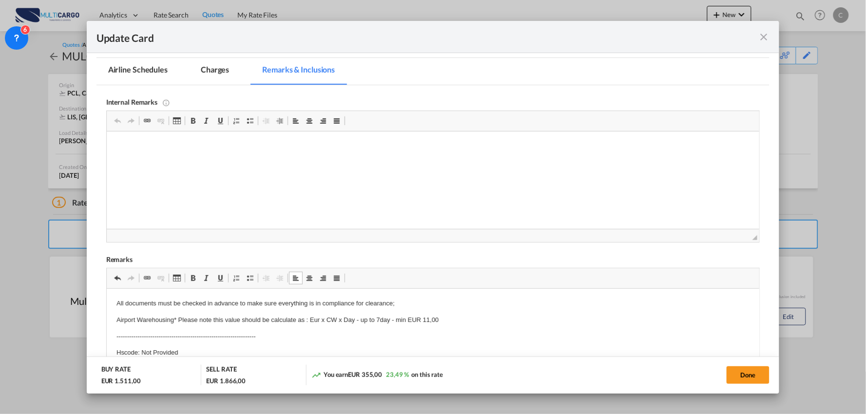
scroll to position [151, 0]
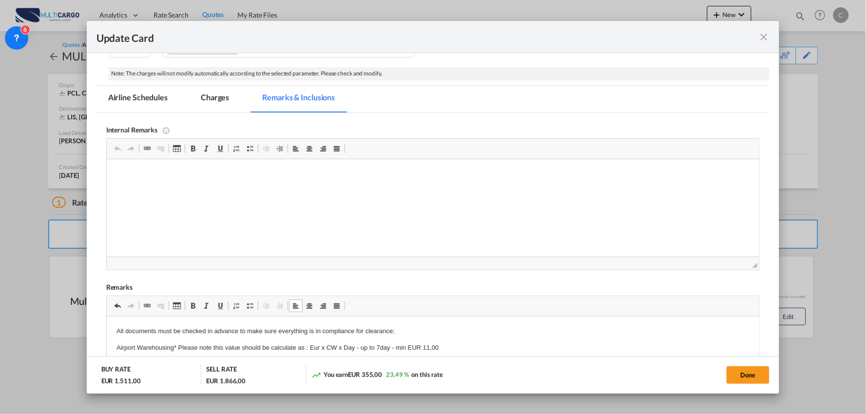
click at [214, 95] on md-tab-item "Charges" at bounding box center [215, 99] width 52 height 27
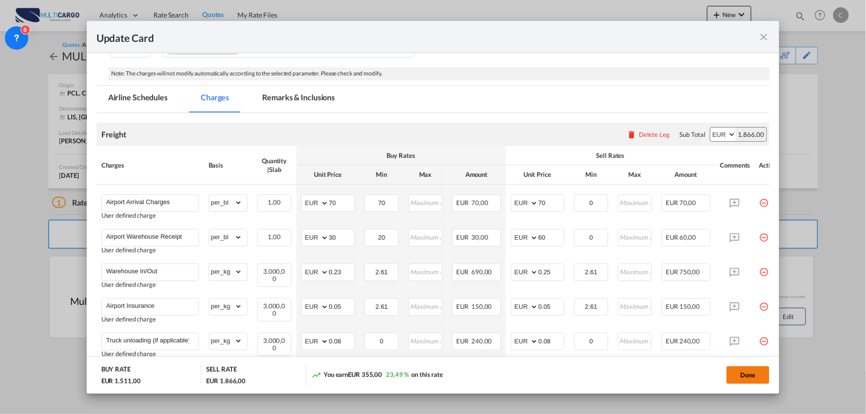
click at [746, 376] on button "Done" at bounding box center [747, 375] width 43 height 18
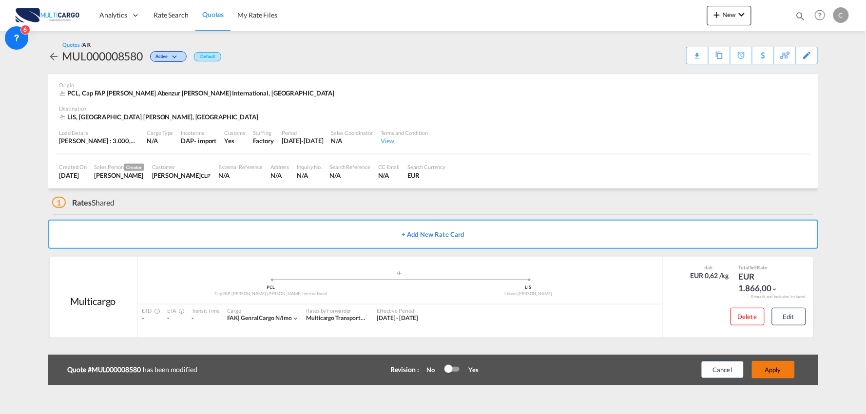
click at [774, 370] on button "Apply" at bounding box center [773, 370] width 43 height 18
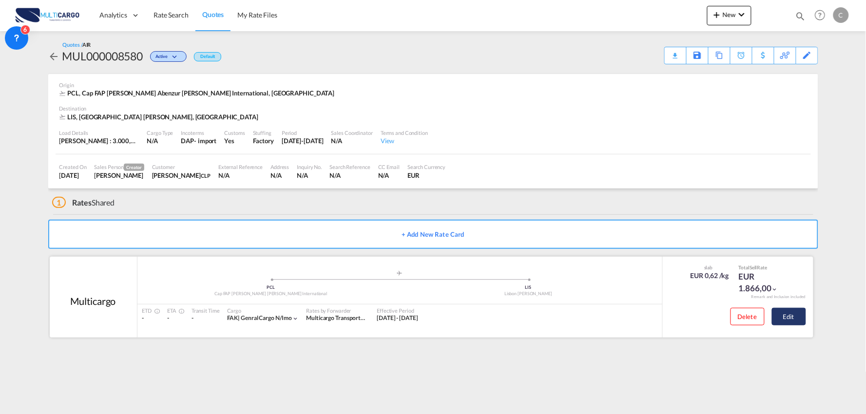
click at [800, 322] on button "Edit" at bounding box center [789, 317] width 34 height 18
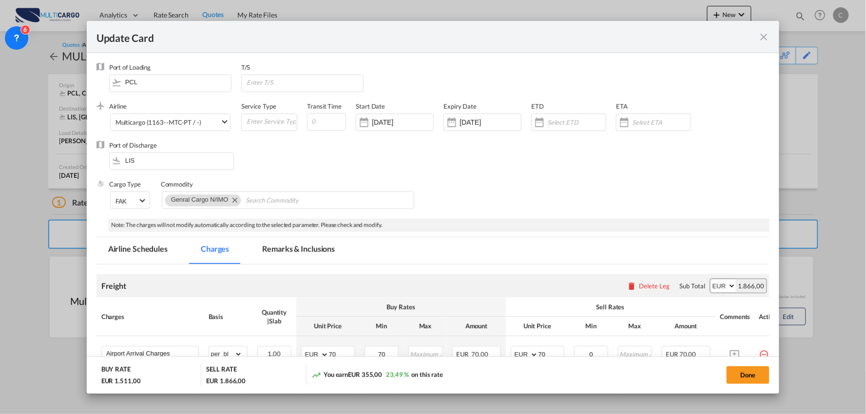
drag, startPoint x: 763, startPoint y: 34, endPoint x: 807, endPoint y: 47, distance: 45.8
click at [768, 35] on md-icon "icon-close fg-AAA8AD m-0 pointer" at bounding box center [763, 37] width 12 height 12
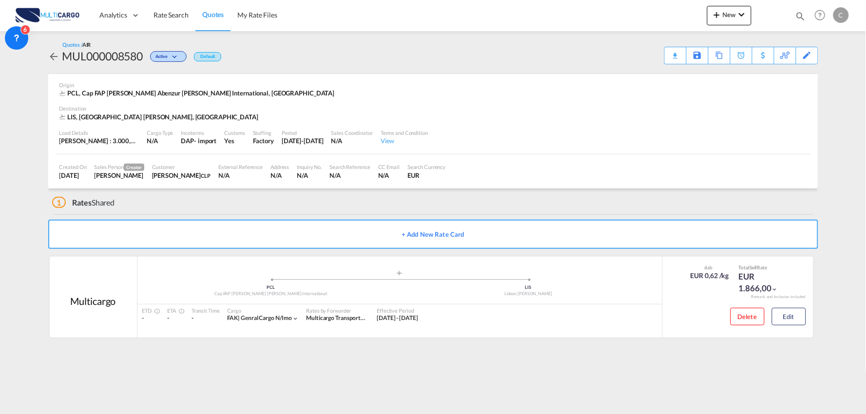
click at [810, 55] on div "Update Card Port of Loading PCL T/S .a{fill:#aaa8ad;} Airline Multicargo (1163-…" at bounding box center [433, 207] width 866 height 414
click at [0, 0] on div "Edit" at bounding box center [0, 0] width 0 height 0
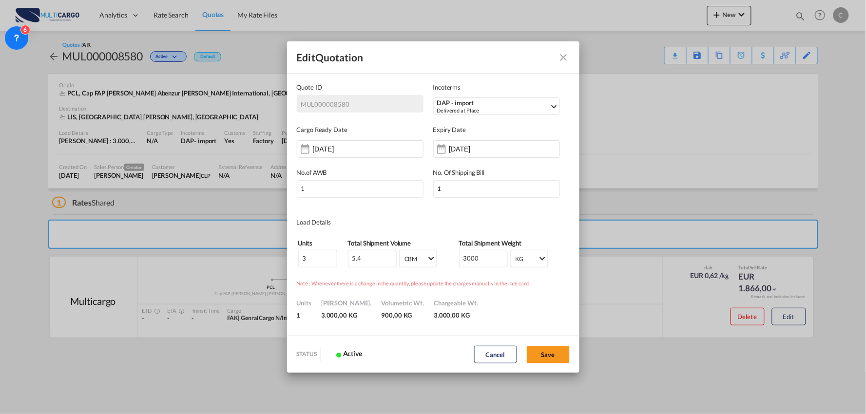
scroll to position [0, 0]
click at [565, 60] on md-icon "Close dialog" at bounding box center [564, 58] width 12 height 12
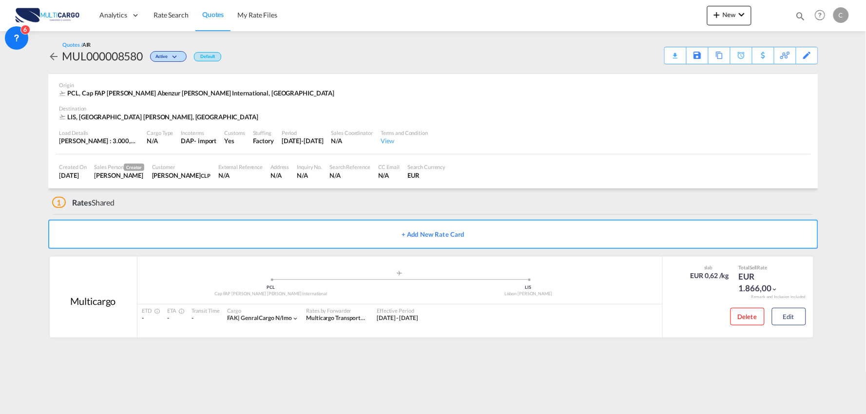
click at [211, 211] on div "1 Rates Shared" at bounding box center [435, 200] width 766 height 23
drag, startPoint x: 67, startPoint y: 394, endPoint x: 53, endPoint y: 411, distance: 22.1
click at [66, 395] on md-content "Analytics Reports Dashboard Rate Search Quotes My Rate Files New Rates Ratecard" at bounding box center [433, 207] width 866 height 414
click at [678, 383] on md-content "Analytics Reports Dashboard Rate Search Quotes My Rate Files New Rates Ratecard" at bounding box center [433, 207] width 866 height 414
click at [107, 411] on md-content "Analytics Reports Dashboard Rate Search Quotes My Rate Files New Rates Ratecard" at bounding box center [433, 207] width 866 height 414
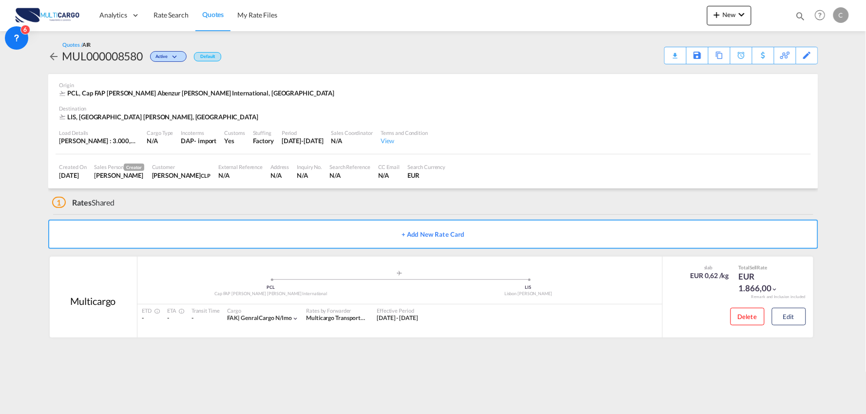
click at [225, 380] on md-content "Analytics Reports Dashboard Rate Search Quotes My Rate Files New Rates Ratecard" at bounding box center [433, 207] width 866 height 414
click at [94, 390] on md-content "Analytics Reports Dashboard Rate Search Quotes My Rate Files New Rates Ratecard" at bounding box center [433, 207] width 866 height 414
click at [143, 203] on div "1 Rates Shared" at bounding box center [435, 200] width 766 height 23
click at [188, 205] on div "1 Rates Shared" at bounding box center [435, 200] width 766 height 23
click at [284, 205] on div "1 Rates Shared" at bounding box center [435, 200] width 766 height 23
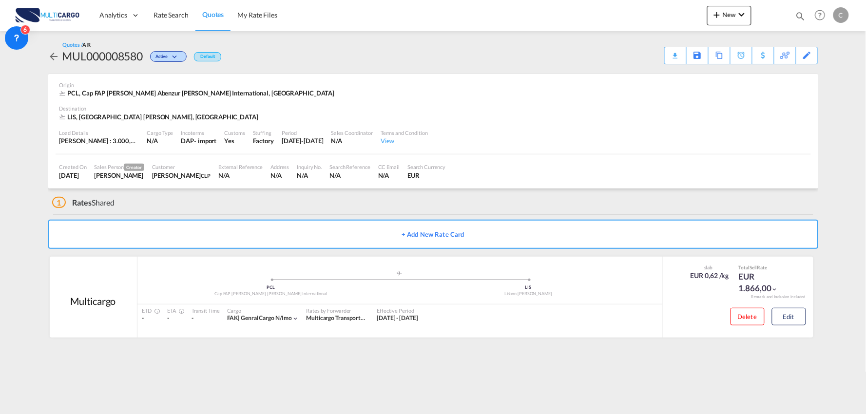
drag, startPoint x: 232, startPoint y: 208, endPoint x: 206, endPoint y: 211, distance: 27.1
click at [232, 208] on div "1 Rates Shared" at bounding box center [435, 200] width 766 height 23
click at [15, 191] on md-content "Analytics Reports Dashboard Rate Search Quotes My Rate Files New Rates Ratecard" at bounding box center [433, 207] width 866 height 414
click at [208, 193] on div "1 Rates Shared" at bounding box center [435, 200] width 766 height 23
click at [412, 359] on md-content "Analytics Reports Dashboard Rate Search Quotes My Rate Files New Rates Ratecard" at bounding box center [433, 207] width 866 height 414
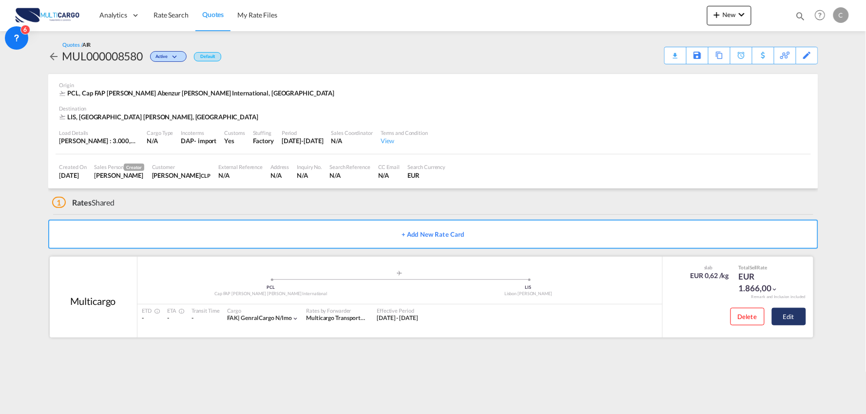
click at [793, 319] on button "Edit" at bounding box center [789, 317] width 34 height 18
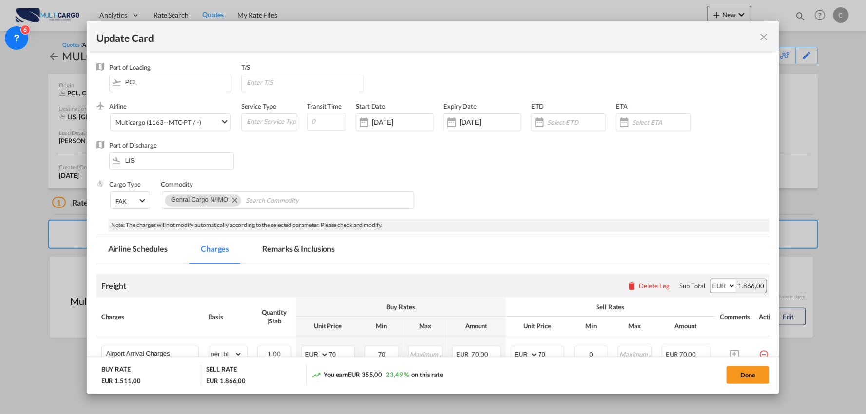
click at [297, 249] on md-tab-item "Remarks & Inclusions" at bounding box center [298, 250] width 96 height 27
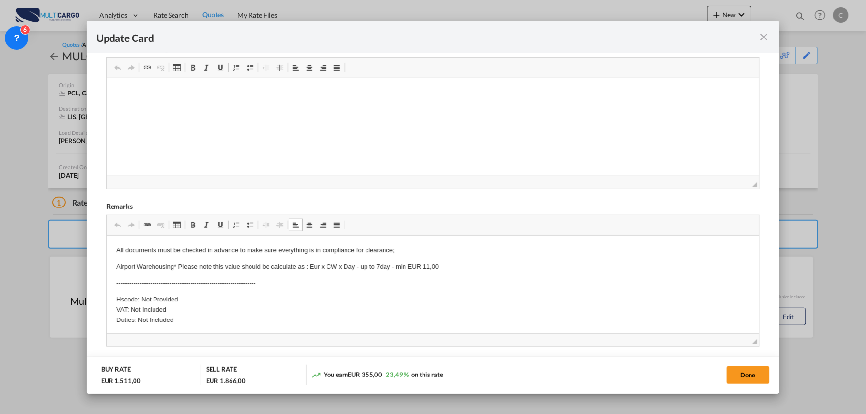
scroll to position [16, 0]
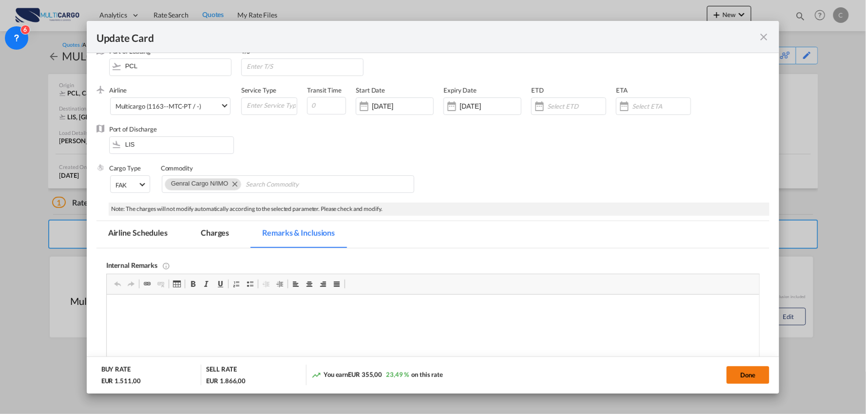
click at [754, 377] on button "Done" at bounding box center [747, 375] width 43 height 18
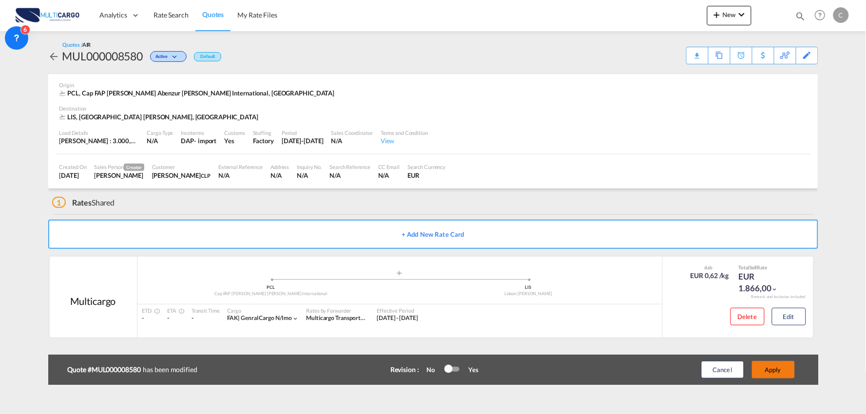
click at [785, 369] on button "Apply" at bounding box center [773, 370] width 43 height 18
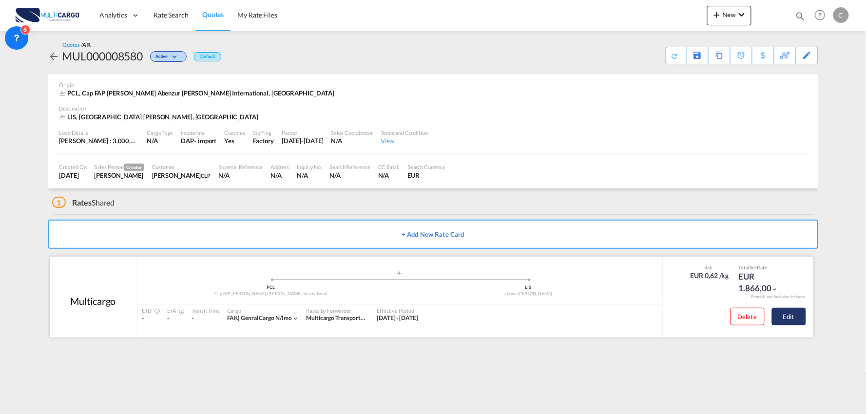
click at [796, 315] on button "Edit" at bounding box center [789, 317] width 34 height 18
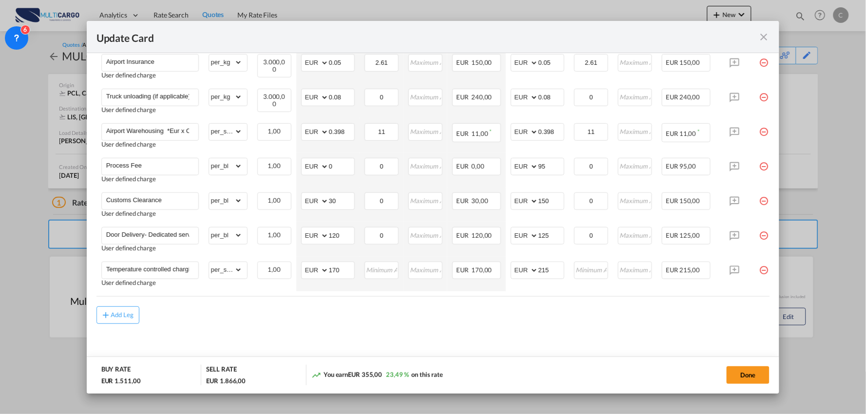
scroll to position [400, 0]
drag, startPoint x: 343, startPoint y: 267, endPoint x: 270, endPoint y: 265, distance: 73.1
click at [269, 266] on tr "Temperature controlled charging unit. User defined charge Please Enter Already …" at bounding box center [441, 272] width 690 height 35
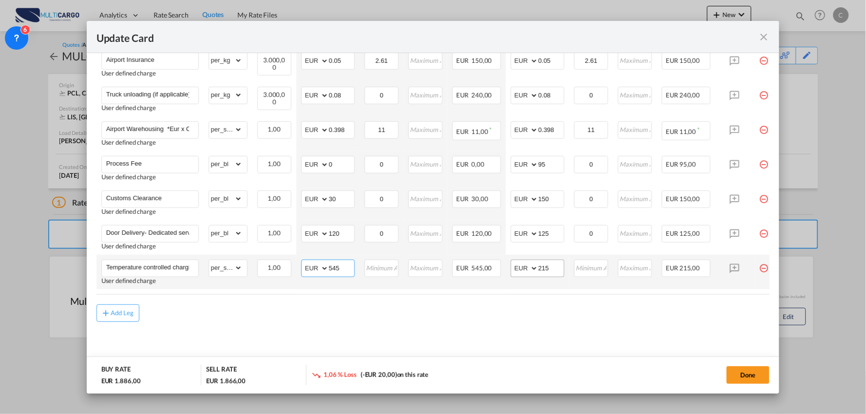
type input "545"
drag, startPoint x: 553, startPoint y: 267, endPoint x: 517, endPoint y: 267, distance: 36.0
click at [517, 267] on md-input-container "AED AFN ALL AMD ANG AOA ARS AUD AWG AZN BAM BBD BDT BGN BHD BIF BMD BND BOB BRL…" at bounding box center [538, 269] width 54 height 18
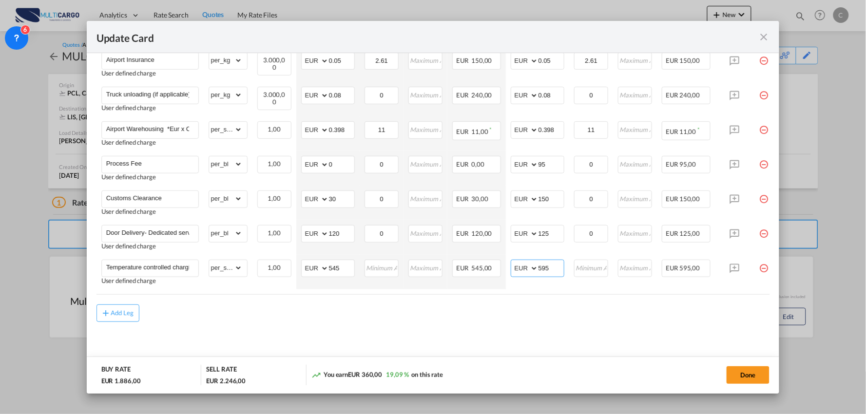
type input "595"
click at [325, 319] on div "Add Leg" at bounding box center [432, 313] width 673 height 18
click at [220, 297] on air-lcl-rate-modification "Freight Please enter leg name Leg Name Already Exists Delete Leg Sub Total AED …" at bounding box center [432, 94] width 673 height 455
drag, startPoint x: 553, startPoint y: 264, endPoint x: 507, endPoint y: 269, distance: 47.0
click at [508, 268] on td "AED AFN ALL AMD ANG AOA ARS AUD AWG AZN BAM BBD BDT BGN BHD BIF BMD BND BOB BRL…" at bounding box center [537, 272] width 63 height 35
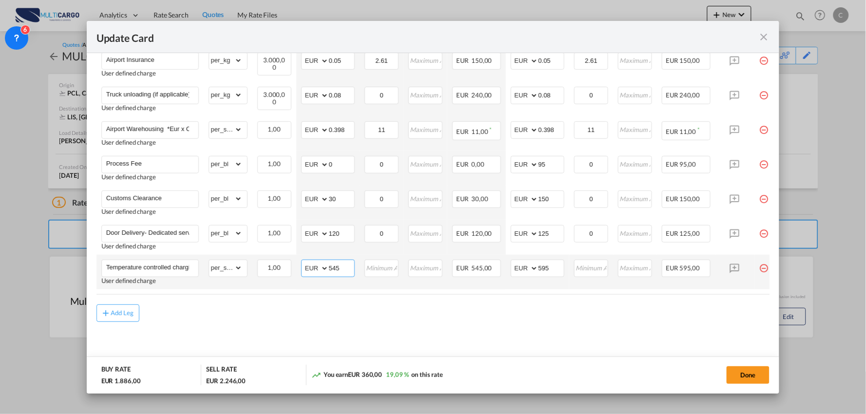
drag, startPoint x: 347, startPoint y: 263, endPoint x: 308, endPoint y: 265, distance: 39.0
click at [308, 265] on md-input-container "AED AFN ALL AMD ANG AOA ARS AUD AWG AZN BAM BBD BDT BGN BHD BIF BMD BND BOB BRL…" at bounding box center [328, 269] width 54 height 18
drag, startPoint x: 342, startPoint y: 265, endPoint x: 283, endPoint y: 271, distance: 59.8
click at [290, 272] on tr "Temperature controlled charging unit. User defined charge Please Enter Already …" at bounding box center [441, 272] width 690 height 35
type input "170"
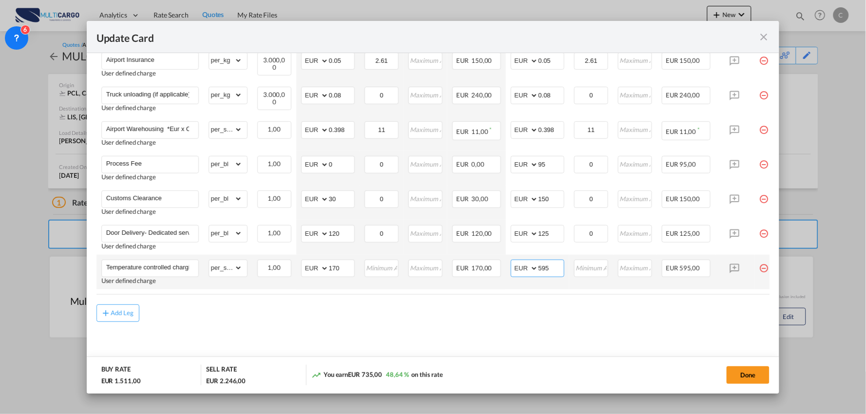
drag, startPoint x: 556, startPoint y: 259, endPoint x: 513, endPoint y: 269, distance: 43.6
click at [514, 269] on md-input-container "AED AFN ALL AMD ANG AOA ARS AUD AWG AZN BAM BBD BDT BGN BHD BIF BMD BND BOB BRL…" at bounding box center [538, 269] width 54 height 18
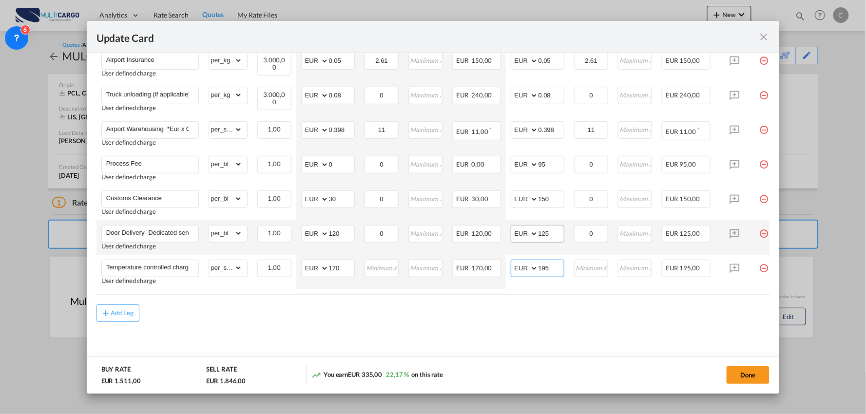
type input "195"
drag, startPoint x: 558, startPoint y: 230, endPoint x: 504, endPoint y: 234, distance: 54.2
click at [506, 234] on td "AED AFN ALL AMD ANG AOA ARS AUD AWG AZN BAM BBD BDT BGN BHD BIF BMD BND BOB BRL…" at bounding box center [537, 237] width 63 height 35
type input "595"
drag, startPoint x: 344, startPoint y: 230, endPoint x: 263, endPoint y: 237, distance: 81.2
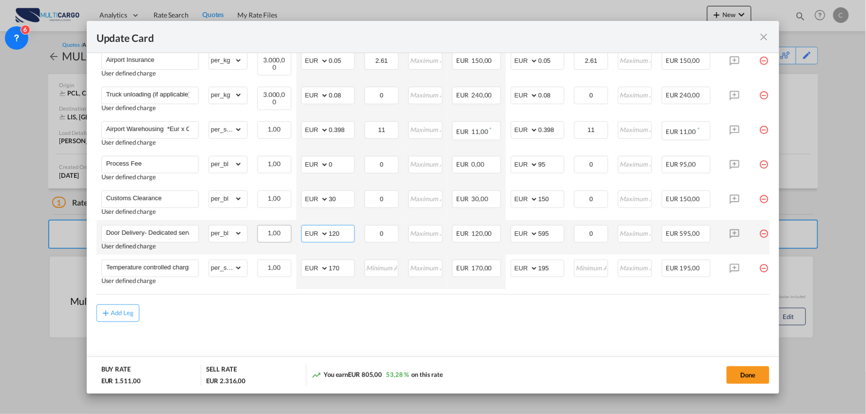
click at [267, 237] on tr "Door Delivery- Dedicated service User defined charge Please Enter Already Exist…" at bounding box center [441, 237] width 690 height 35
type input "555"
click at [430, 325] on md-content "Freight Please enter leg name Leg Name Already Exists Delete Leg Sub Total AED …" at bounding box center [432, 118] width 673 height 502
click at [738, 376] on button "Done" at bounding box center [747, 375] width 43 height 18
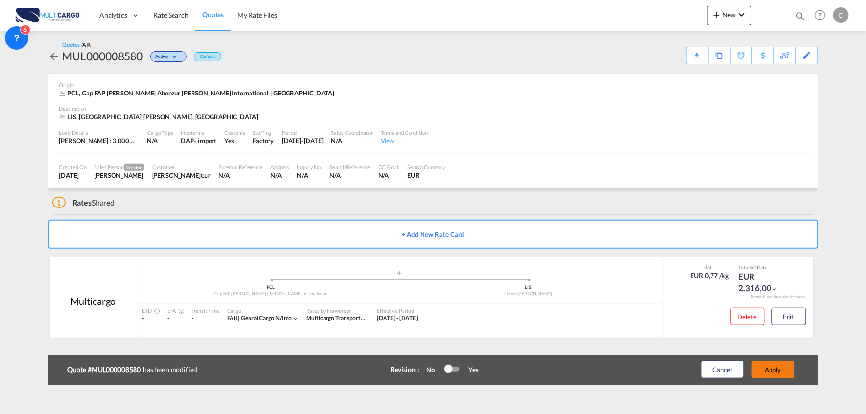
click at [780, 374] on div "Update Card Port of Loading PCL T/S .a{fill:#aaa8ad;} Airline Multicargo (1163-…" at bounding box center [433, 207] width 866 height 414
click at [783, 367] on button "Apply" at bounding box center [773, 370] width 43 height 18
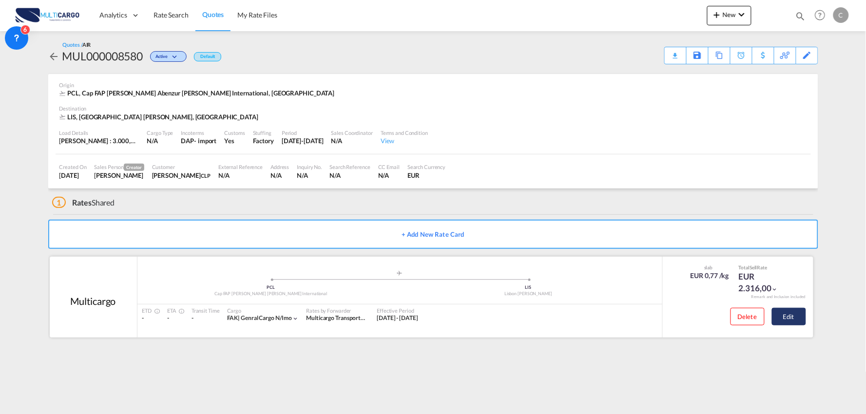
click at [797, 319] on button "Edit" at bounding box center [789, 317] width 34 height 18
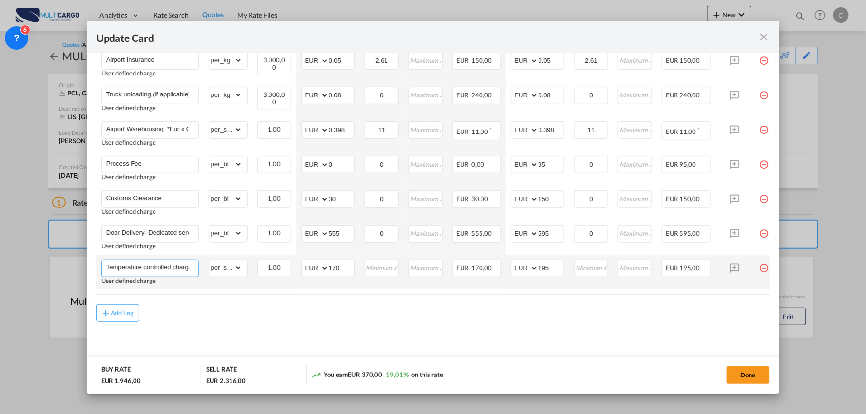
click at [158, 266] on input "Temperature controlled charging unit." at bounding box center [152, 267] width 92 height 15
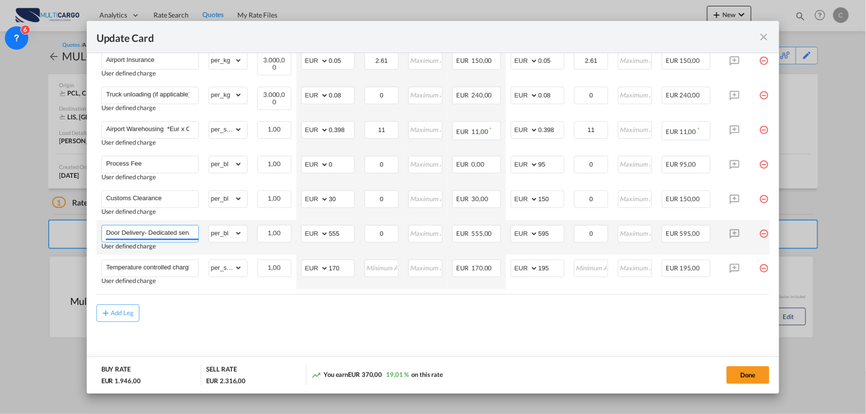
click at [160, 226] on input "Door Delivery- Dedicated service" at bounding box center [152, 233] width 92 height 15
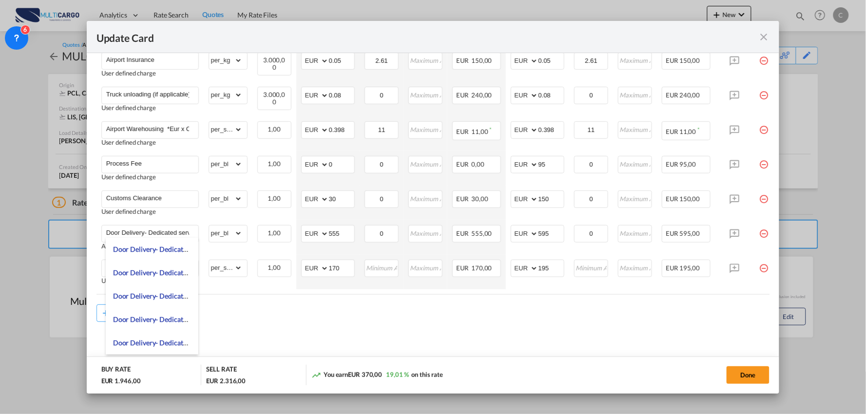
click at [248, 308] on div "Add Leg" at bounding box center [432, 313] width 673 height 18
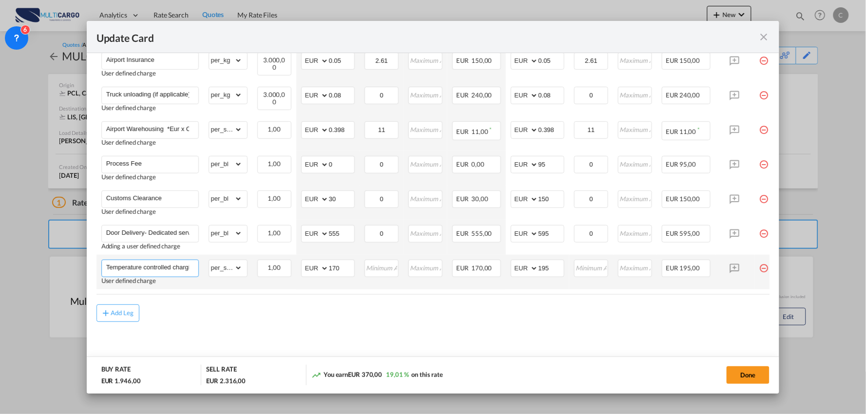
click at [165, 266] on input "Temperature controlled charging unit." at bounding box center [152, 267] width 92 height 15
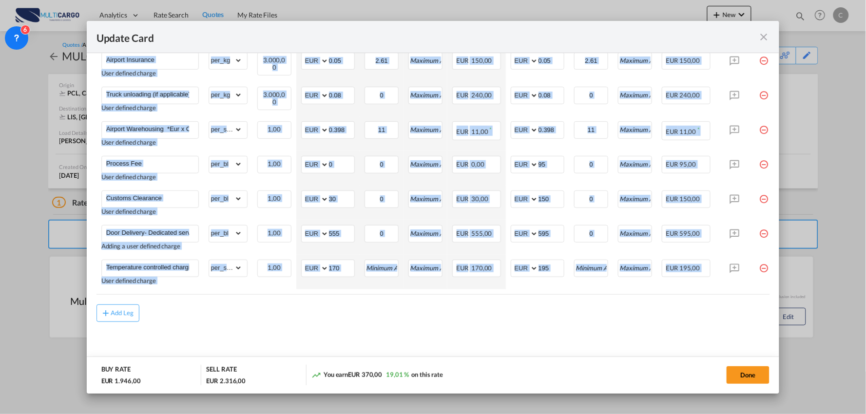
drag, startPoint x: 710, startPoint y: 296, endPoint x: 759, endPoint y: 291, distance: 49.0
click at [761, 293] on md-dialog-content "Port of Loading PCL T/S .a{fill:#aaa8ad;} Airline Multicargo (1163--MTC-PT / -)…" at bounding box center [433, 223] width 693 height 341
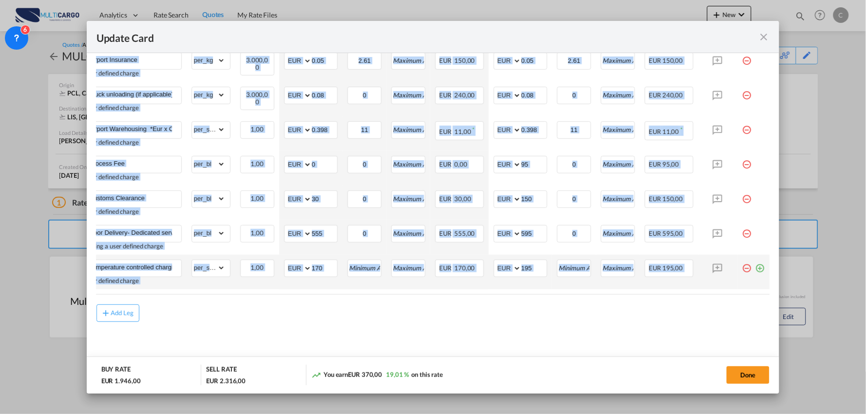
click at [755, 266] on md-icon "icon-plus-circle-outline green-400-fg" at bounding box center [760, 265] width 10 height 10
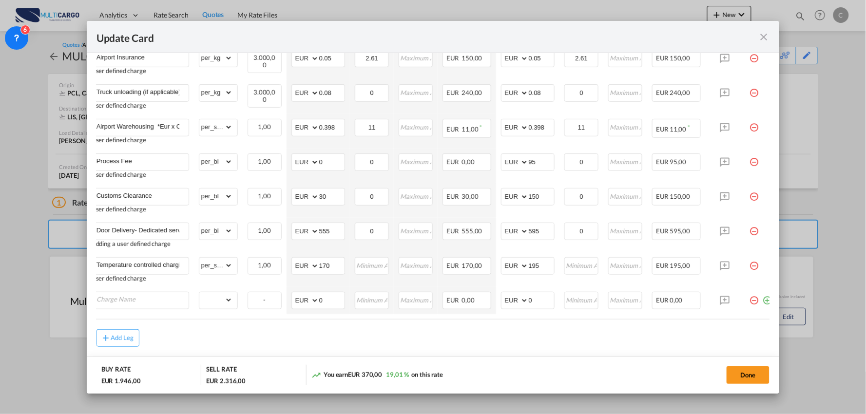
scroll to position [0, 0]
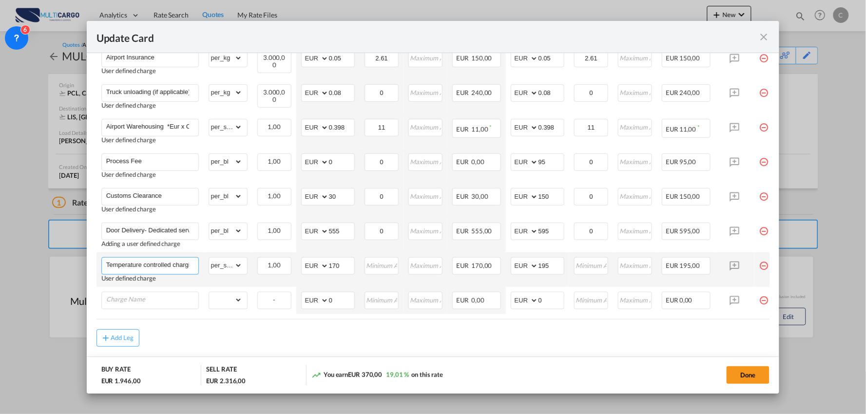
click at [158, 266] on input "Temperature controlled charging unit." at bounding box center [152, 265] width 92 height 15
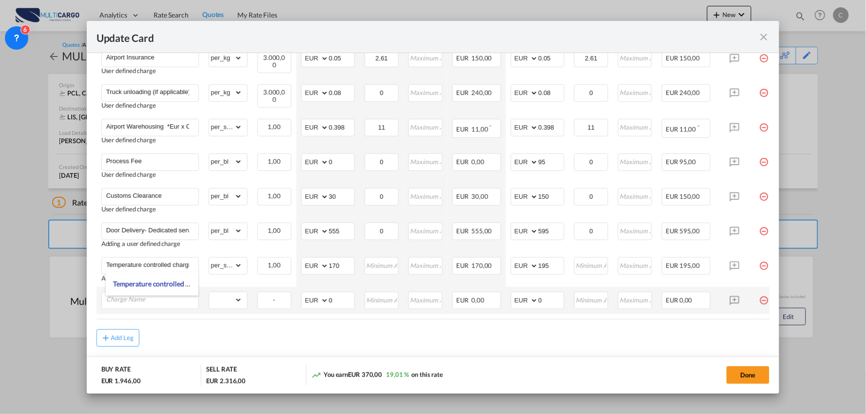
click at [154, 314] on td "Please Enter Already Exists" at bounding box center [149, 300] width 107 height 27
click at [154, 296] on input "Charge Name" at bounding box center [152, 299] width 92 height 15
paste input "Temperature controlled charging unit."
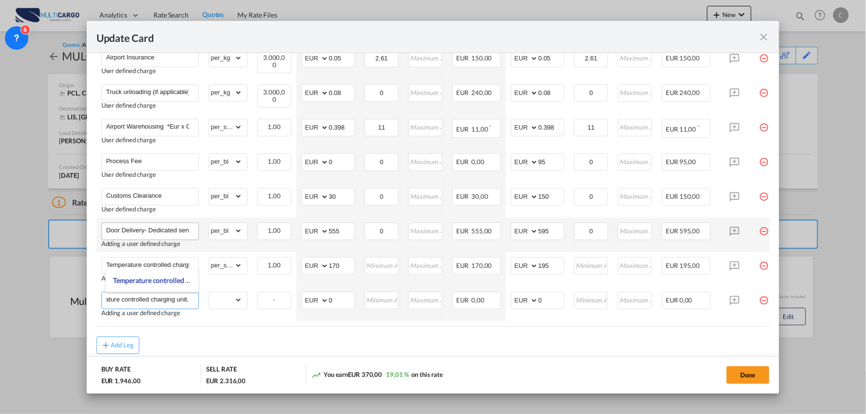
type input "Temperature controlled charging unit."
click at [128, 231] on input "Door Delivery- Dedicated service" at bounding box center [152, 230] width 92 height 15
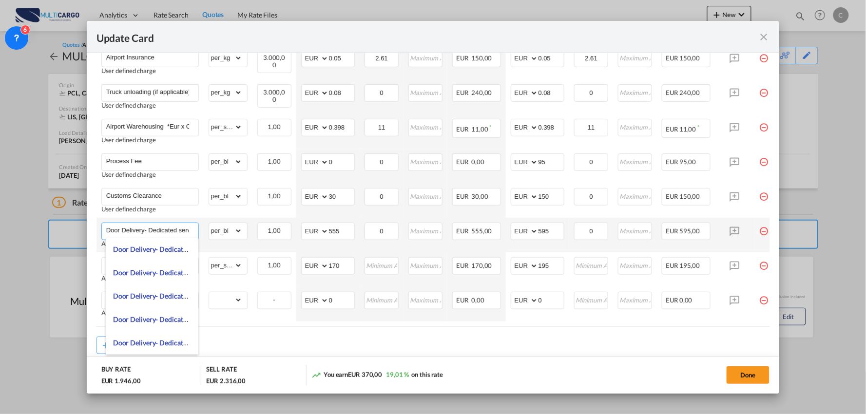
click at [128, 231] on input "Door Delivery- Dedicated service" at bounding box center [152, 230] width 92 height 15
click at [416, 368] on div "You earn EUR 370,00 19,01 % on this rate" at bounding box center [411, 375] width 200 height 20
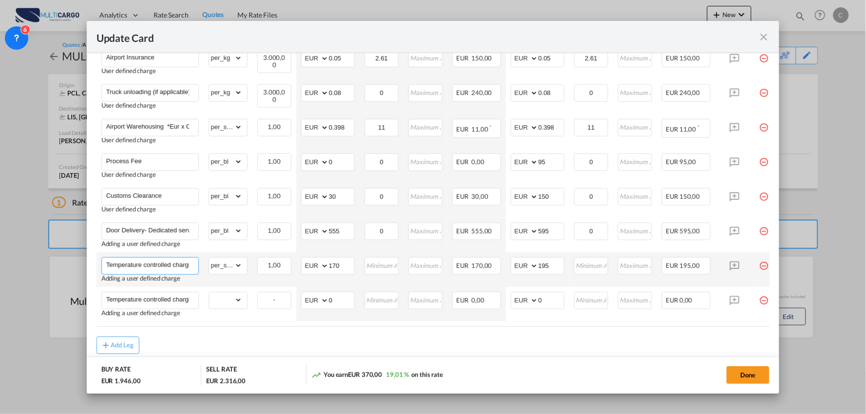
click at [174, 267] on input "Temperature controlled charging unit." at bounding box center [152, 265] width 92 height 15
paste input "Door Delivery- Dedicated service"
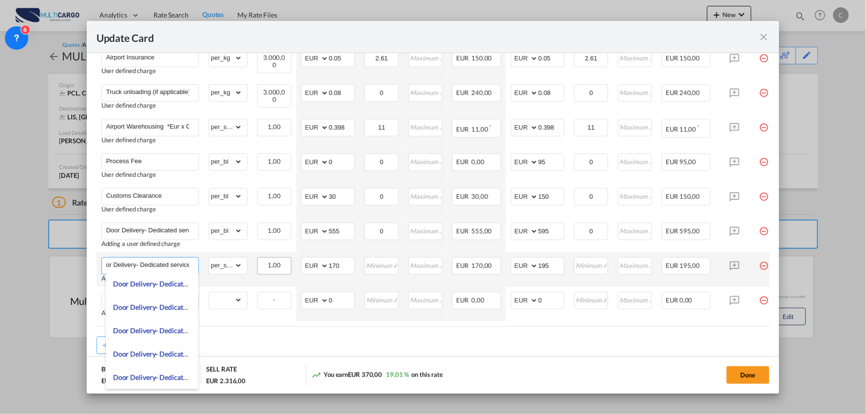
drag, startPoint x: 138, startPoint y: 265, endPoint x: 259, endPoint y: 267, distance: 121.3
click at [259, 267] on tr "Door Delivery- Dedicated service Adding a user defined charge Please Enter Alre…" at bounding box center [441, 269] width 690 height 35
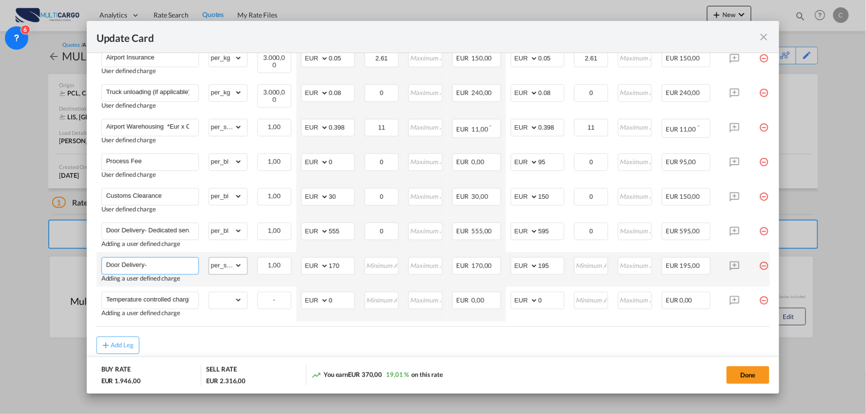
scroll to position [0, 0]
type input "Door Delivery (48H)"
click at [269, 347] on div "Add Leg" at bounding box center [432, 346] width 673 height 18
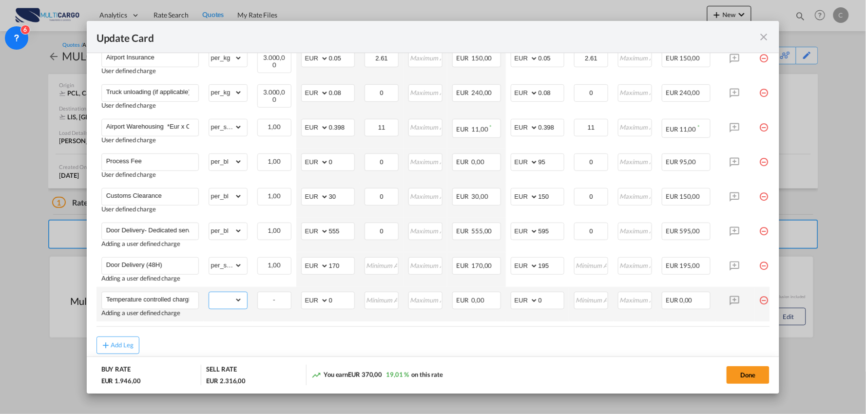
click at [228, 307] on select "gross_weight volumetric_weight per_shipment per_bl per_km % on air freight per_…" at bounding box center [225, 300] width 33 height 16
select select "per_shipment"
click at [209, 292] on select "gross_weight volumetric_weight per_shipment per_bl per_km % on air freight per_…" at bounding box center [225, 300] width 33 height 16
click at [322, 300] on md-input-container "AED AFN ALL AMD ANG AOA ARS AUD AWG AZN BAM BBD BDT BGN BHD BIF BMD BND BOB BRL…" at bounding box center [328, 301] width 54 height 18
type input "170"
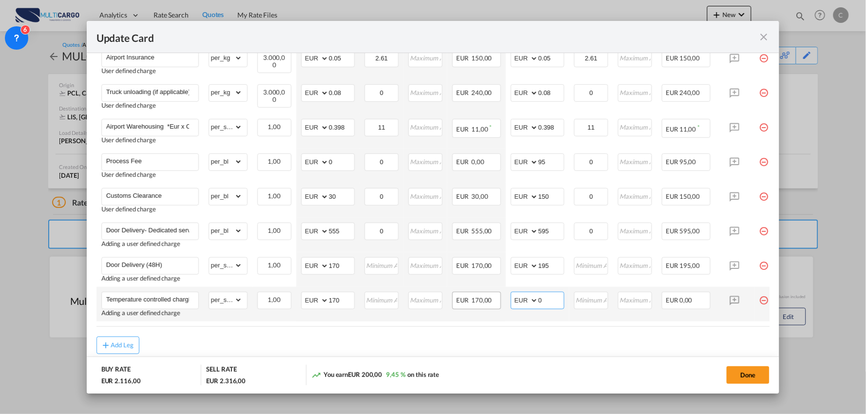
click at [489, 299] on tr "Temperature controlled charging unit. Adding a user defined charge Please Enter…" at bounding box center [441, 304] width 690 height 35
type input "195"
drag, startPoint x: 325, startPoint y: 267, endPoint x: 654, endPoint y: 264, distance: 328.3
click at [292, 267] on tr "Door Delivery (48H) Adding a user defined charge Please Enter Already Exists gr…" at bounding box center [441, 269] width 690 height 35
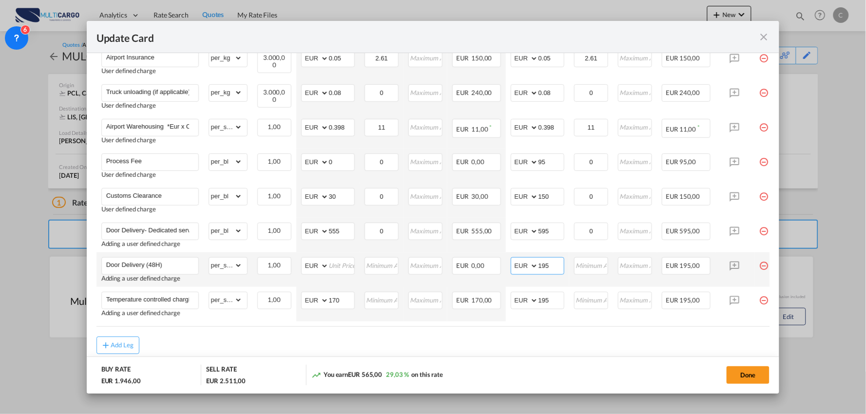
drag, startPoint x: 543, startPoint y: 265, endPoint x: 524, endPoint y: 267, distance: 19.1
click at [524, 267] on md-input-container "AED AFN ALL AMD ANG AOA ARS AUD AWG AZN BAM BBD BDT BGN BHD BIF BMD BND BOB BRL…" at bounding box center [538, 266] width 54 height 18
click at [523, 341] on div "Add Leg" at bounding box center [432, 346] width 673 height 18
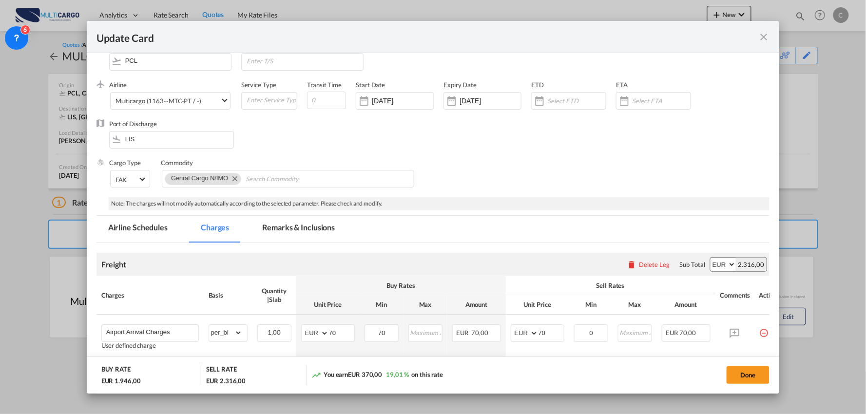
scroll to position [21, 0]
click at [282, 236] on md-tab-item "Remarks & Inclusions" at bounding box center [298, 229] width 96 height 27
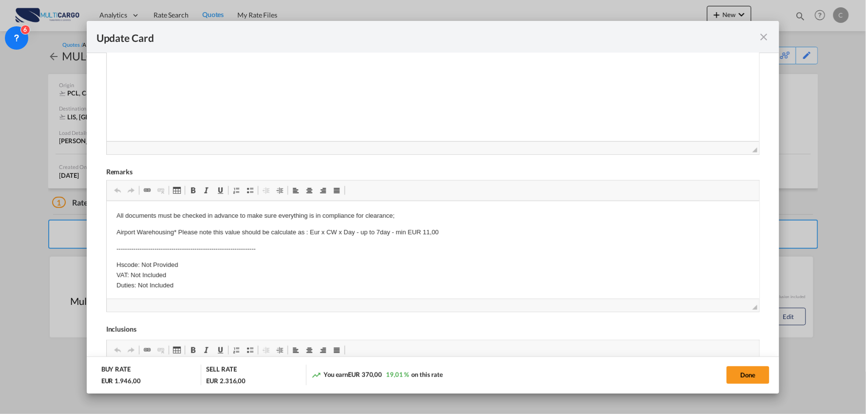
scroll to position [314, 0]
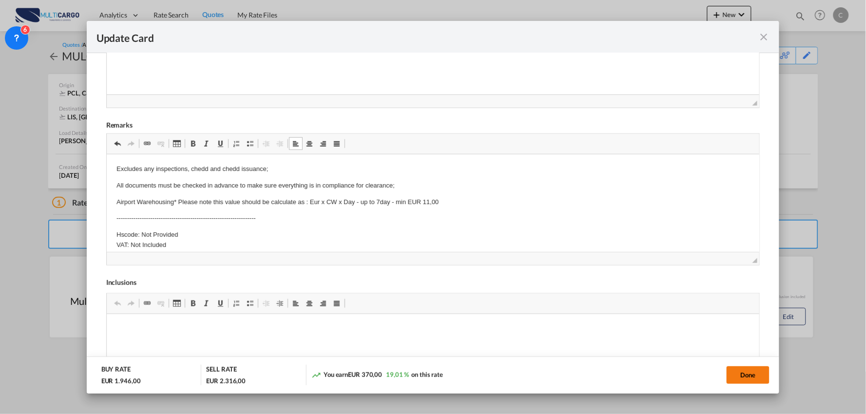
click at [755, 382] on button "Done" at bounding box center [747, 375] width 43 height 18
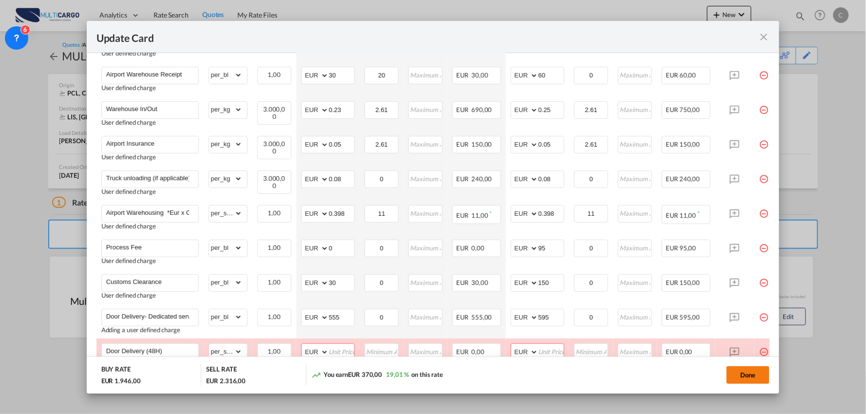
click at [752, 377] on button "Done" at bounding box center [747, 375] width 43 height 18
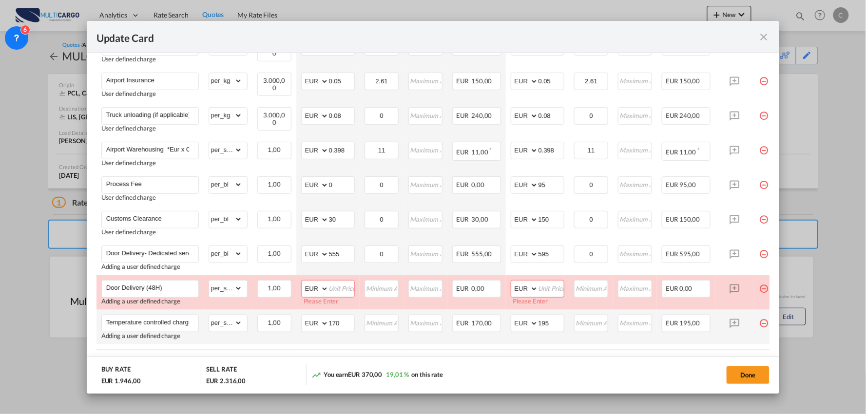
scroll to position [359, 0]
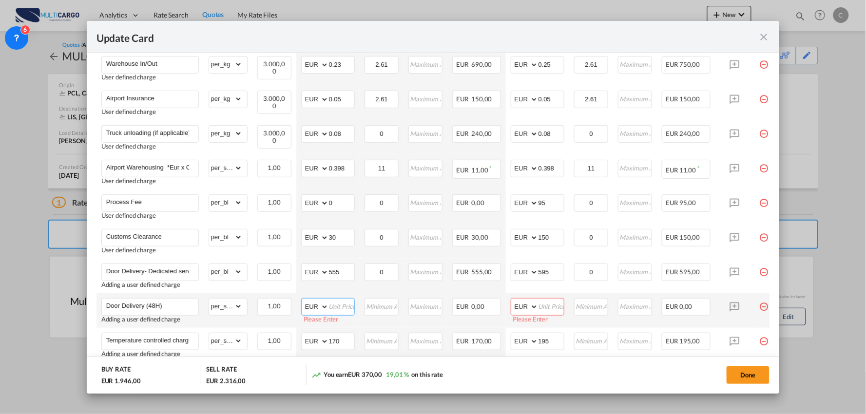
click at [338, 304] on input "Update Card Port ..." at bounding box center [341, 306] width 25 height 15
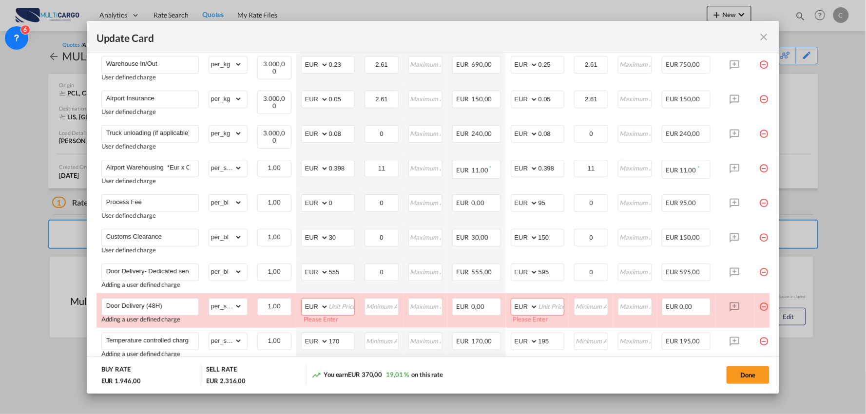
click at [442, 41] on div "Update Card" at bounding box center [427, 37] width 662 height 12
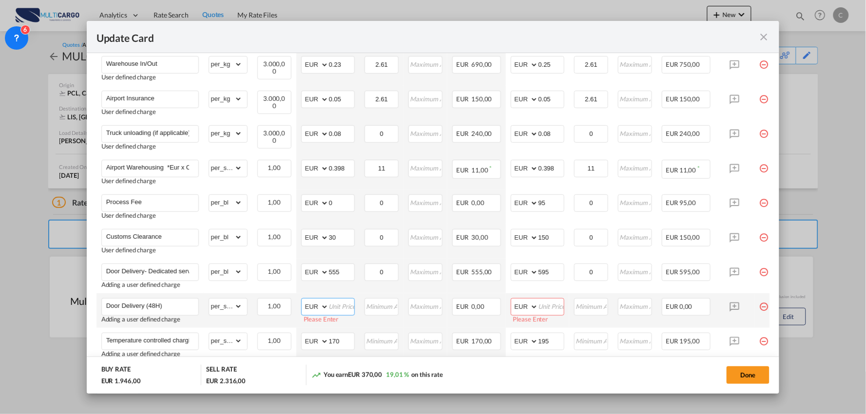
click at [346, 304] on input "Update Card Port ..." at bounding box center [341, 306] width 25 height 15
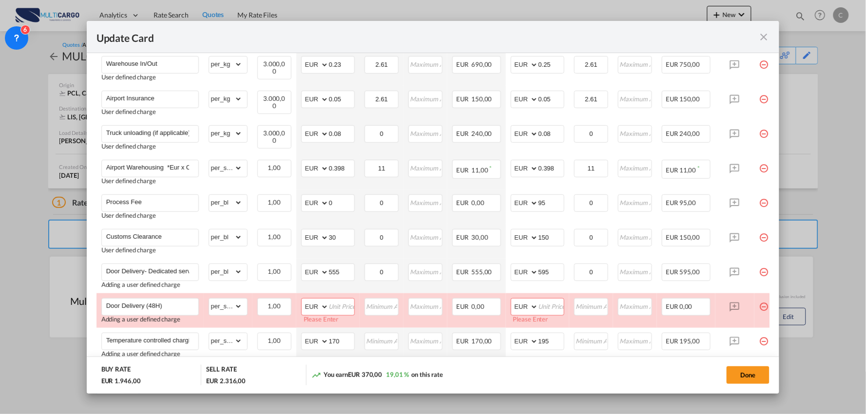
click at [553, 378] on div "Done" at bounding box center [641, 375] width 258 height 20
click at [583, 366] on div "Done" at bounding box center [641, 375] width 258 height 20
click at [560, 369] on div "Done" at bounding box center [641, 375] width 258 height 20
click at [563, 374] on div "Done" at bounding box center [641, 375] width 258 height 20
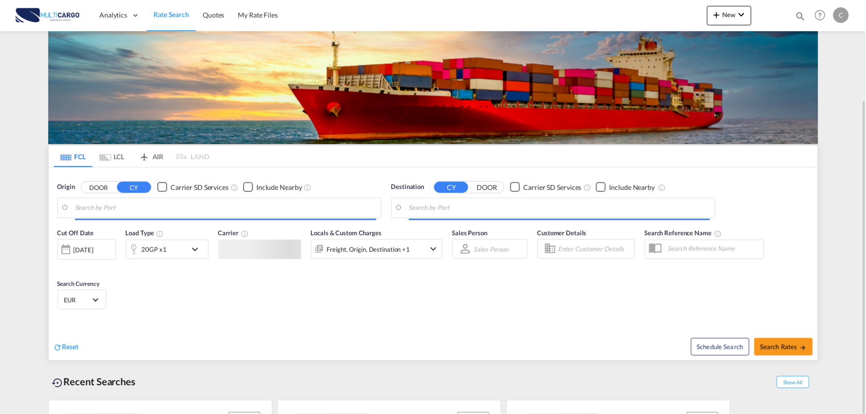
scroll to position [53, 0]
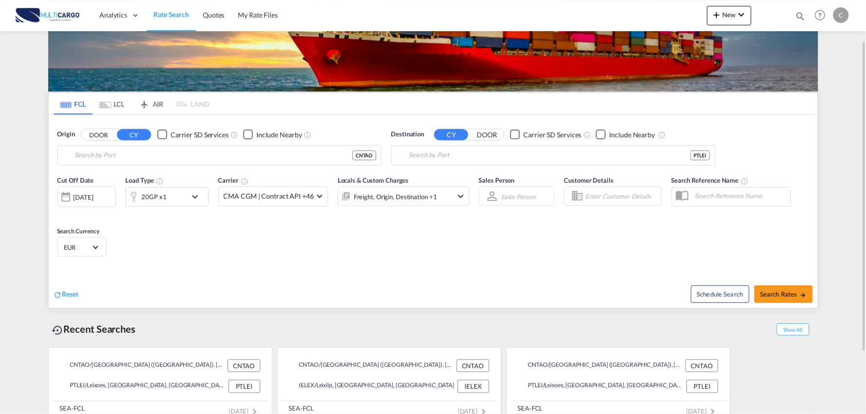
type input "Port of [GEOGRAPHIC_DATA], [GEOGRAPHIC_DATA], [GEOGRAPHIC_DATA]"
type input "Leixoes, Leixoes, PTLEI"
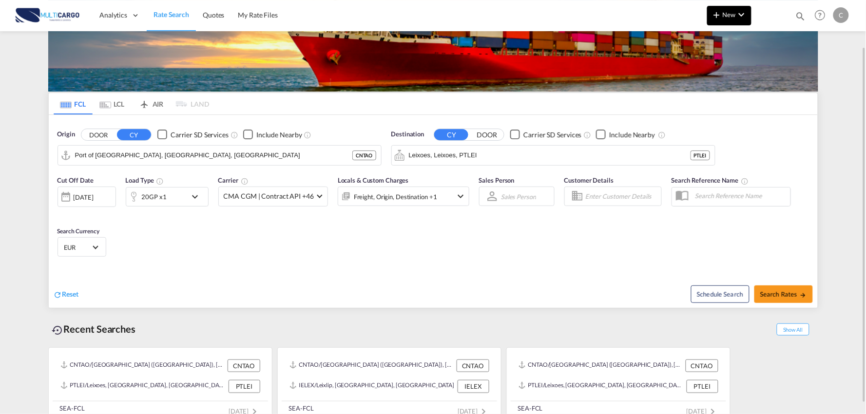
click at [721, 17] on md-icon "icon-plus 400-fg" at bounding box center [717, 15] width 12 height 12
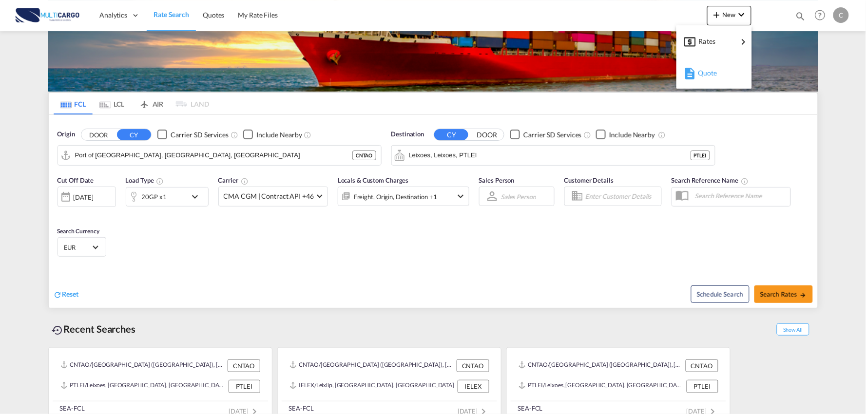
click at [705, 75] on span "Quote" at bounding box center [703, 72] width 11 height 19
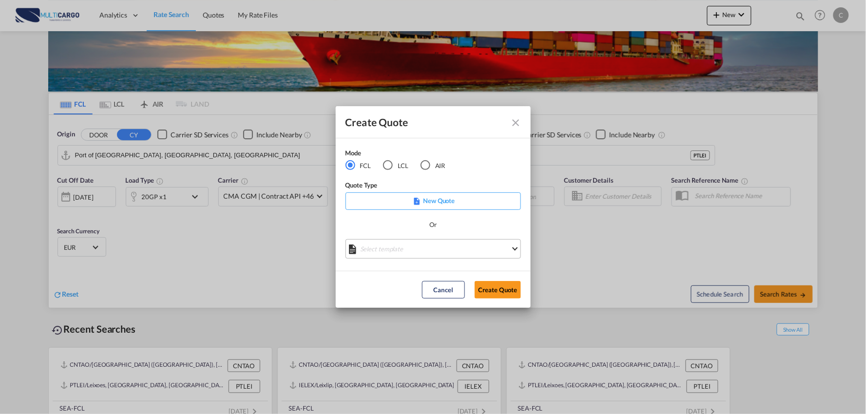
click at [421, 242] on md-select "Select template EXP EXW MERC.Nacional 09/2025 [PERSON_NAME] | [DATE] IMP DAP FC…" at bounding box center [432, 248] width 175 height 19
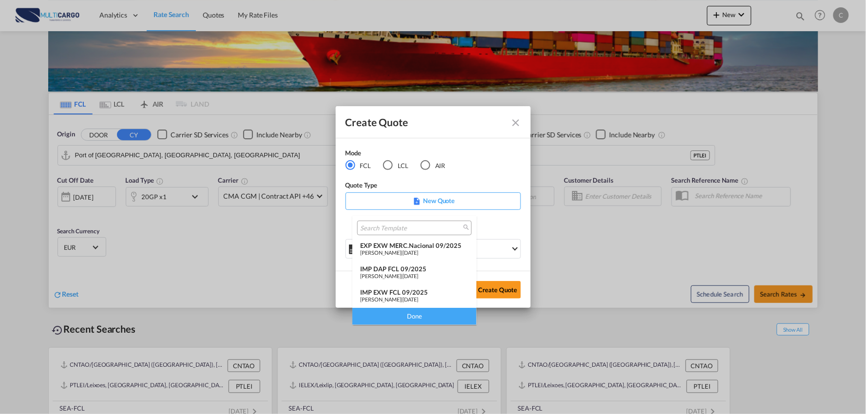
click at [415, 259] on md-option "EXP EXW MERC.Nacional 09/2025 [PERSON_NAME] | [DATE]" at bounding box center [414, 249] width 124 height 23
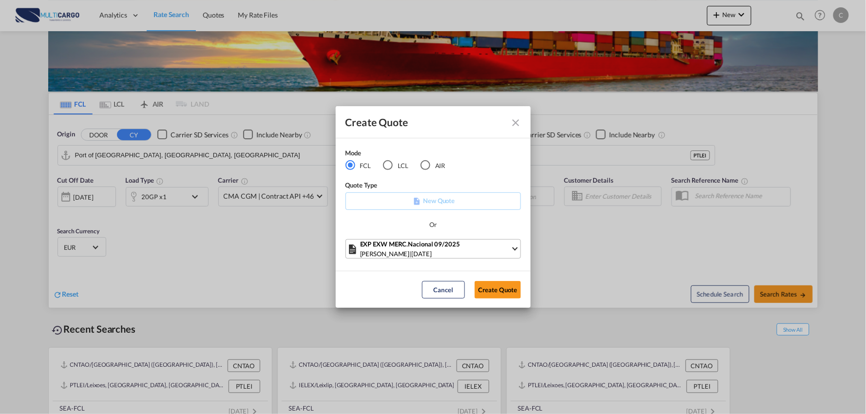
click at [426, 246] on div "EXP EXW MERC.Nacional 09/2025" at bounding box center [435, 244] width 151 height 10
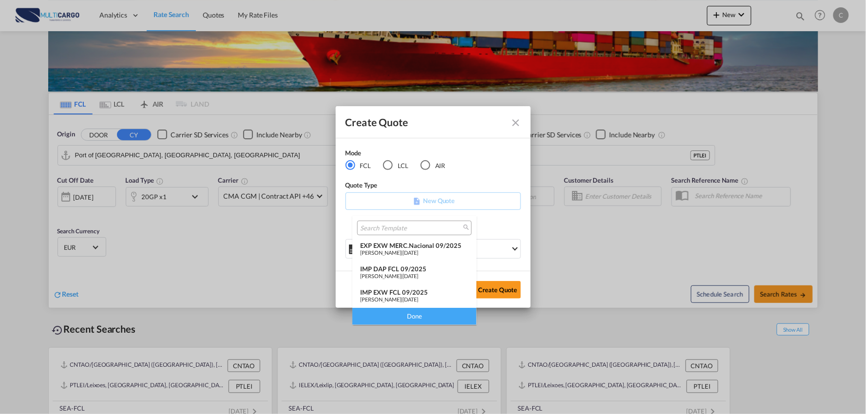
click at [415, 269] on div "IMP DAP FCL 09/2025" at bounding box center [414, 269] width 109 height 8
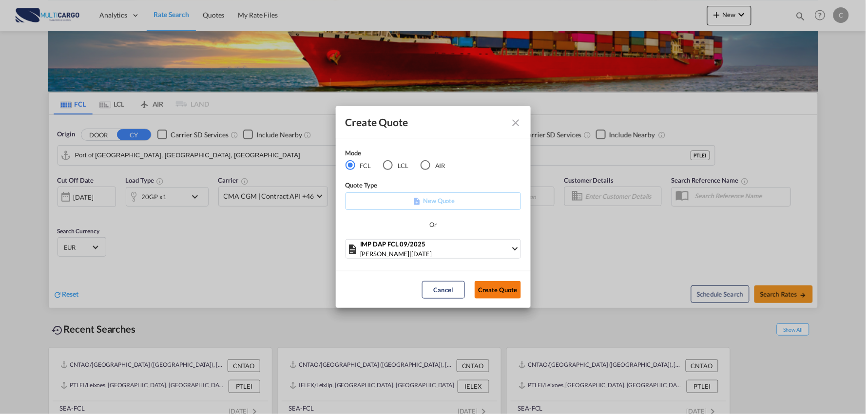
click at [496, 296] on button "Create Quote" at bounding box center [497, 290] width 46 height 18
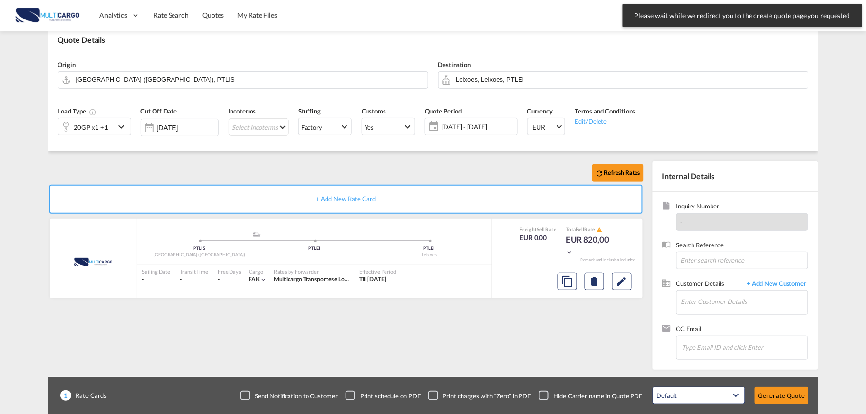
scroll to position [50, 0]
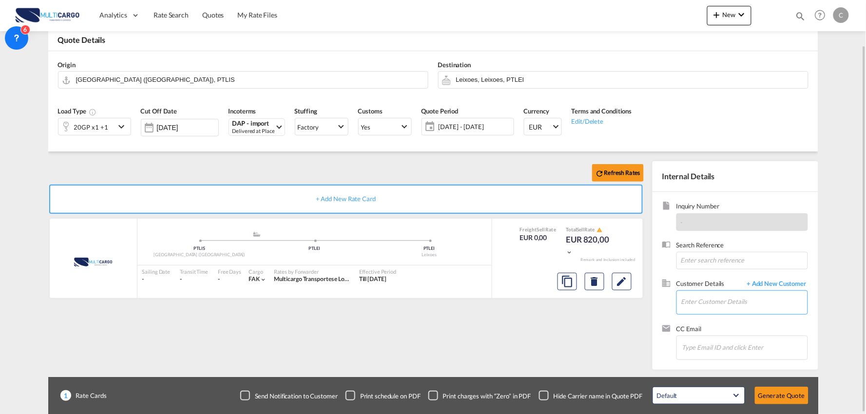
click at [747, 304] on input "Enter Customer Details" at bounding box center [744, 302] width 126 height 22
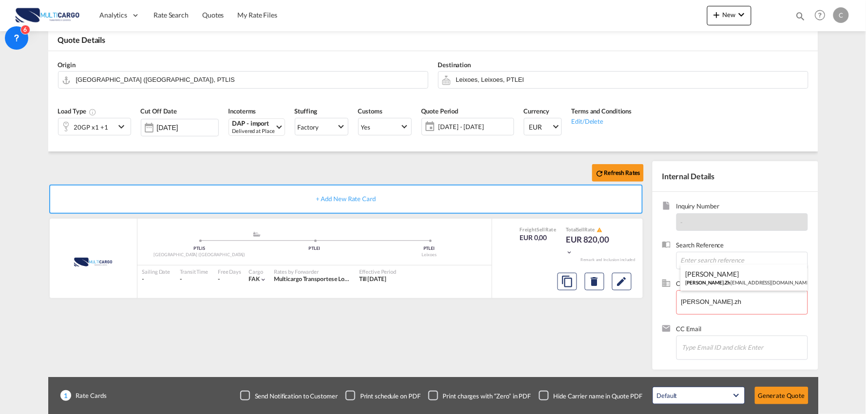
click at [739, 248] on div at bounding box center [433, 207] width 866 height 414
click at [727, 283] on span "Customer Details" at bounding box center [709, 284] width 66 height 11
click at [722, 303] on body "Analytics Reports Dashboard Rate Search Quotes My Rate Files Analytics" at bounding box center [433, 207] width 866 height 414
click at [724, 279] on div "[PERSON_NAME] [PERSON_NAME].Zh [EMAIL_ADDRESS][DOMAIN_NAME] | CTS International…" at bounding box center [744, 278] width 127 height 26
type input "CTS International Freight ([GEOGRAPHIC_DATA]) S. L., [PERSON_NAME], [PERSON_NAM…"
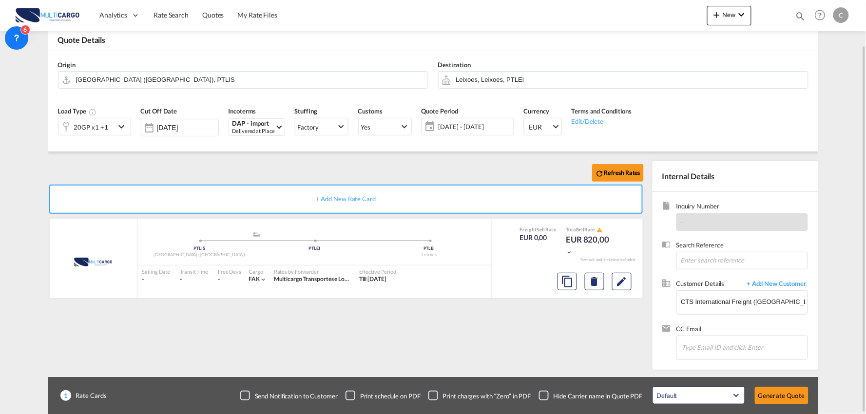
click at [511, 337] on div "Refresh Rates + Add New Rate Card MultiCargo added by you .a{fill:#aaa8ad;} .a{…" at bounding box center [347, 263] width 599 height 204
drag, startPoint x: 550, startPoint y: 392, endPoint x: 556, endPoint y: 391, distance: 5.9
click at [549, 393] on div "Checkbox No Ink" at bounding box center [544, 396] width 10 height 10
click at [467, 346] on div "Refresh Rates + Add New Rate Card MultiCargo added by you .a{fill:#aaa8ad;} .a{…" at bounding box center [347, 263] width 599 height 204
click at [130, 80] on input "[GEOGRAPHIC_DATA] ([GEOGRAPHIC_DATA]), PTLIS" at bounding box center [249, 79] width 347 height 17
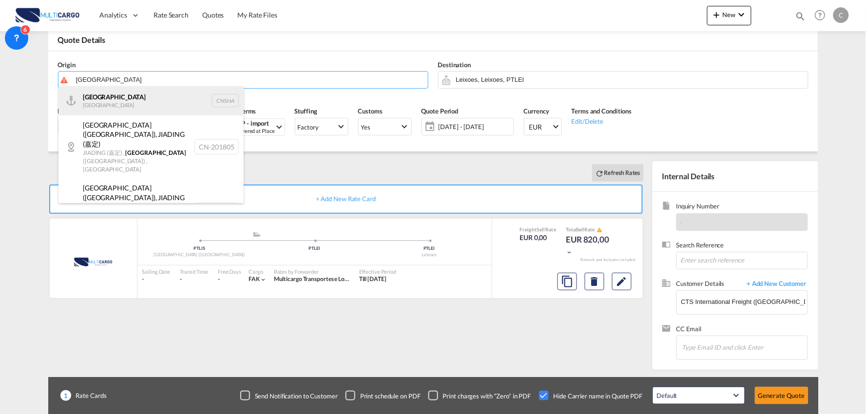
drag, startPoint x: 99, startPoint y: 97, endPoint x: 116, endPoint y: 100, distance: 17.2
click at [103, 97] on div "Shanghai [GEOGRAPHIC_DATA] CNSHA" at bounding box center [150, 100] width 185 height 29
type input "[GEOGRAPHIC_DATA], [GEOGRAPHIC_DATA]"
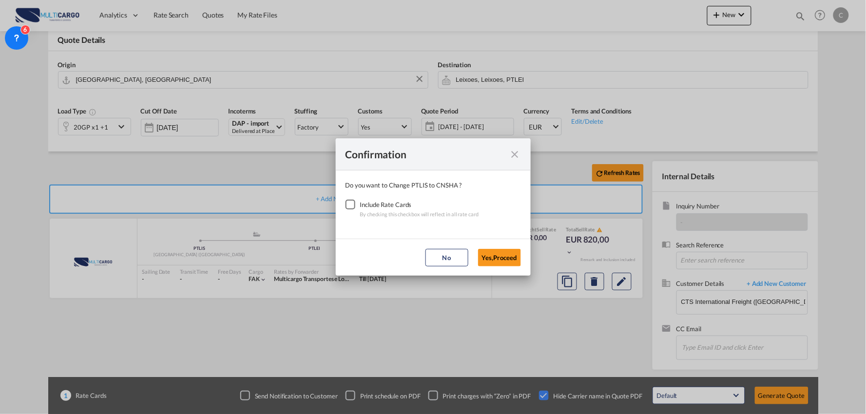
click at [347, 208] on div "Checkbox No Ink" at bounding box center [350, 205] width 10 height 10
click at [499, 255] on button "Yes,Proceed" at bounding box center [499, 258] width 43 height 18
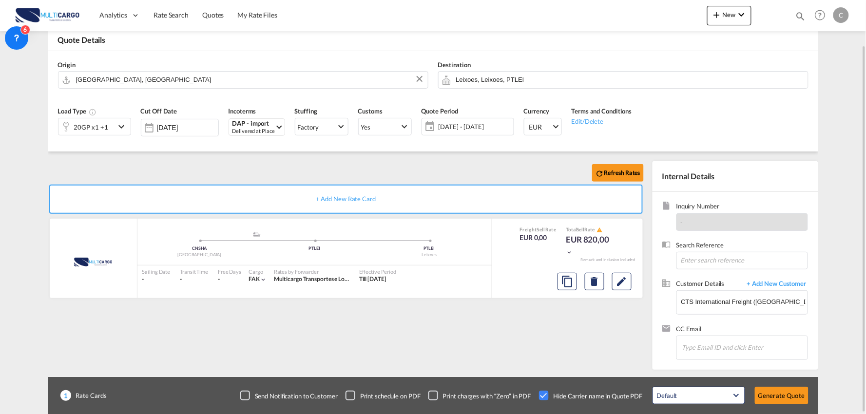
click at [85, 121] on div "20GP x1 +1" at bounding box center [91, 127] width 34 height 14
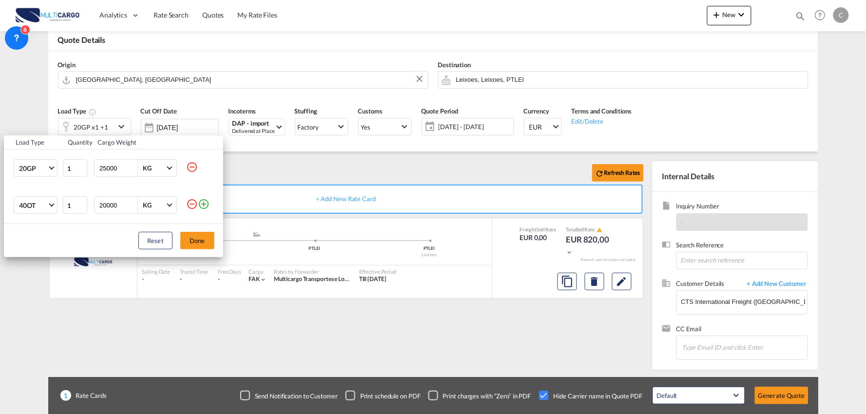
click at [190, 204] on md-icon "icon-minus-circle-outline" at bounding box center [192, 204] width 12 height 12
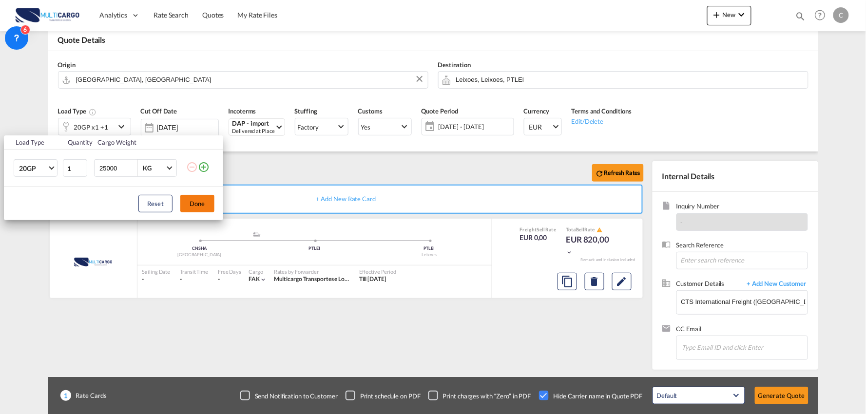
click at [204, 204] on button "Done" at bounding box center [197, 204] width 34 height 18
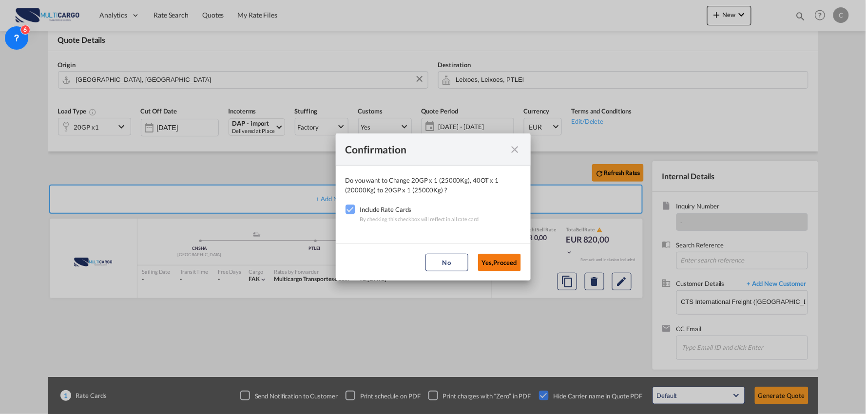
click at [492, 264] on button "Yes,Proceed" at bounding box center [499, 263] width 43 height 18
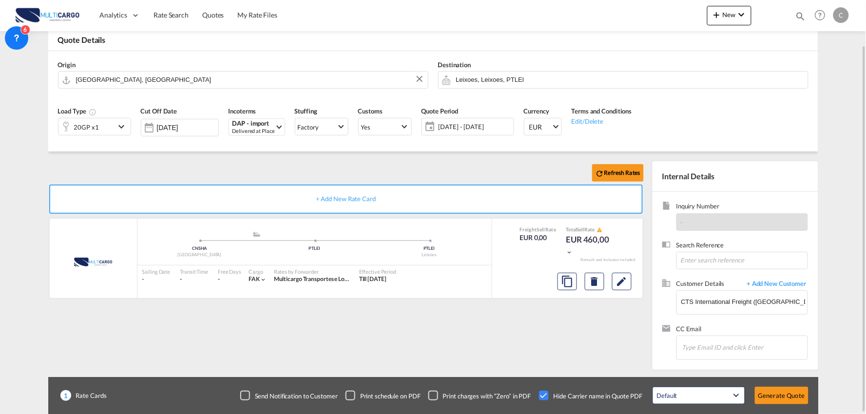
click at [338, 323] on div "Refresh Rates + Add New Rate Card MultiCargo added by you .a{fill:#aaa8ad;} .a{…" at bounding box center [347, 263] width 599 height 204
click at [167, 148] on div "Load Type 20GP x1 Cut Off Date [DATE] Incoterms DAP - import Delivered at Place…" at bounding box center [433, 124] width 760 height 54
click at [485, 356] on div "Refresh Rates + Add New Rate Card MultiCargo added by you .a{fill:#aaa8ad;} .a{…" at bounding box center [347, 263] width 599 height 204
click at [779, 398] on button "Generate Quote" at bounding box center [782, 396] width 54 height 18
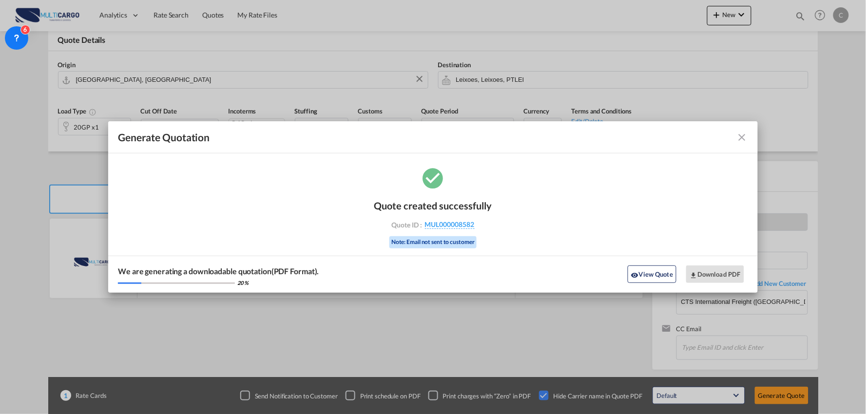
drag, startPoint x: 653, startPoint y: 266, endPoint x: 648, endPoint y: 275, distance: 9.9
click at [653, 266] on button "View Quote" at bounding box center [651, 274] width 49 height 18
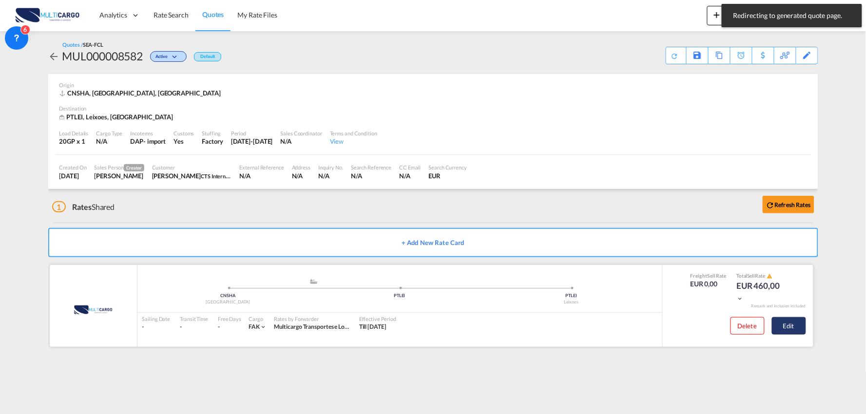
click at [795, 328] on button "Edit" at bounding box center [789, 326] width 34 height 18
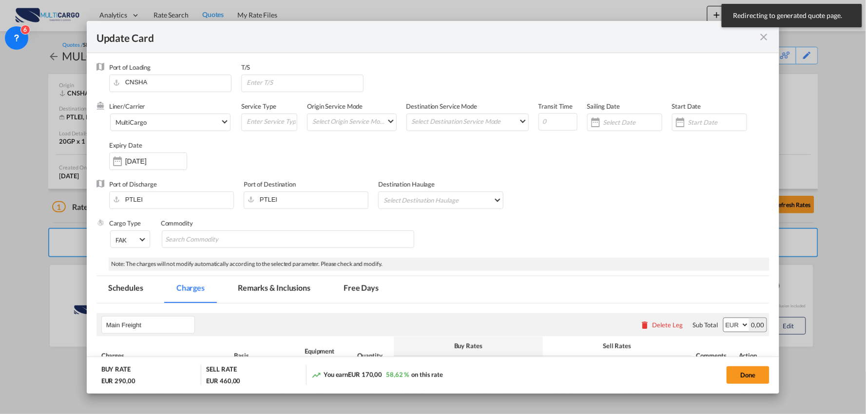
select select "per container"
select select "per B/L"
select select "per container"
select select "per B/L"
select select "per container"
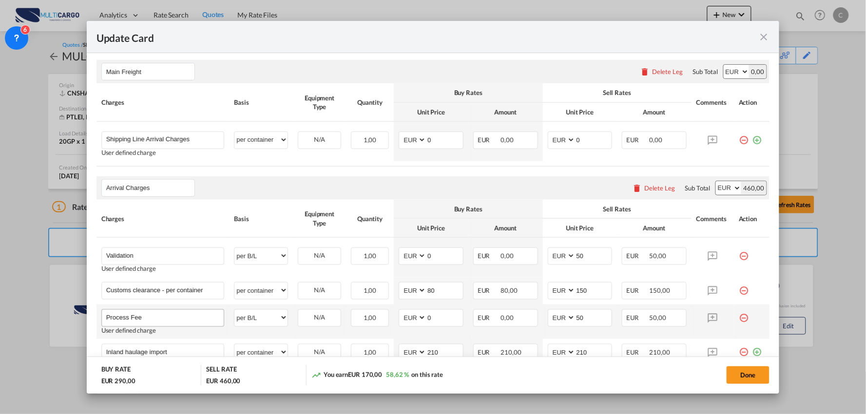
scroll to position [270, 0]
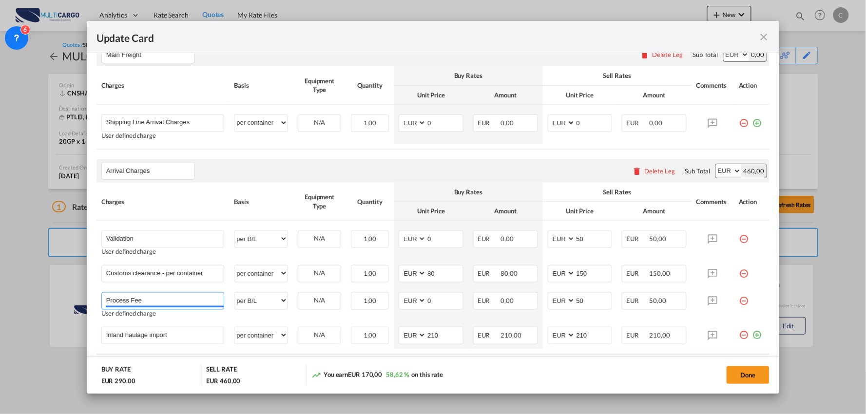
drag, startPoint x: 158, startPoint y: 305, endPoint x: 37, endPoint y: 307, distance: 121.3
click at [26, 304] on div "Update Card Port of Loading CNSHA T/S Liner/Carrier MultiCargo Atlantic Contain…" at bounding box center [433, 207] width 866 height 414
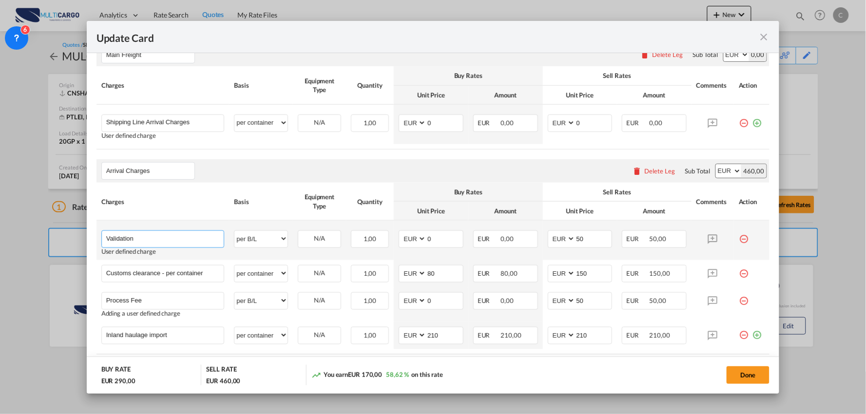
click at [202, 233] on input "Validation" at bounding box center [165, 238] width 118 height 15
paste input "Process Fee"
type input "Validation + Process Fee"
drag, startPoint x: 580, startPoint y: 242, endPoint x: 530, endPoint y: 245, distance: 50.3
click at [531, 244] on tr "Validation + Process Fee Please Enter User Defined Charges Cannot Be Published …" at bounding box center [432, 240] width 673 height 39
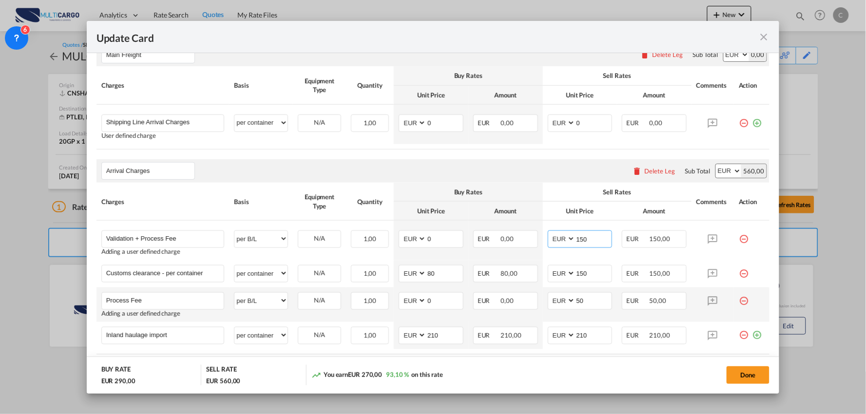
type input "150"
click at [736, 305] on td "Update CardPort of ..." at bounding box center [752, 304] width 36 height 35
click at [738, 301] on md-icon "icon-minus-circle-outline red-400-fg" at bounding box center [743, 297] width 10 height 10
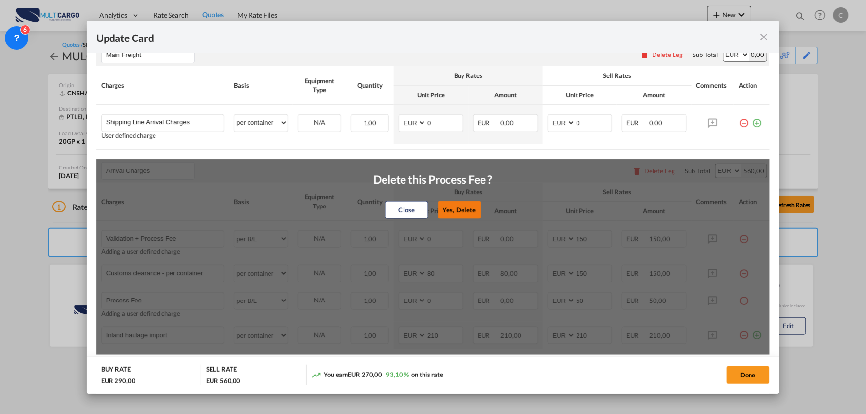
click at [470, 206] on button "Yes, Delete" at bounding box center [458, 210] width 43 height 18
type input "Inland haulage import"
select select "per container"
type input "210"
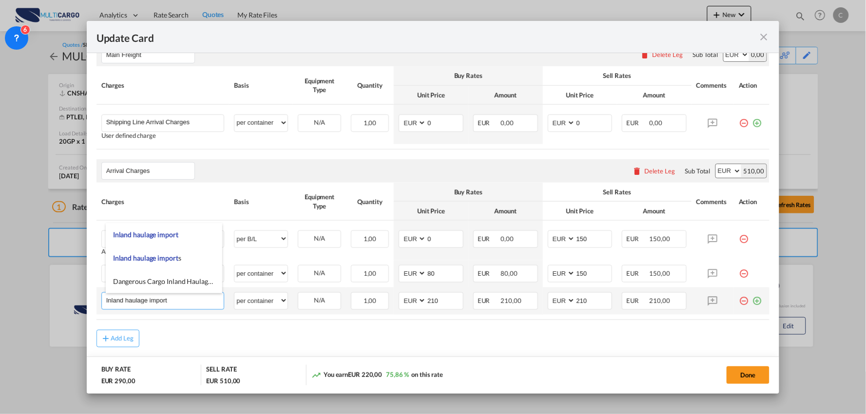
click at [187, 303] on input "Inland haulage import" at bounding box center [165, 300] width 118 height 15
click at [363, 343] on div "Add Leg" at bounding box center [432, 339] width 673 height 18
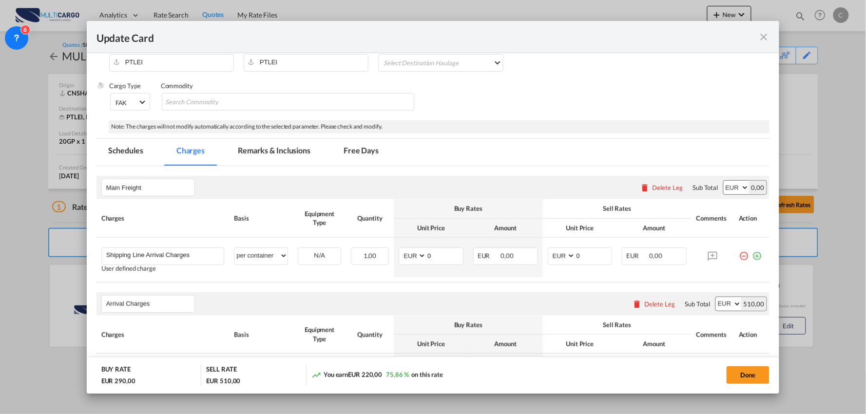
scroll to position [108, 0]
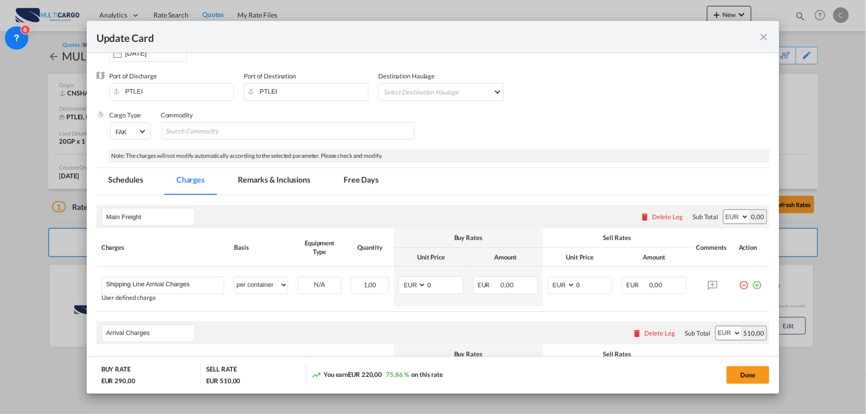
click at [284, 181] on md-tab-item "Remarks & Inclusions" at bounding box center [274, 181] width 96 height 27
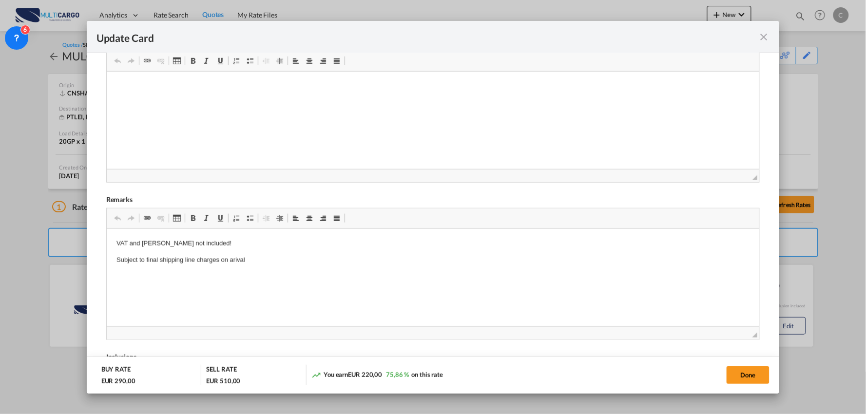
scroll to position [324, 0]
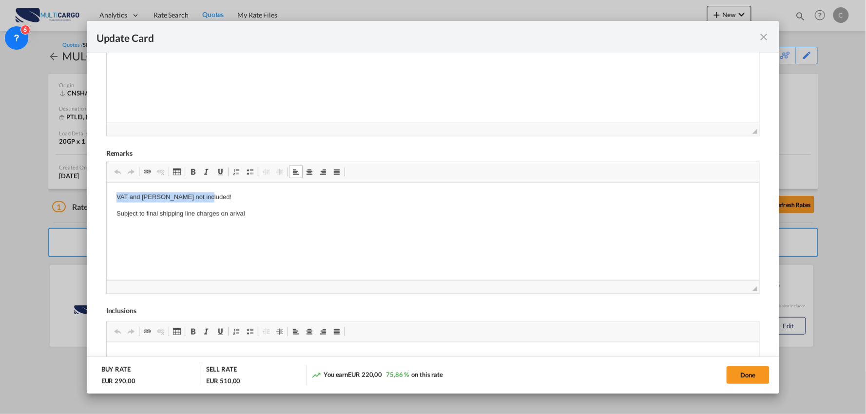
drag, startPoint x: 208, startPoint y: 197, endPoint x: 118, endPoint y: 191, distance: 90.3
click at [106, 194] on html "VAT and Dutties not included! Subject to final shipping line charges on arival" at bounding box center [432, 206] width 653 height 46
click at [171, 230] on p "DUTIES:" at bounding box center [432, 231] width 633 height 10
click at [185, 217] on p "VAT: 23%" at bounding box center [432, 214] width 633 height 10
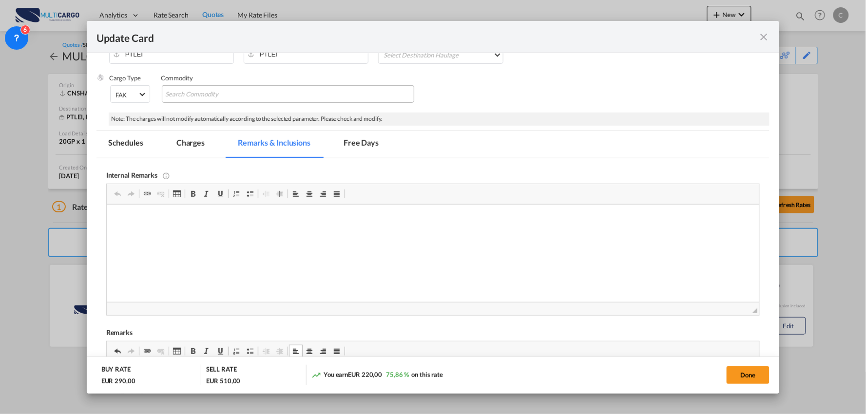
scroll to position [54, 0]
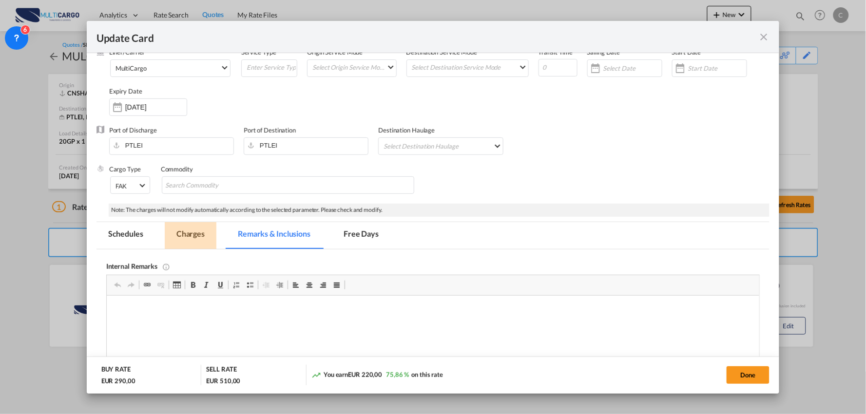
click at [186, 235] on md-tab-item "Charges" at bounding box center [191, 235] width 52 height 27
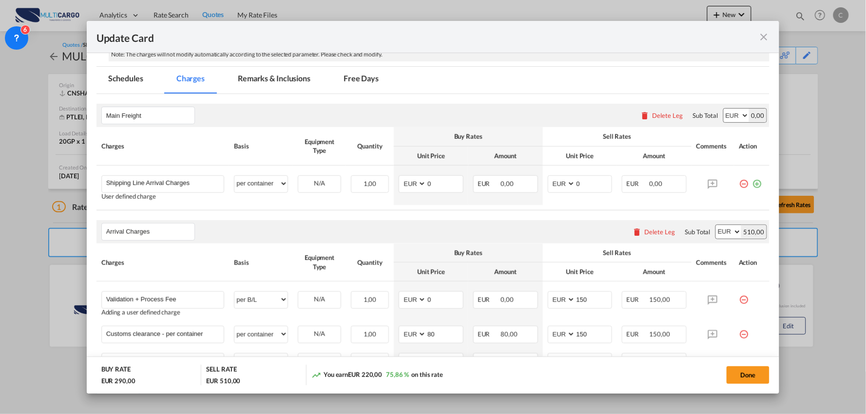
scroll to position [216, 0]
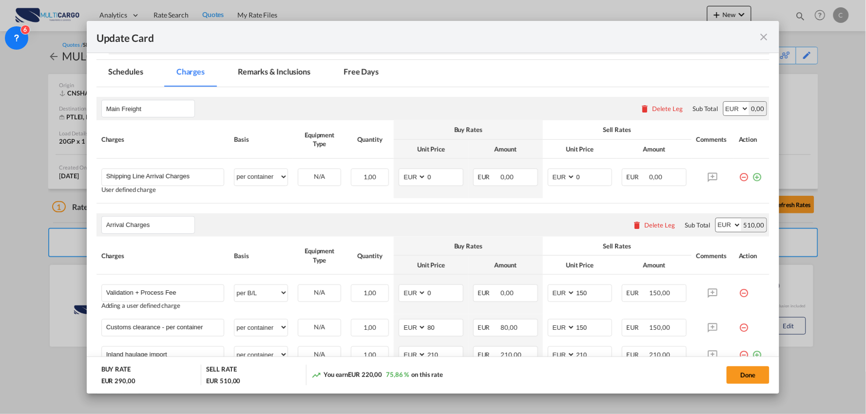
click at [244, 221] on div "Arrival Charges Please enter leg name Leg Name Already Exists Delete Leg Sub To…" at bounding box center [432, 224] width 673 height 23
click at [261, 212] on rate-modification "Main Freight Please enter leg name Leg Name Already Exists Delete Leg Sub Total…" at bounding box center [432, 244] width 673 height 314
click at [276, 222] on div "Arrival Charges Please enter leg name Leg Name Already Exists Delete Leg Sub To…" at bounding box center [432, 224] width 673 height 23
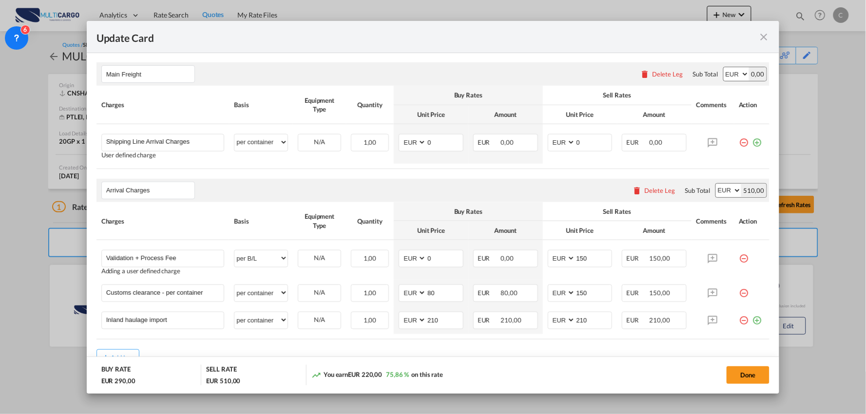
scroll to position [295, 0]
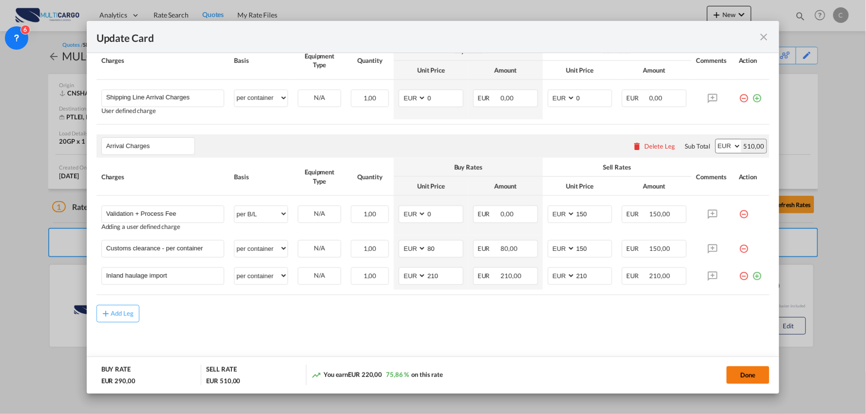
click at [751, 375] on button "Done" at bounding box center [747, 375] width 43 height 18
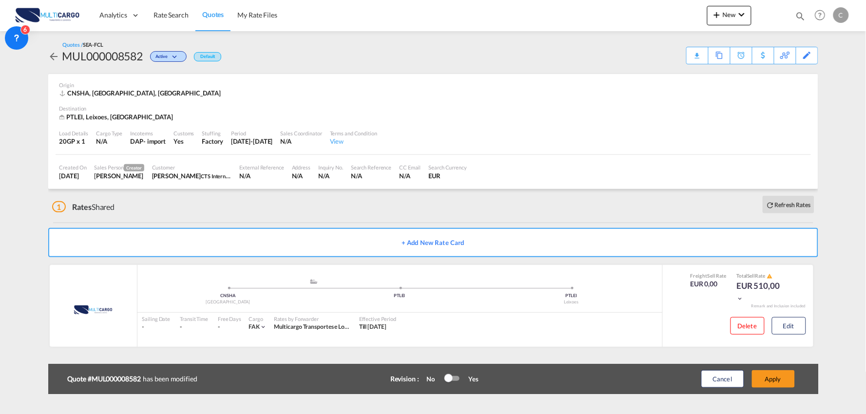
click at [782, 375] on div "Update Card Port of Loading CNSHA T/S Liner/Carrier MultiCargo Atlantic Contain…" at bounding box center [433, 207] width 866 height 414
click at [782, 378] on button "Apply" at bounding box center [773, 379] width 43 height 18
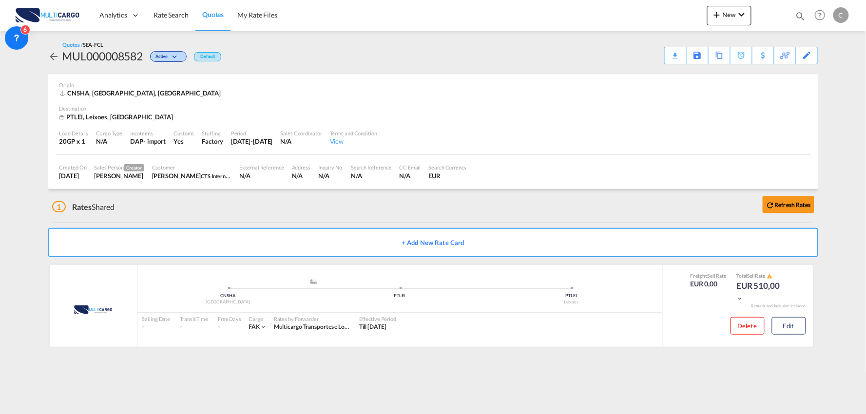
click at [634, 354] on div "1 Rates Shared Refresh Rates + Add New Rate Card MultiCargo added by you .a{fil…" at bounding box center [433, 273] width 770 height 168
click at [215, 362] on div "Quotes / SEA-FCL MUL000008582 Active Default Download Quote Save As Template Co…" at bounding box center [433, 197] width 770 height 333
click at [191, 209] on div "1 Rates Shared Refresh Rates" at bounding box center [435, 204] width 766 height 31
click at [739, 372] on md-content "Analytics Reports Dashboard Rate Search Quotes My Rate Files New Rates Ratecard" at bounding box center [433, 207] width 866 height 414
click at [192, 386] on md-content "Analytics Reports Dashboard Rate Search Quotes My Rate Files New Rates Ratecard" at bounding box center [433, 207] width 866 height 414
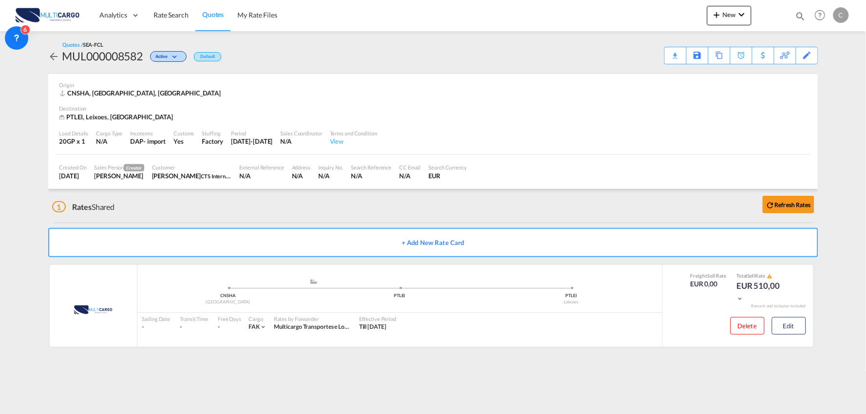
click at [203, 369] on md-content "Analytics Reports Dashboard Rate Search Quotes My Rate Files New Rates Ratecard" at bounding box center [433, 207] width 866 height 414
click at [159, 204] on div "1 Rates Shared Refresh Rates" at bounding box center [435, 204] width 766 height 31
click at [343, 60] on div "Quotes / SEA-FCL MUL000008582 Active Default Download Quote Save As Template Co…" at bounding box center [433, 52] width 770 height 23
click at [223, 204] on div "1 Rates Shared Refresh Rates" at bounding box center [435, 204] width 766 height 31
click at [314, 206] on div "1 Rates Shared Refresh Rates" at bounding box center [435, 204] width 766 height 31
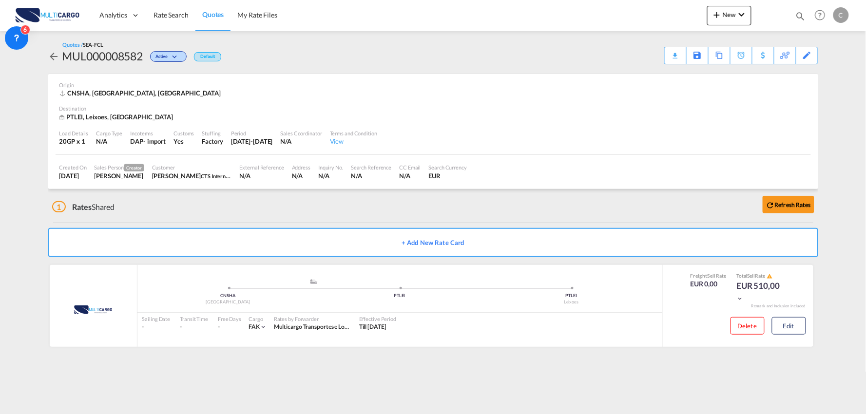
click at [195, 200] on div "1 Rates Shared Refresh Rates" at bounding box center [435, 204] width 766 height 31
click at [210, 206] on div "1 Rates Shared Refresh Rates" at bounding box center [435, 204] width 766 height 31
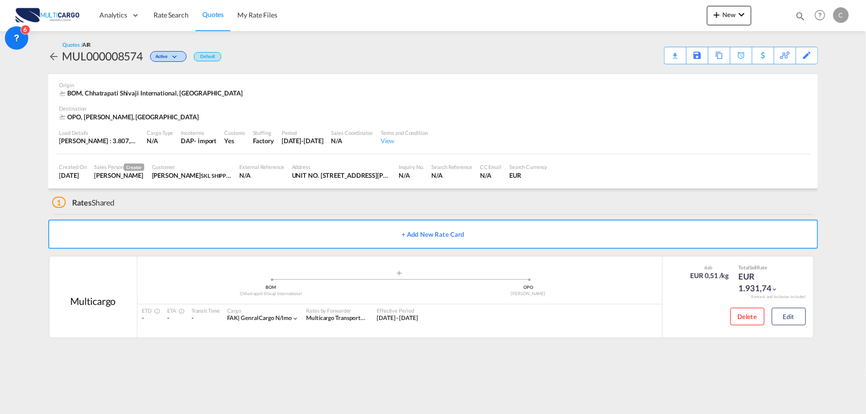
click at [200, 211] on div "1 Rates Shared" at bounding box center [435, 200] width 766 height 23
click at [625, 361] on md-content "Analytics Reports Dashboard Rate Search Quotes My Rate Files New Rates Ratecard" at bounding box center [433, 207] width 866 height 414
click at [428, 356] on md-content "Analytics Reports Dashboard Rate Search Quotes My Rate Files New Rates Ratecard" at bounding box center [433, 207] width 866 height 414
click at [197, 207] on div "1 Rates Shared" at bounding box center [435, 200] width 766 height 23
click at [283, 272] on div ".a{fill:#aaa8ad;} .a{fill:#aaa8ad;}" at bounding box center [400, 276] width 258 height 10
